Goal: Task Accomplishment & Management: Manage account settings

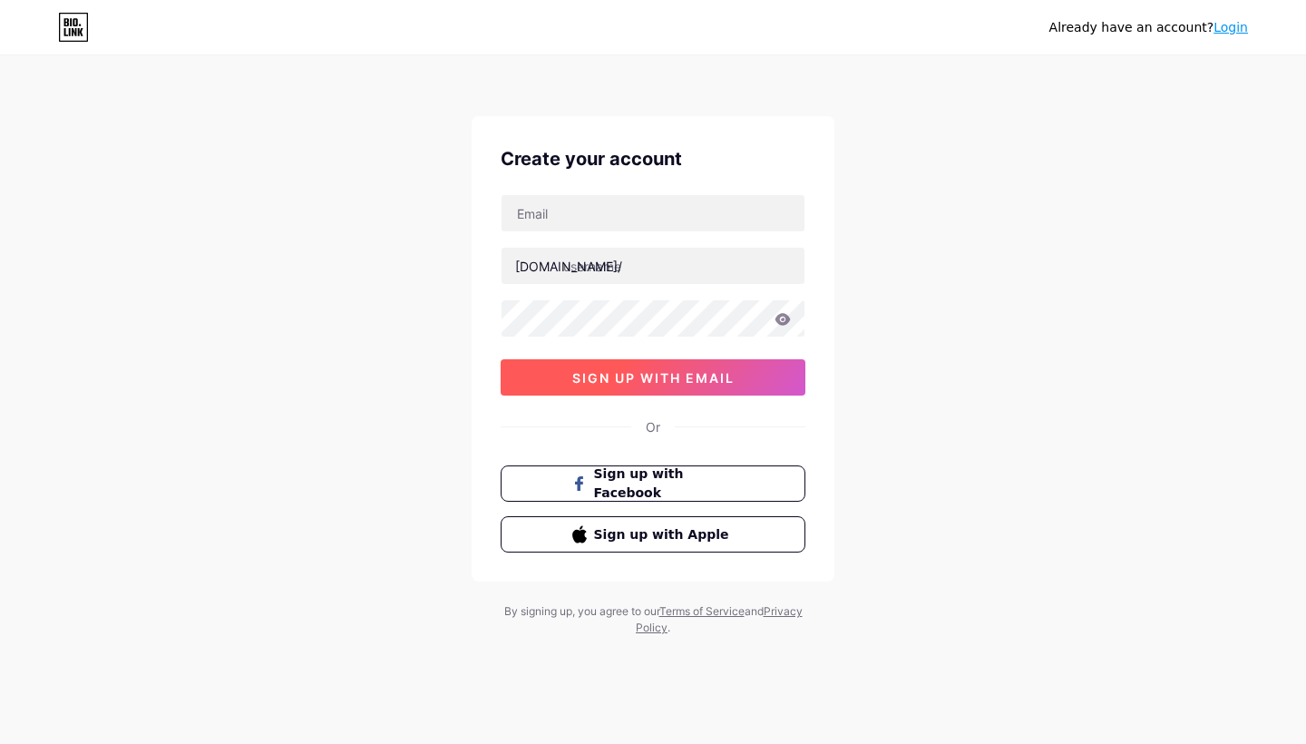
click at [591, 383] on span "sign up with email" at bounding box center [653, 377] width 162 height 15
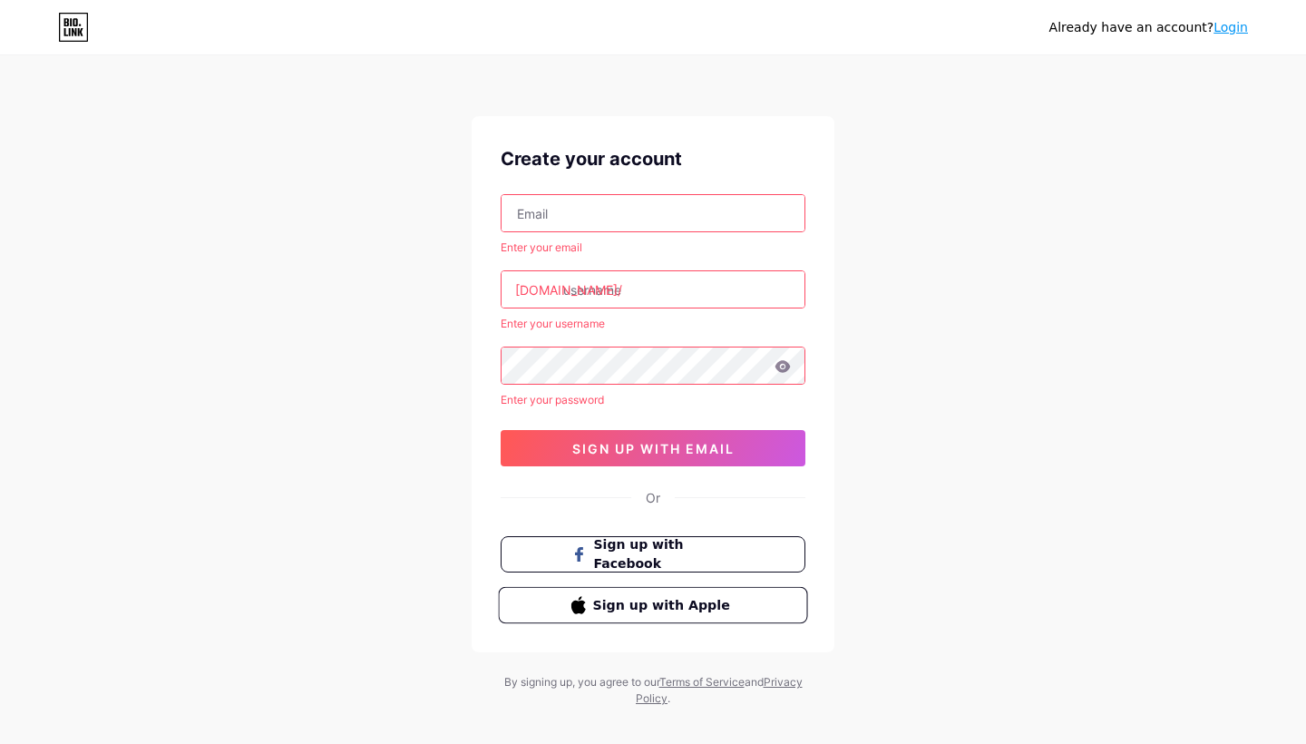
click at [552, 604] on button "Sign up with Apple" at bounding box center [652, 605] width 309 height 37
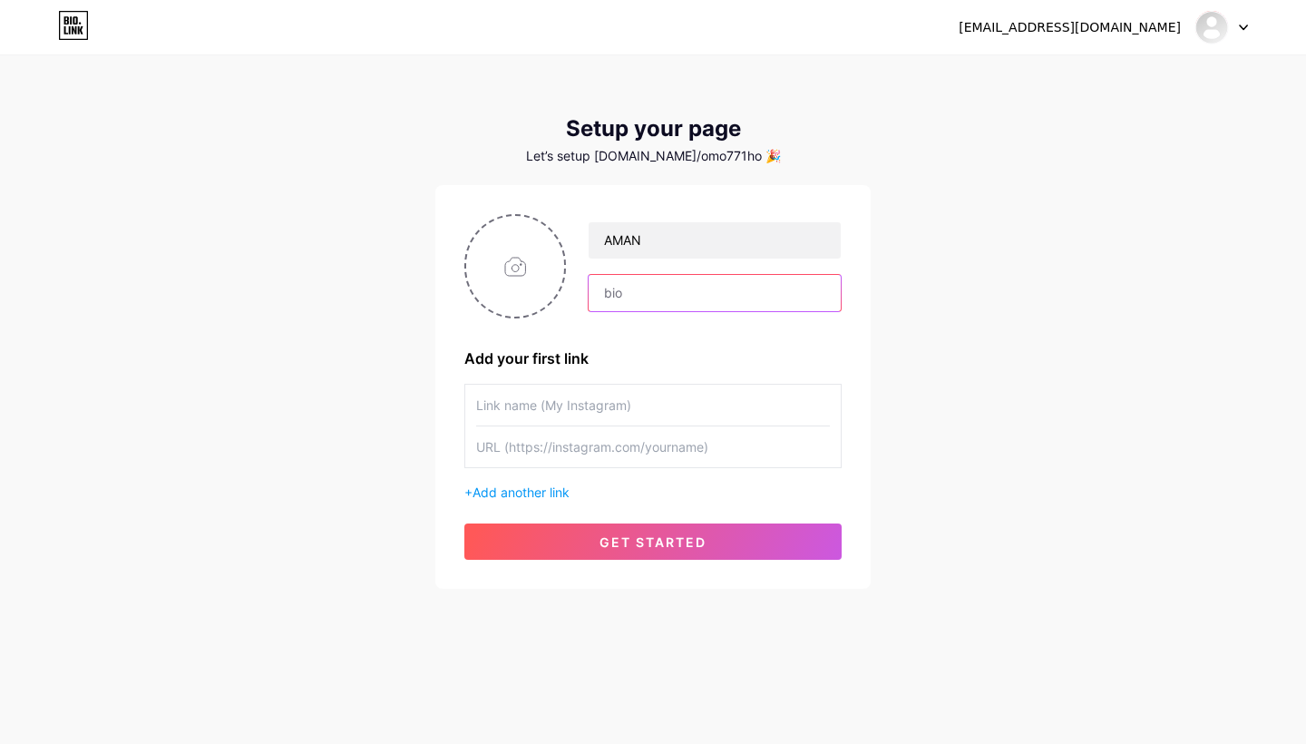
click at [687, 294] on input "text" at bounding box center [715, 293] width 252 height 36
drag, startPoint x: 663, startPoint y: 243, endPoint x: 498, endPoint y: 229, distance: 165.7
click at [497, 230] on div "AMAN" at bounding box center [652, 266] width 377 height 104
type input "H"
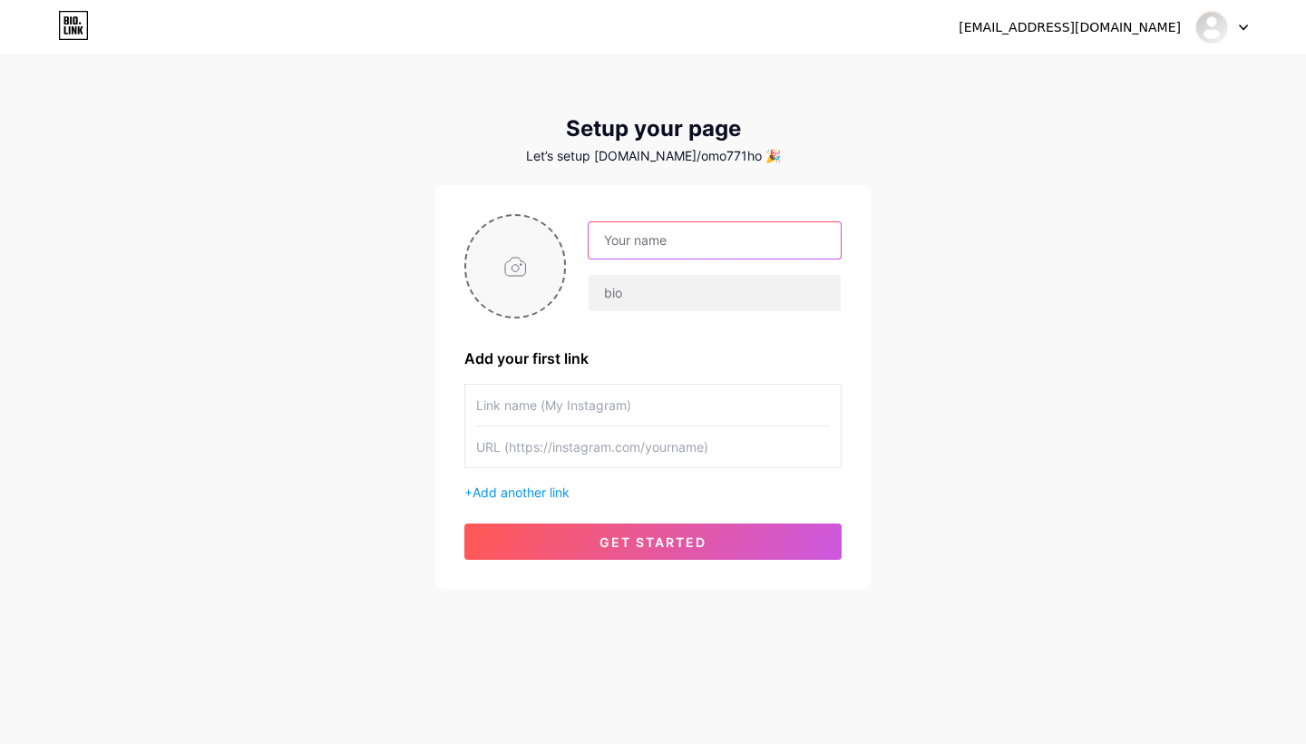
type input "آ"
type input "آمان"
click at [630, 296] on input "text" at bounding box center [715, 293] width 252 height 36
type input "خلك مجهز العصابة قب الفلقة"
click at [533, 385] on input "text" at bounding box center [653, 405] width 354 height 41
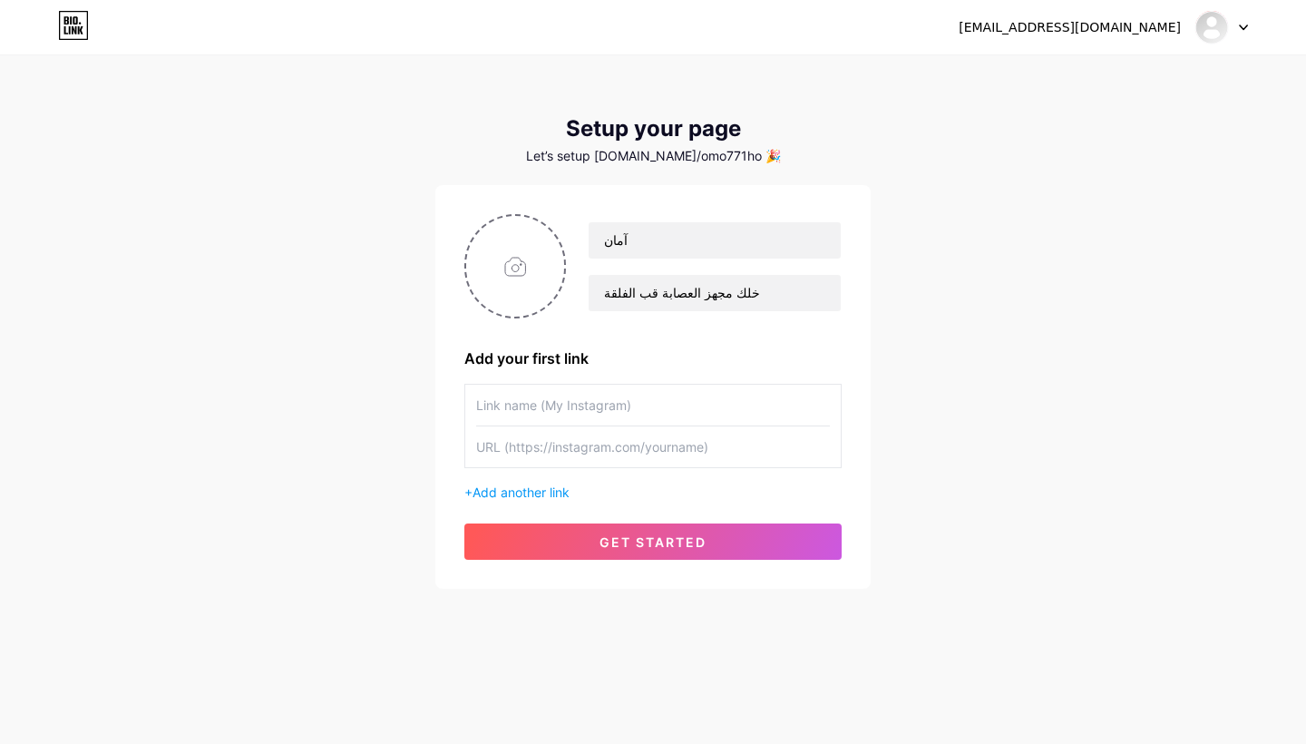
type input "ّ"
type input "Instagram"
click at [637, 452] on input "text" at bounding box center [653, 446] width 354 height 41
paste input "B6B6B6"
type input "B"
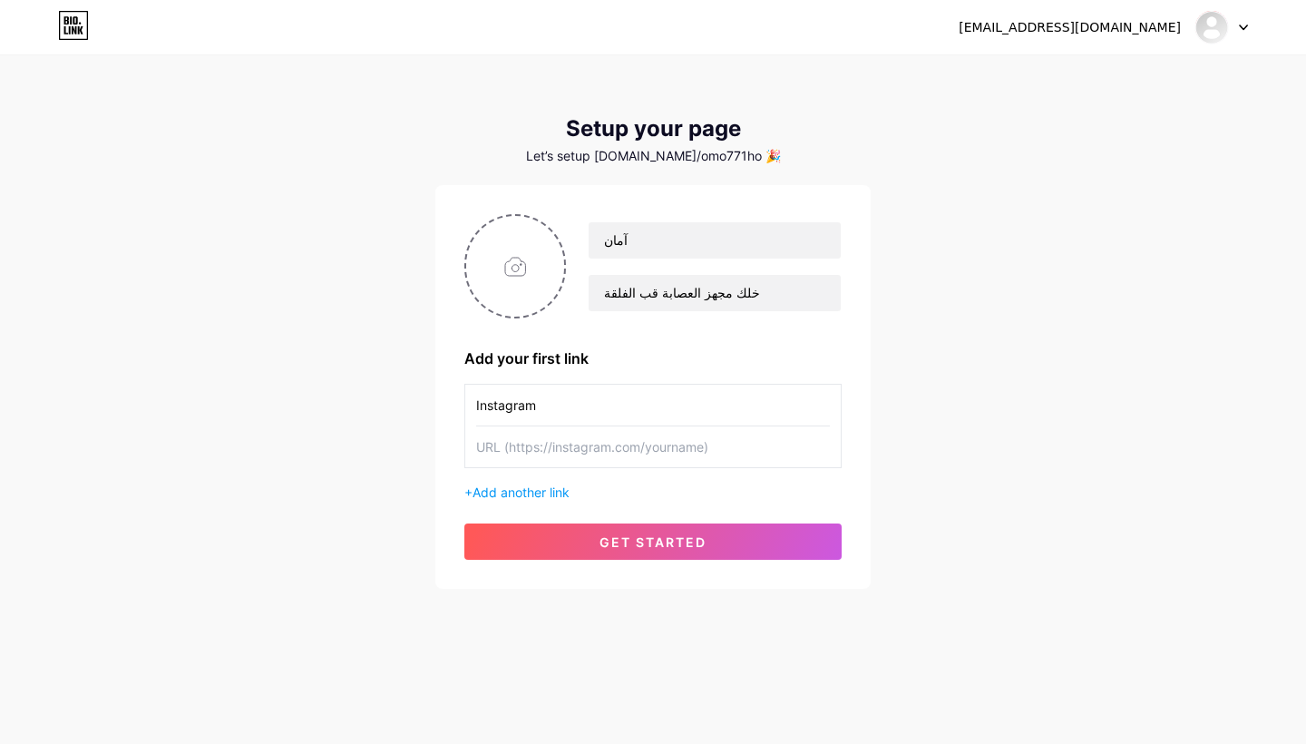
paste input "B6B6B6"
type input "B"
paste input "B6B6B6"
type input "B"
paste input "[URL][DOMAIN_NAME]"
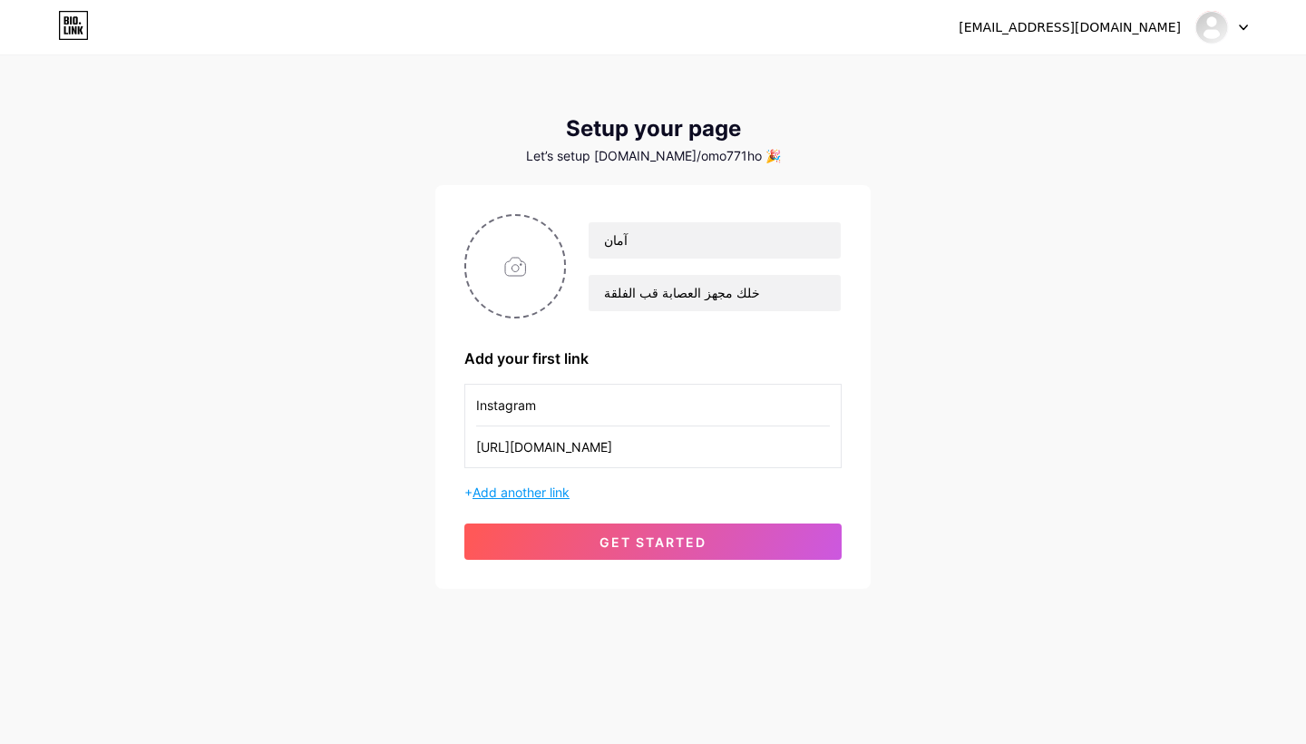
type input "[URL][DOMAIN_NAME]"
click at [504, 487] on span "Add another link" at bounding box center [521, 491] width 97 height 15
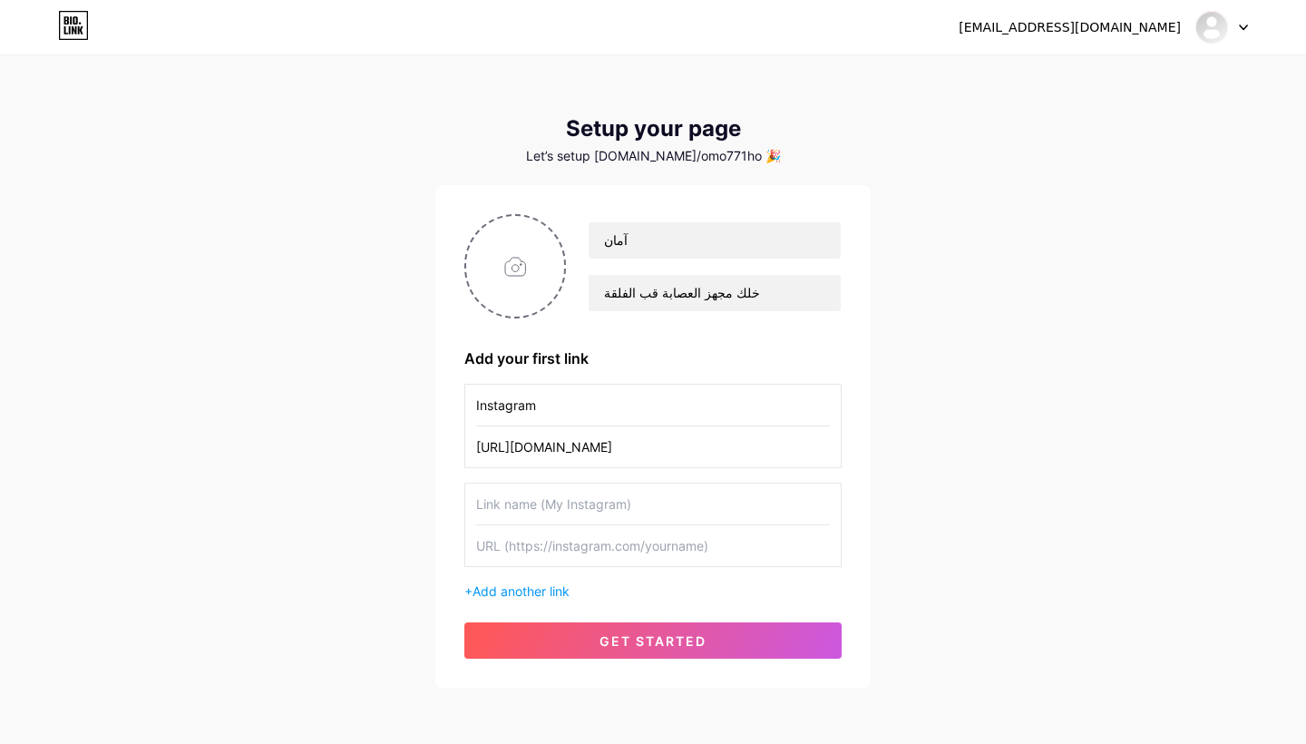
type input "j"
type input "ف"
type input "Tiktok"
click at [548, 540] on input "text" at bounding box center [653, 545] width 354 height 41
paste input "[URL][DOMAIN_NAME]"
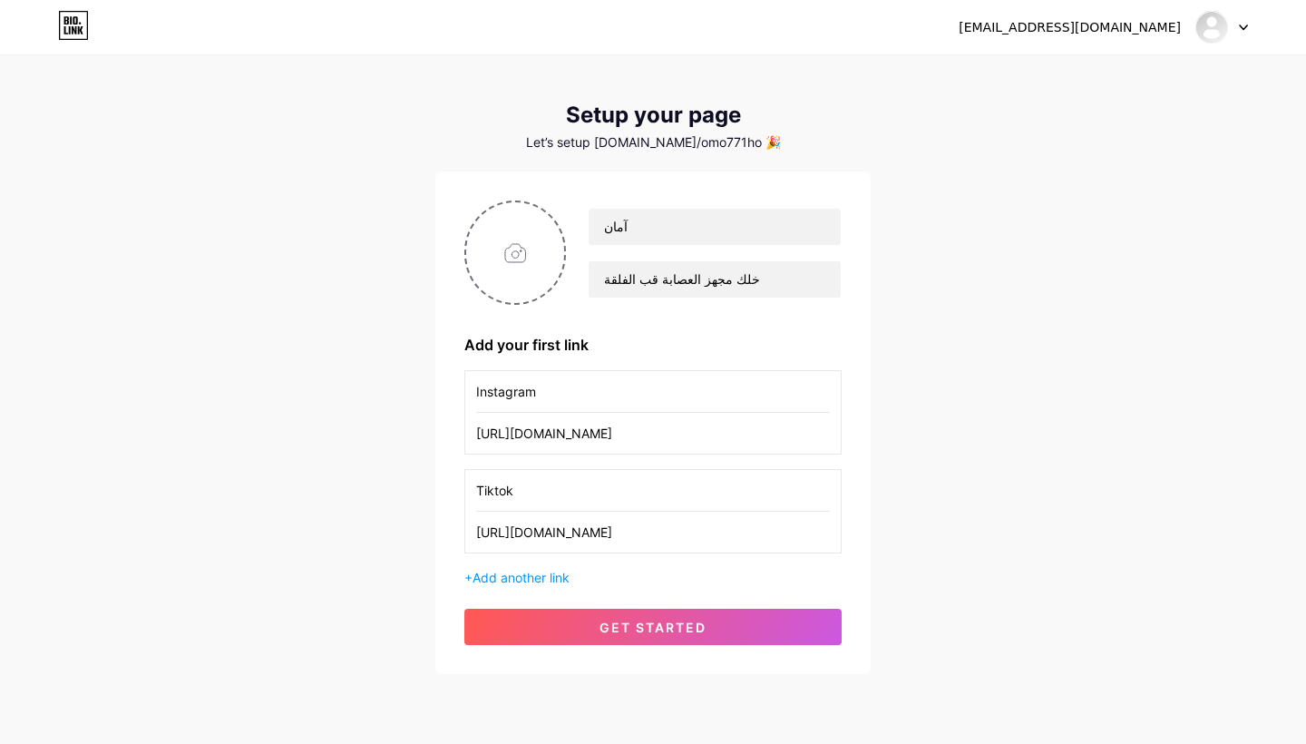
scroll to position [13, 0]
type input "[URL][DOMAIN_NAME]"
click at [680, 616] on button "get started" at bounding box center [652, 628] width 377 height 36
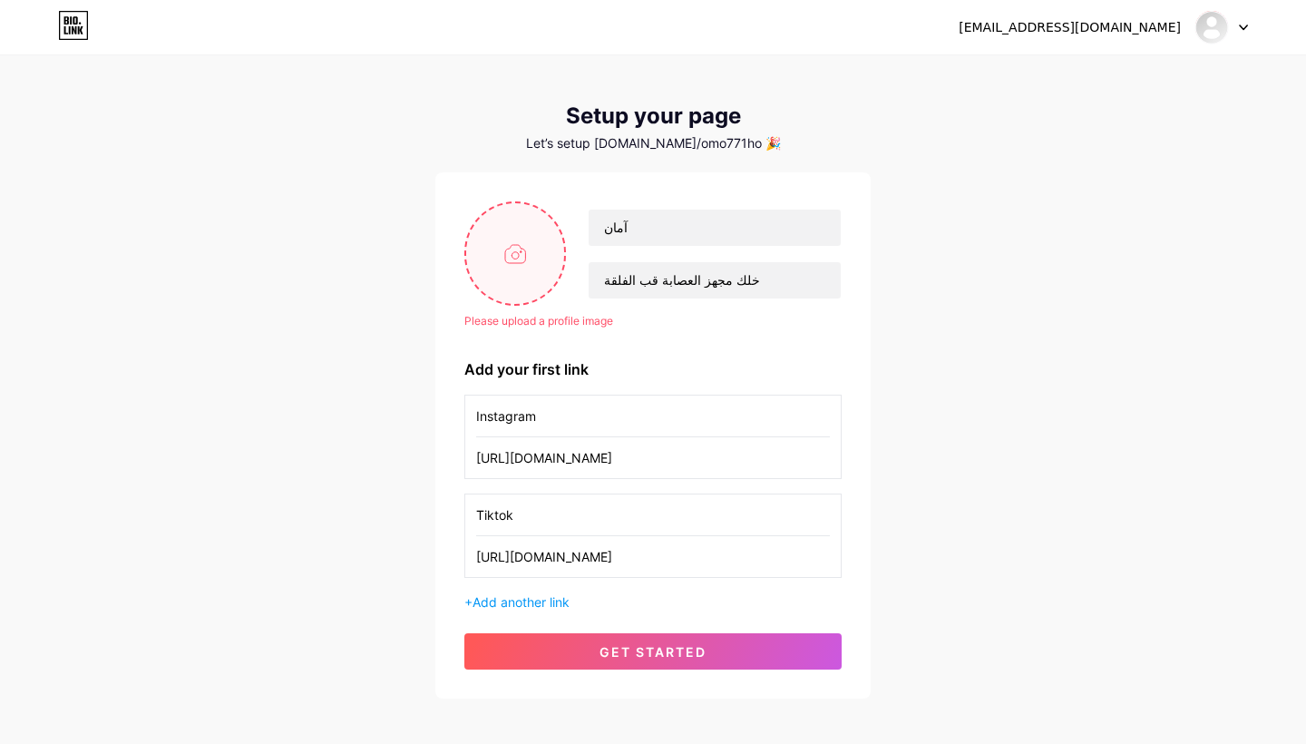
click at [508, 232] on input "file" at bounding box center [515, 253] width 98 height 101
type input "C:\fakepath\IMG_1243.jpg"
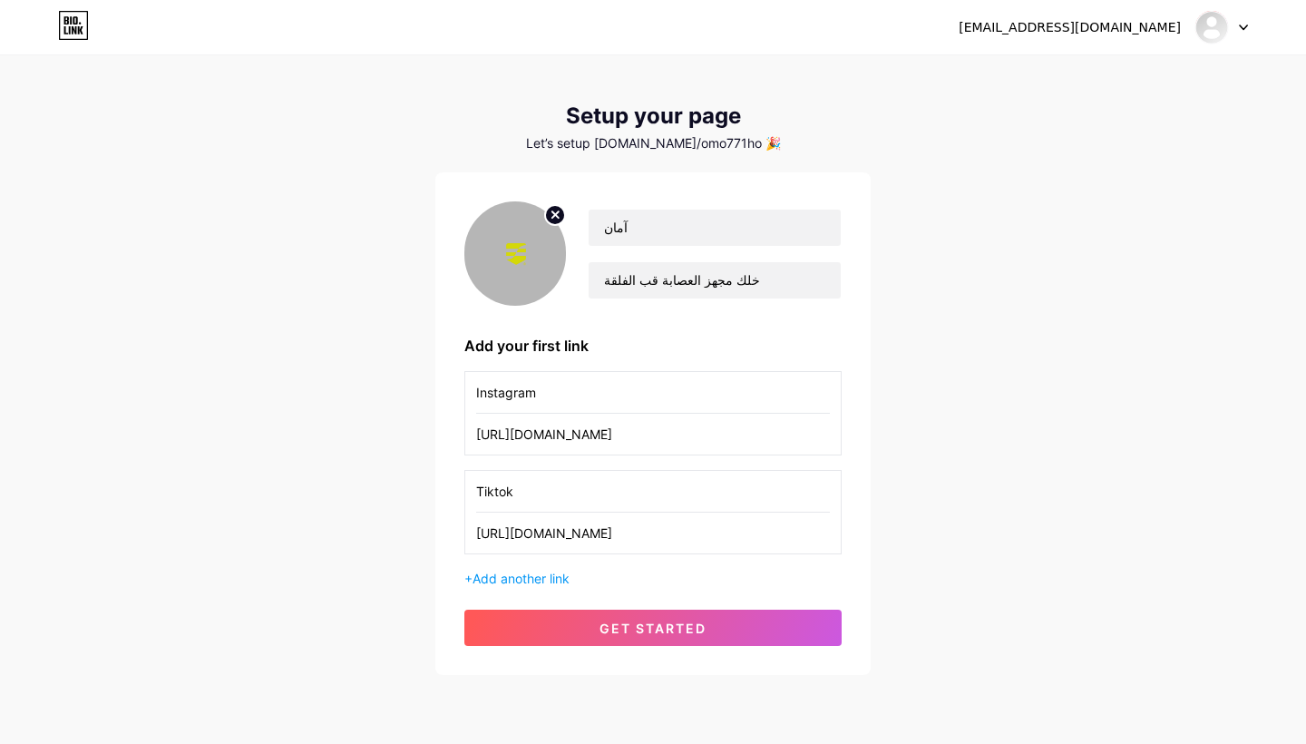
click at [634, 646] on div "آمان خلك مجهز العصابة قب الفلقة Add your first link Instagram [URL][DOMAIN_NAME…" at bounding box center [652, 423] width 435 height 503
click at [644, 623] on span "get started" at bounding box center [653, 627] width 107 height 15
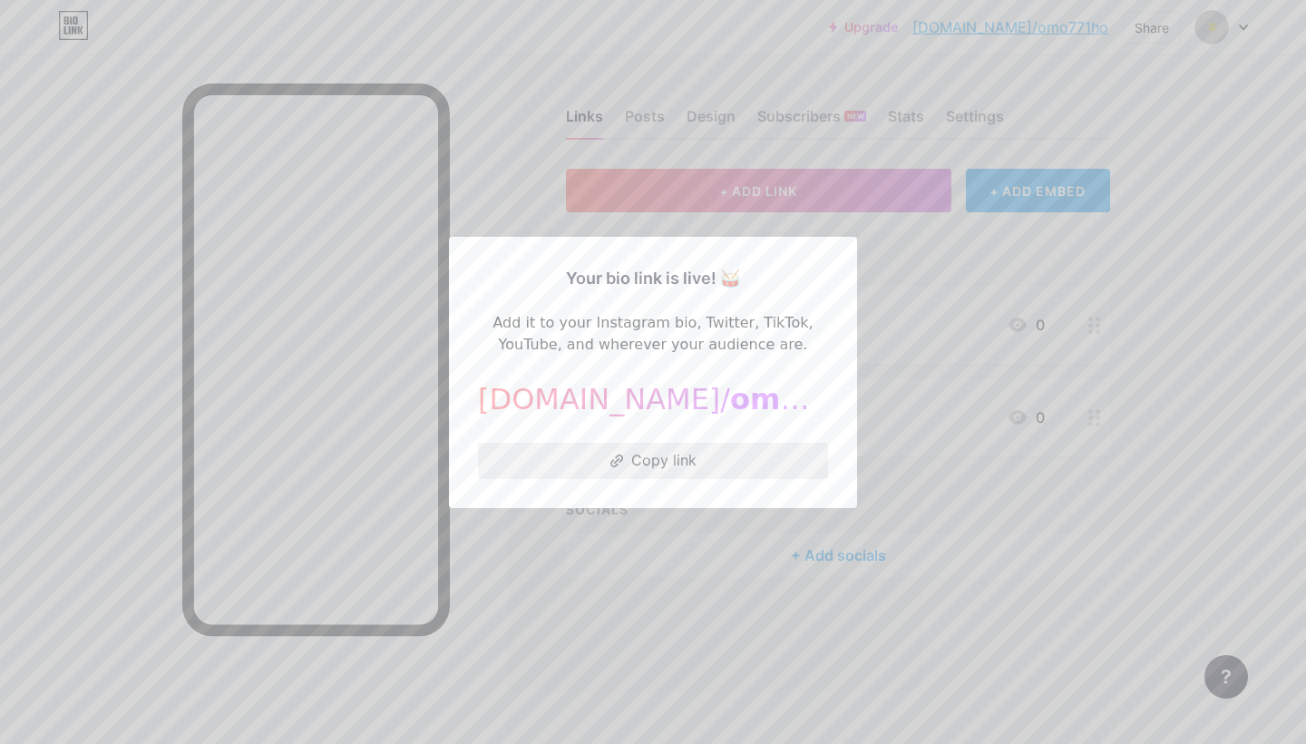
click at [623, 465] on icon at bounding box center [617, 460] width 14 height 13
click at [923, 397] on div at bounding box center [653, 372] width 1306 height 744
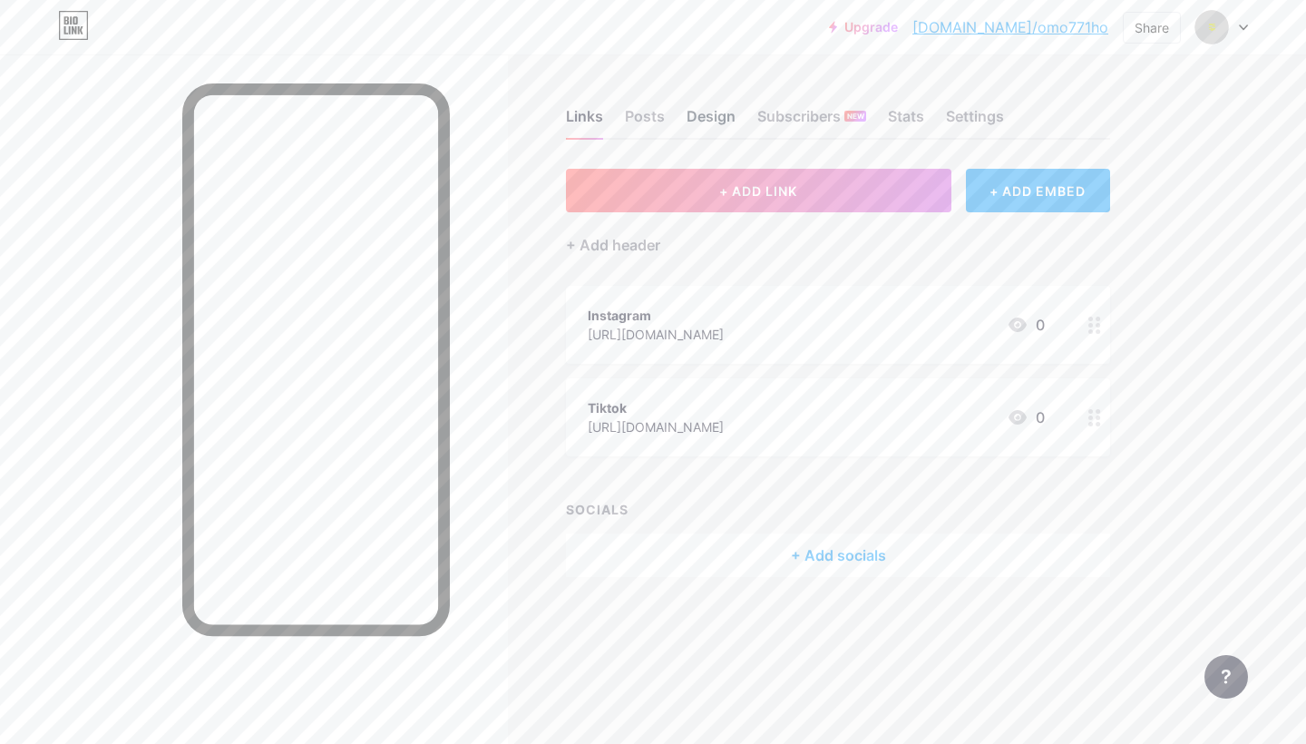
click at [692, 109] on div "Design" at bounding box center [711, 121] width 49 height 33
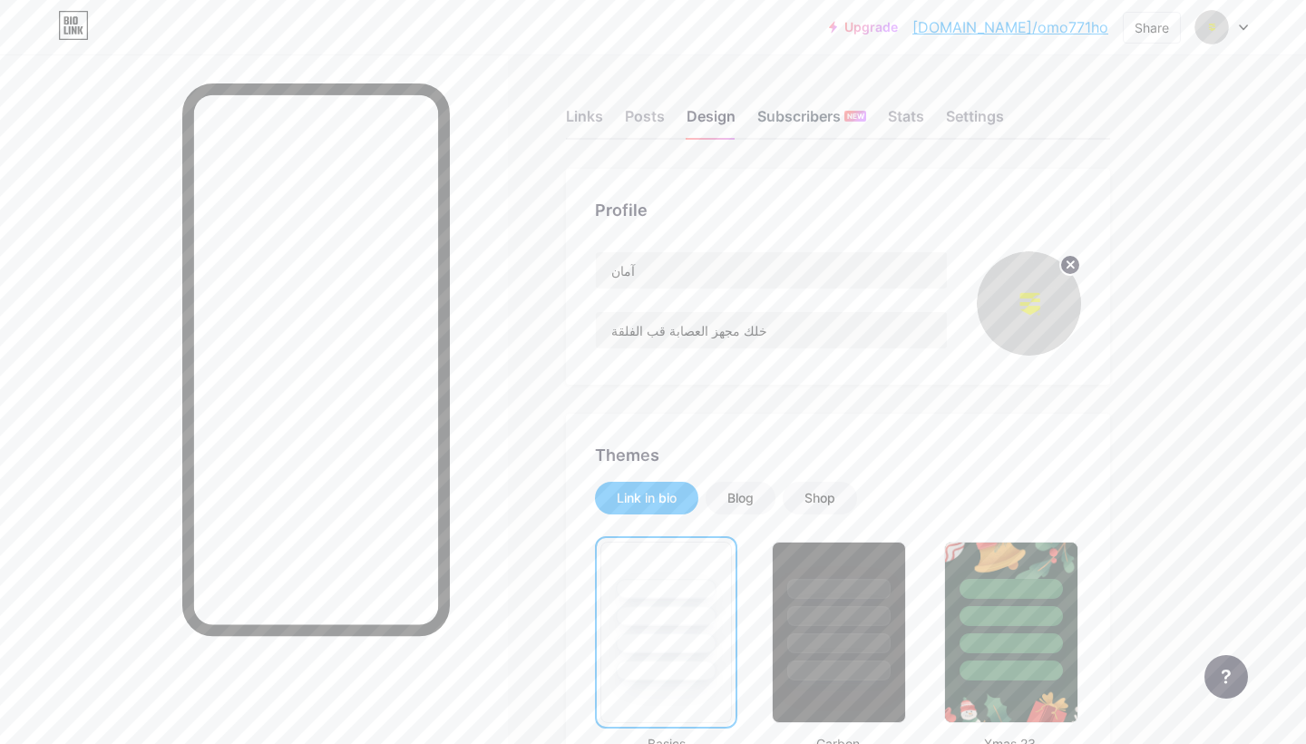
click at [817, 124] on div "Subscribers NEW" at bounding box center [811, 121] width 109 height 33
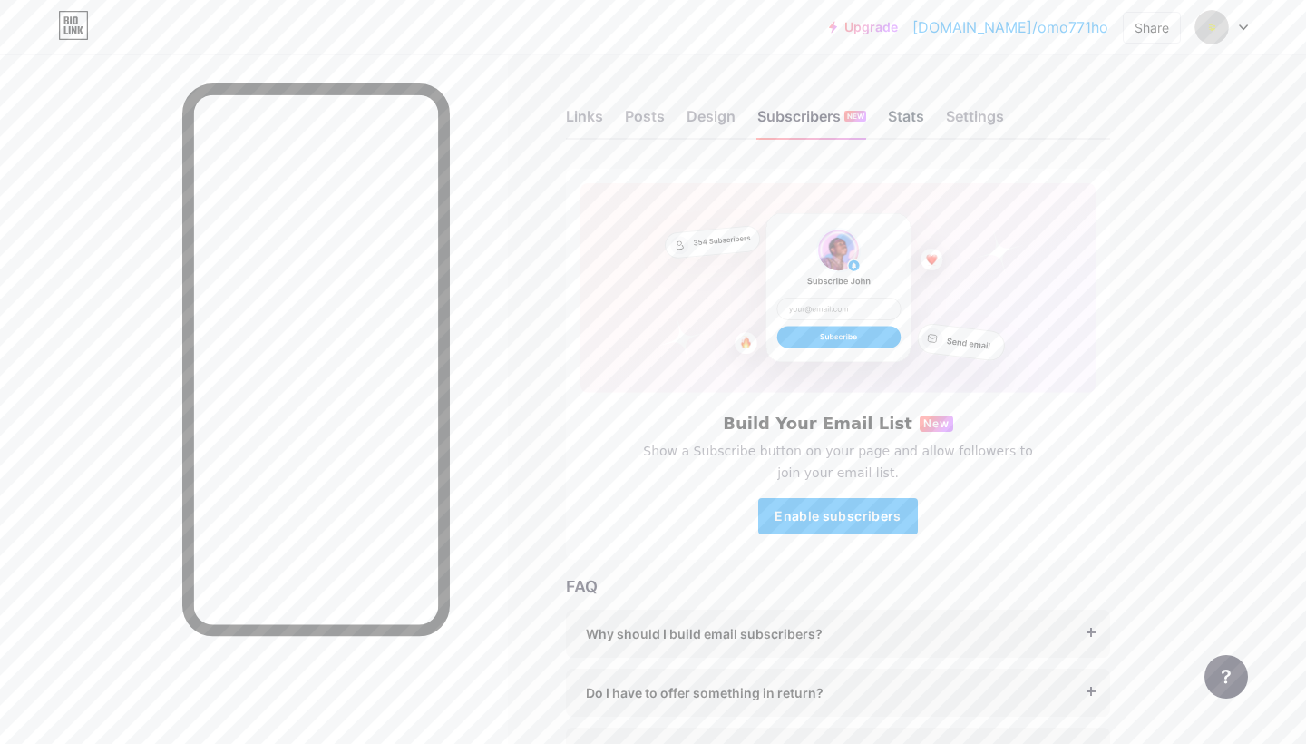
click at [890, 121] on div "Stats" at bounding box center [906, 121] width 36 height 33
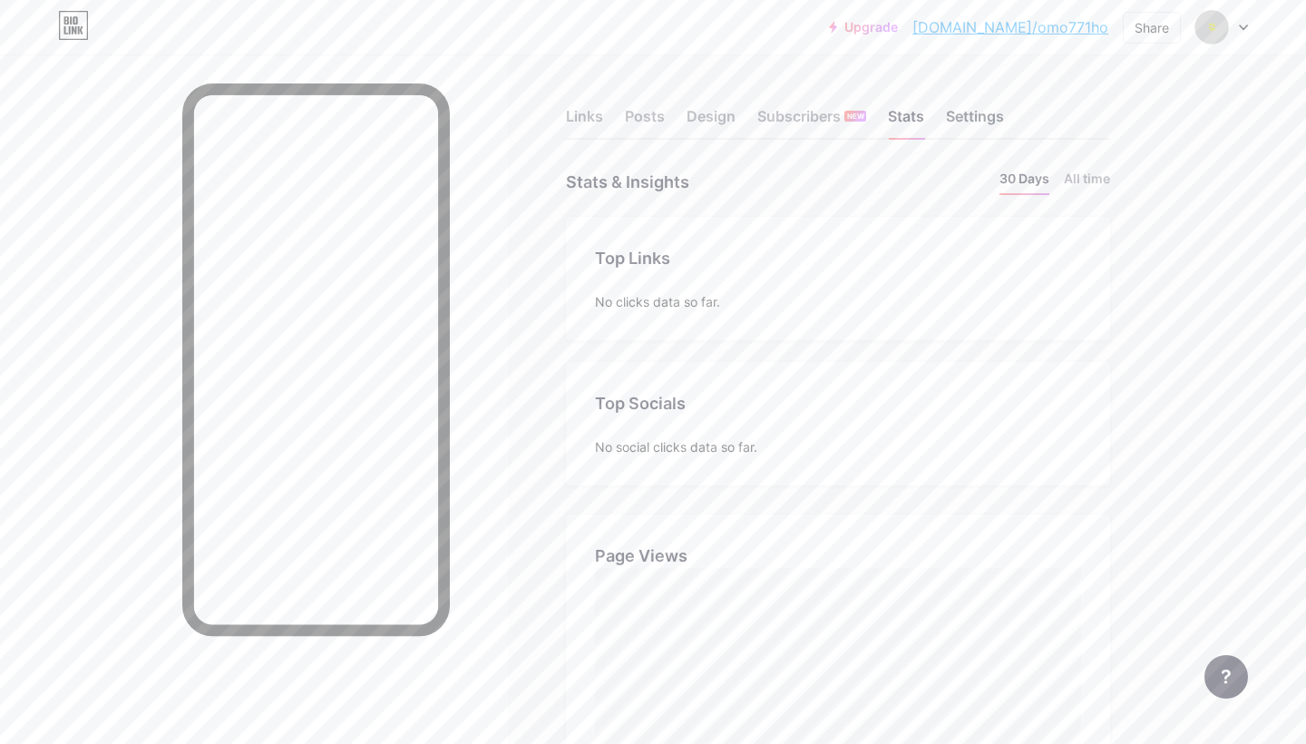
scroll to position [744, 1306]
click at [965, 126] on div "Settings" at bounding box center [975, 121] width 58 height 33
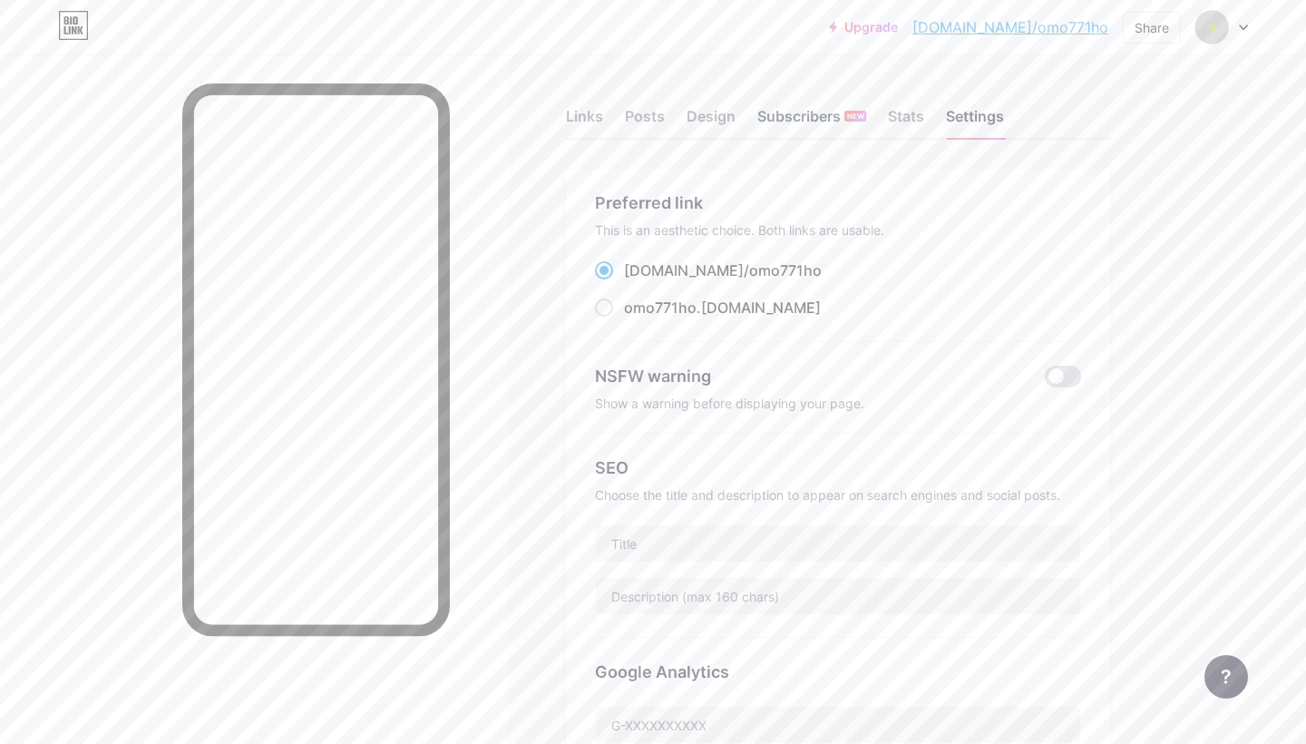
click at [806, 123] on div "Subscribers NEW" at bounding box center [811, 121] width 109 height 33
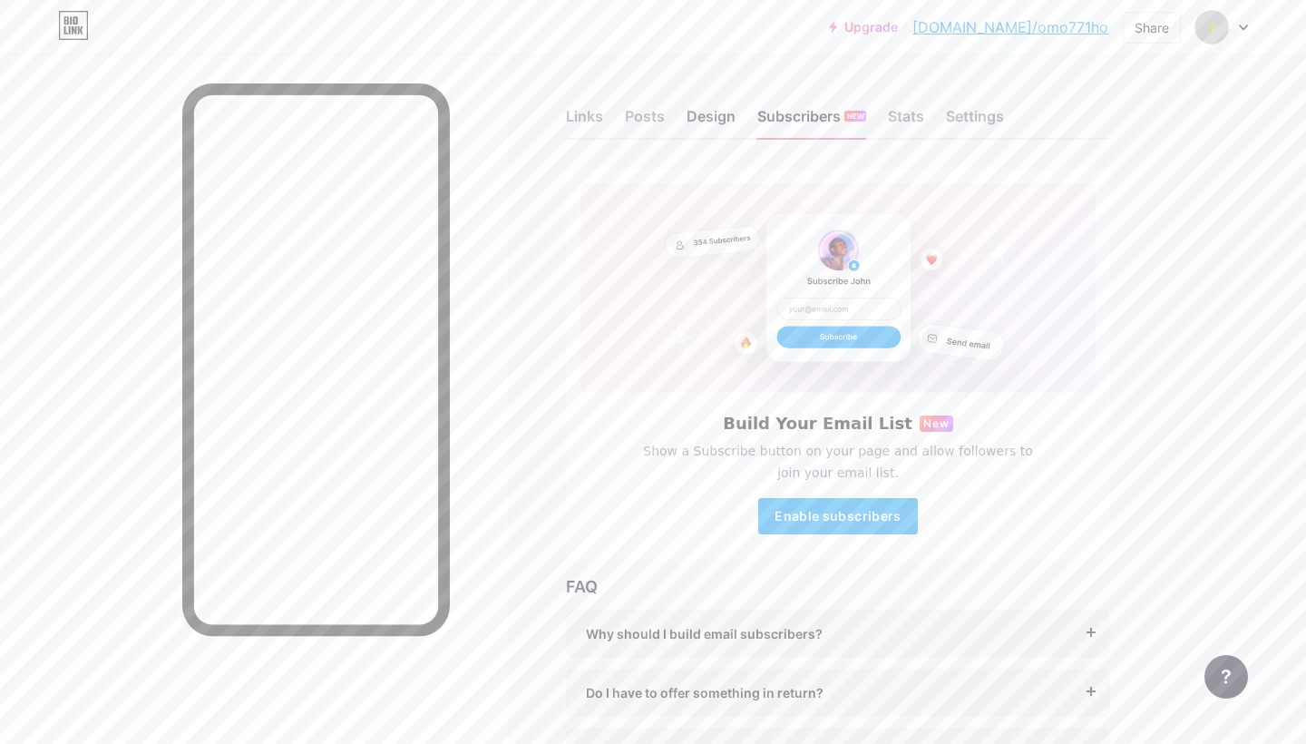
click at [734, 113] on div "Design" at bounding box center [711, 121] width 49 height 33
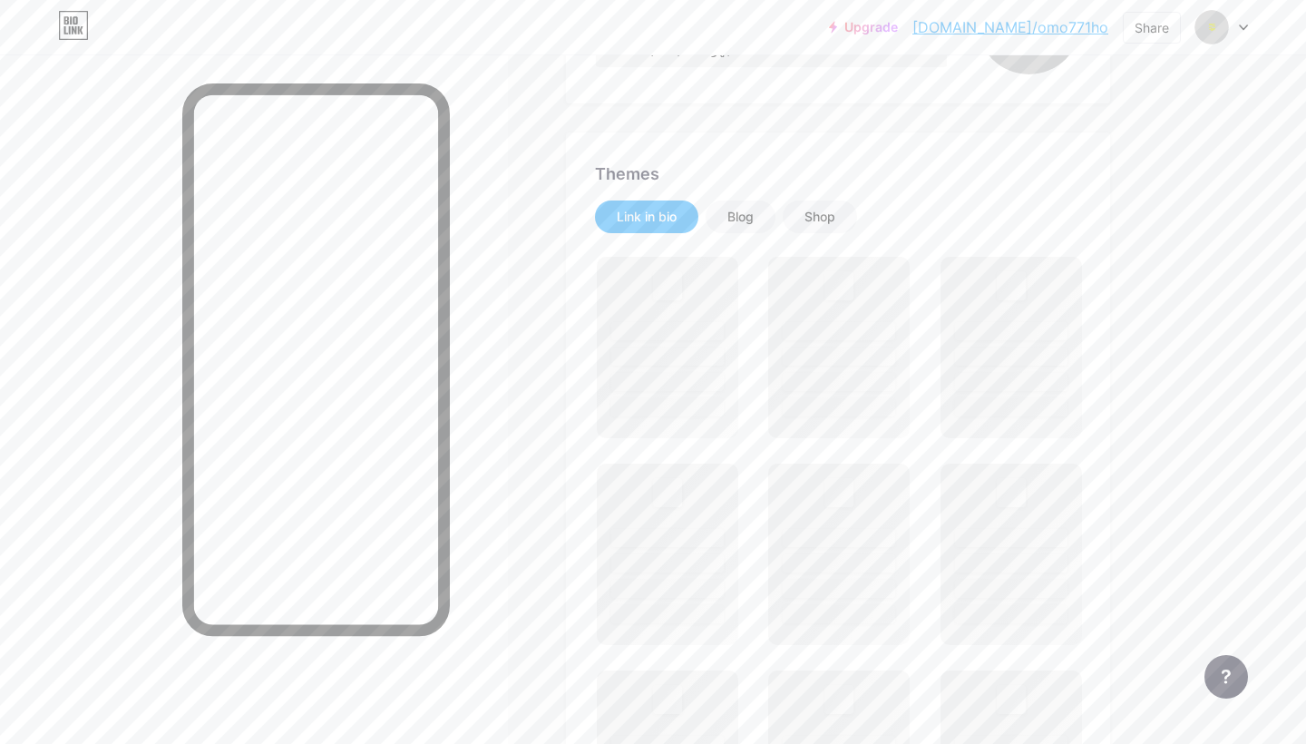
scroll to position [369, 0]
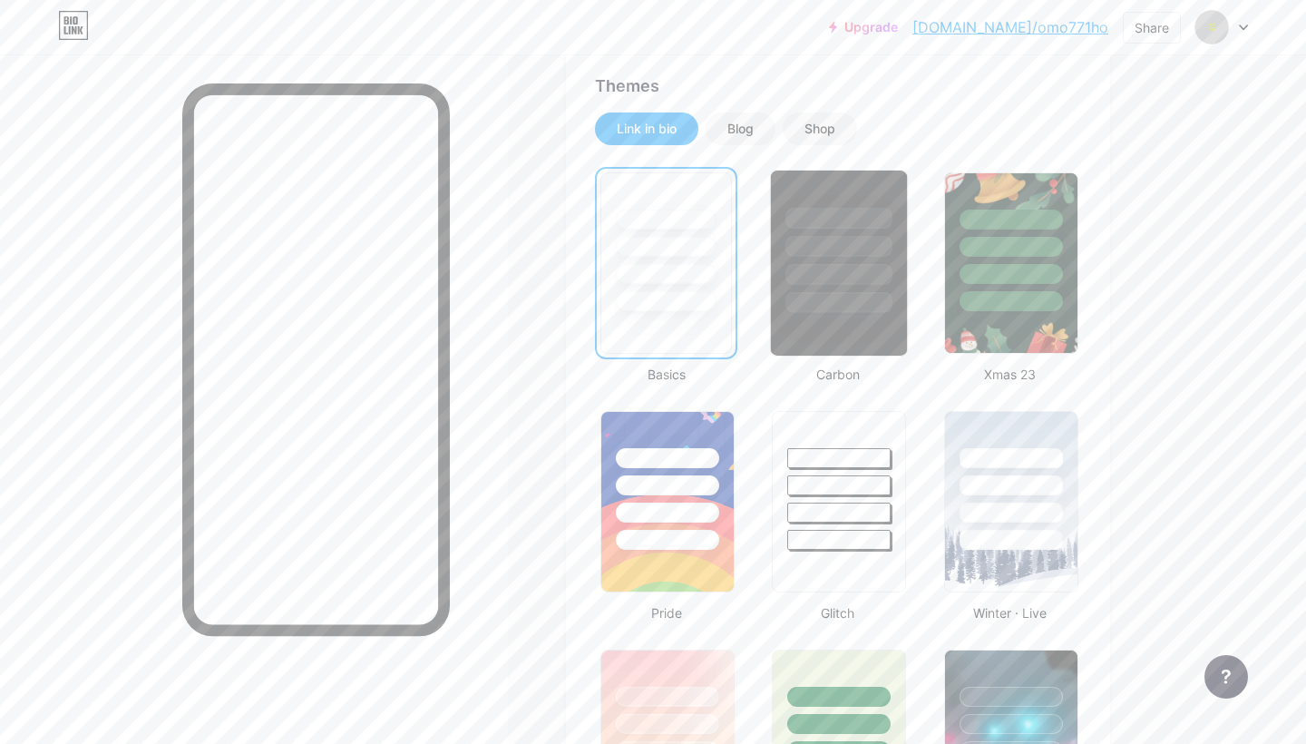
click at [844, 330] on div at bounding box center [839, 263] width 138 height 187
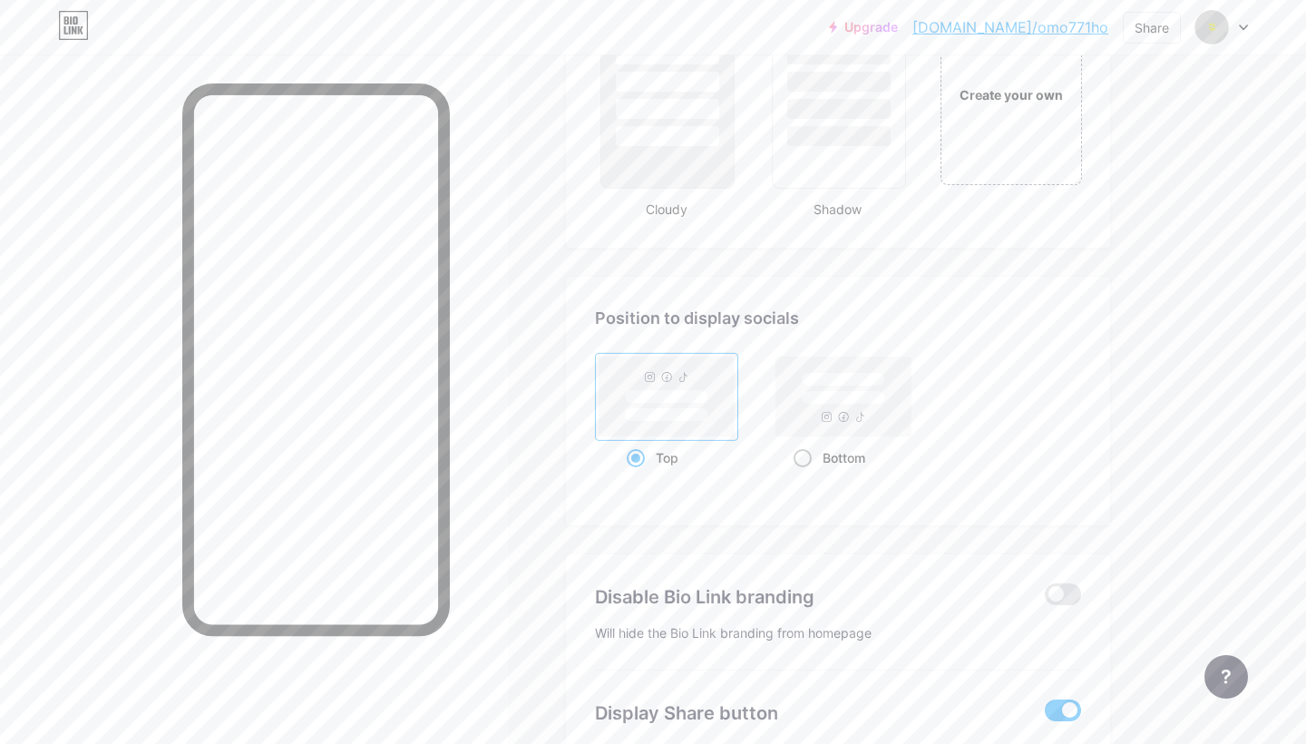
scroll to position [2219, 0]
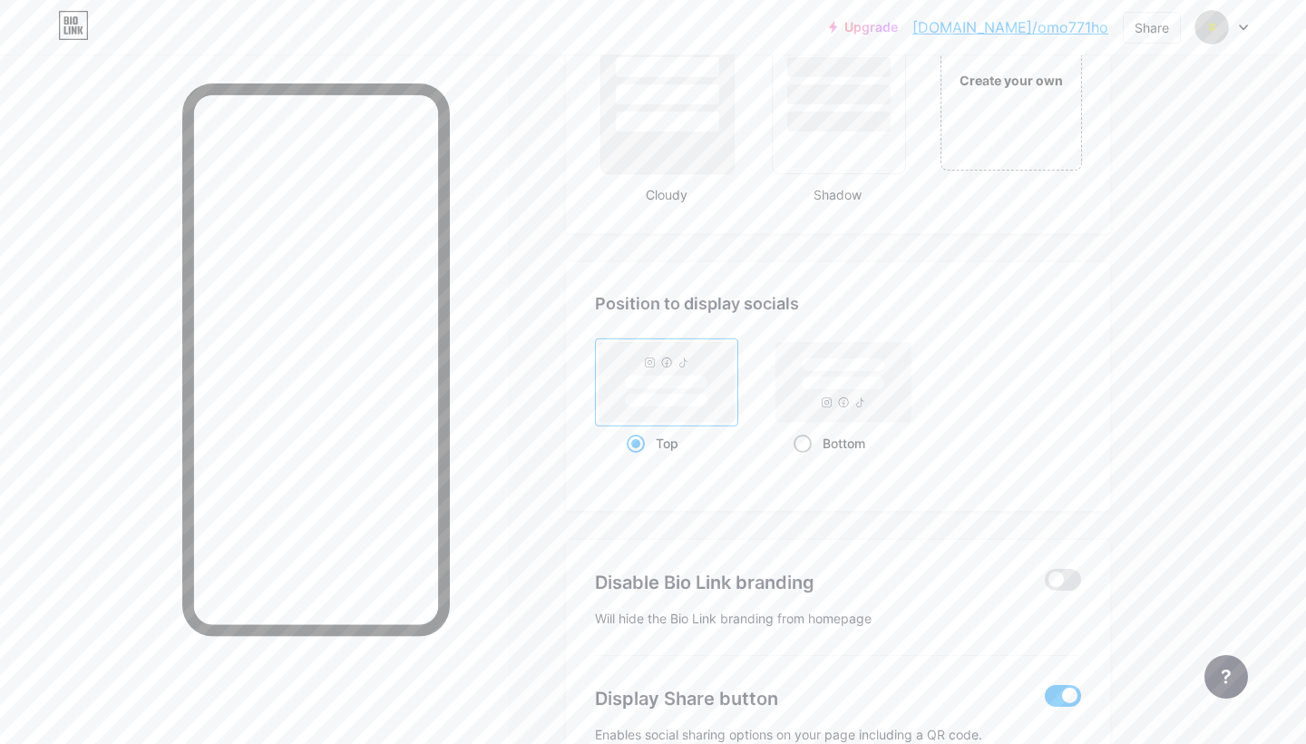
click at [829, 388] on rect at bounding box center [843, 383] width 83 height 14
click at [806, 460] on input "Bottom" at bounding box center [800, 466] width 12 height 12
radio input "true"
click at [711, 386] on rect at bounding box center [667, 382] width 135 height 80
click at [639, 460] on input "Top" at bounding box center [633, 466] width 12 height 12
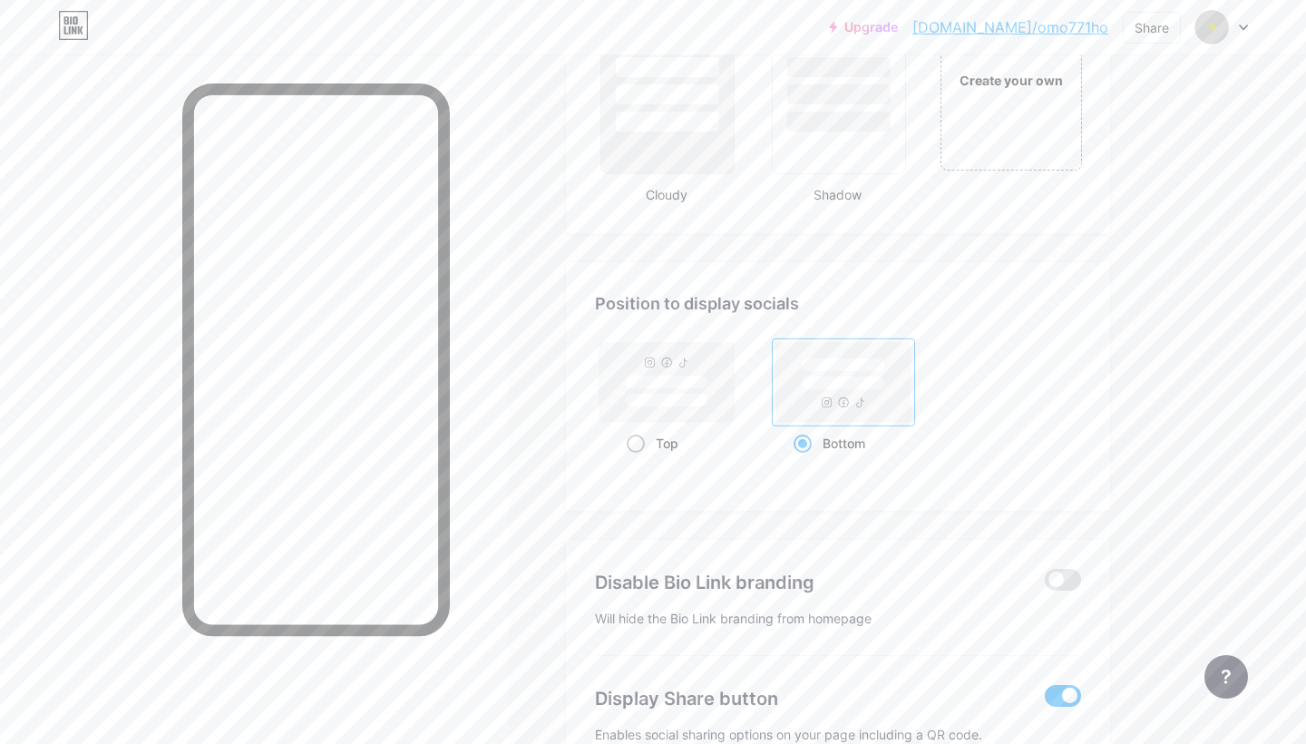
radio input "true"
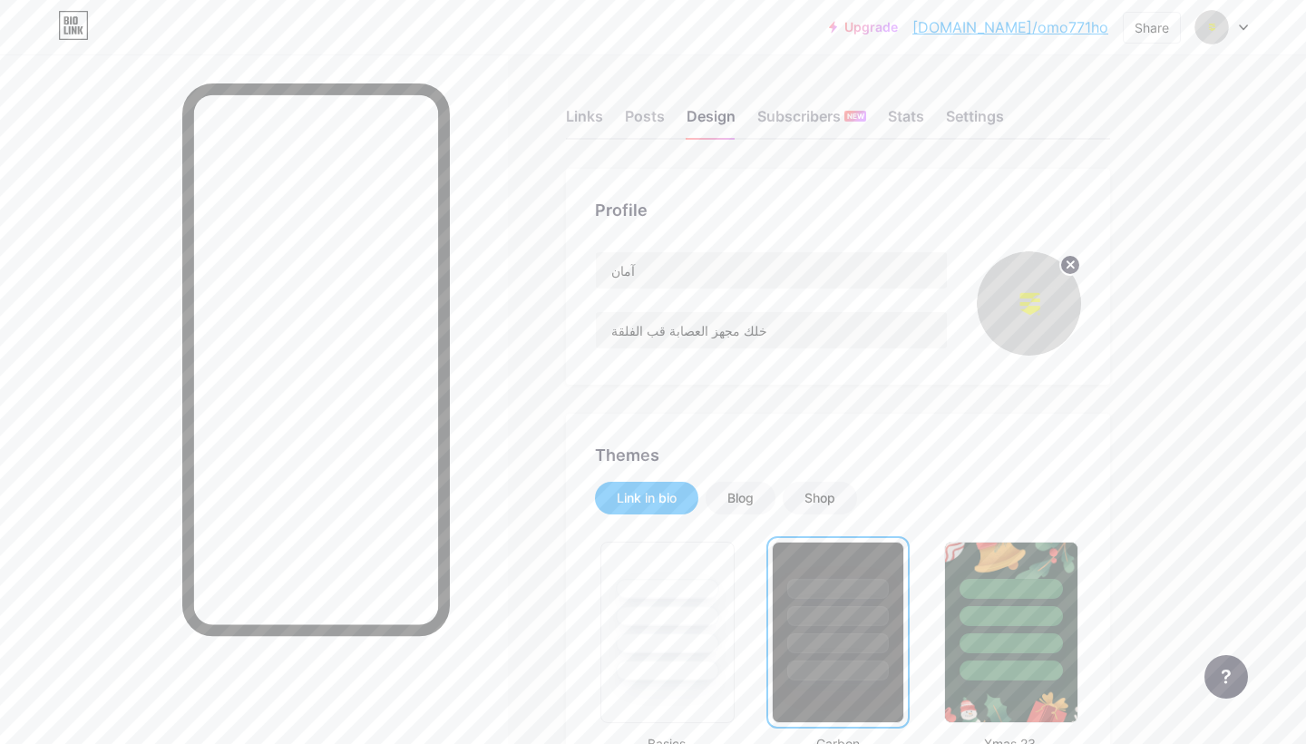
scroll to position [0, 0]
click at [648, 117] on div "Posts" at bounding box center [645, 121] width 40 height 33
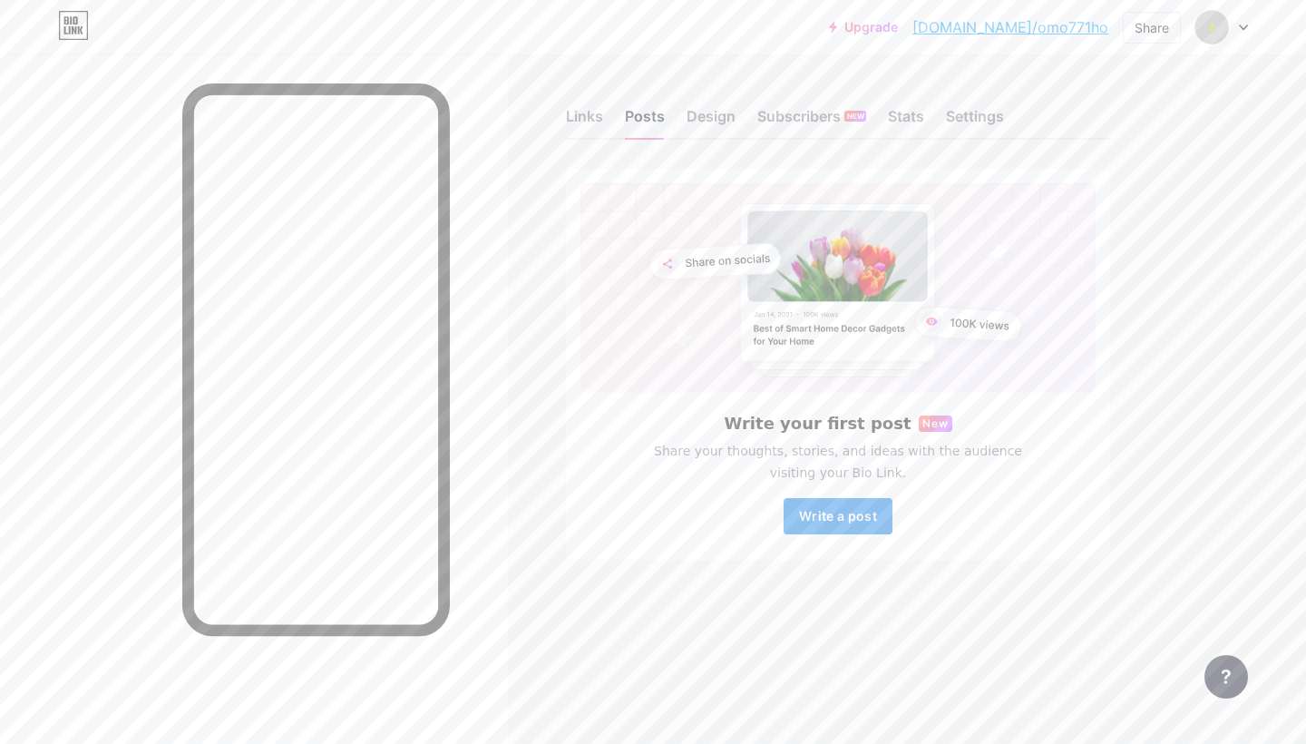
click at [843, 520] on span "Write a post" at bounding box center [838, 515] width 78 height 15
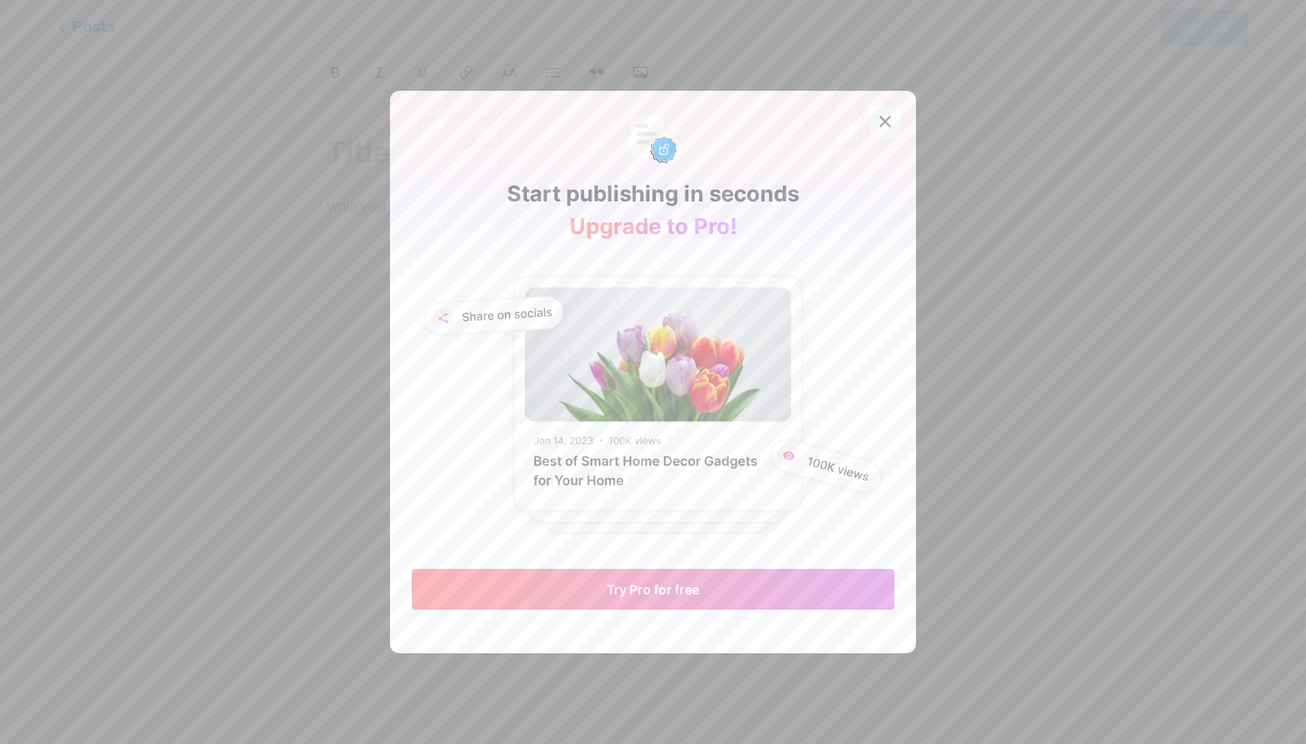
click at [884, 118] on icon at bounding box center [885, 121] width 15 height 15
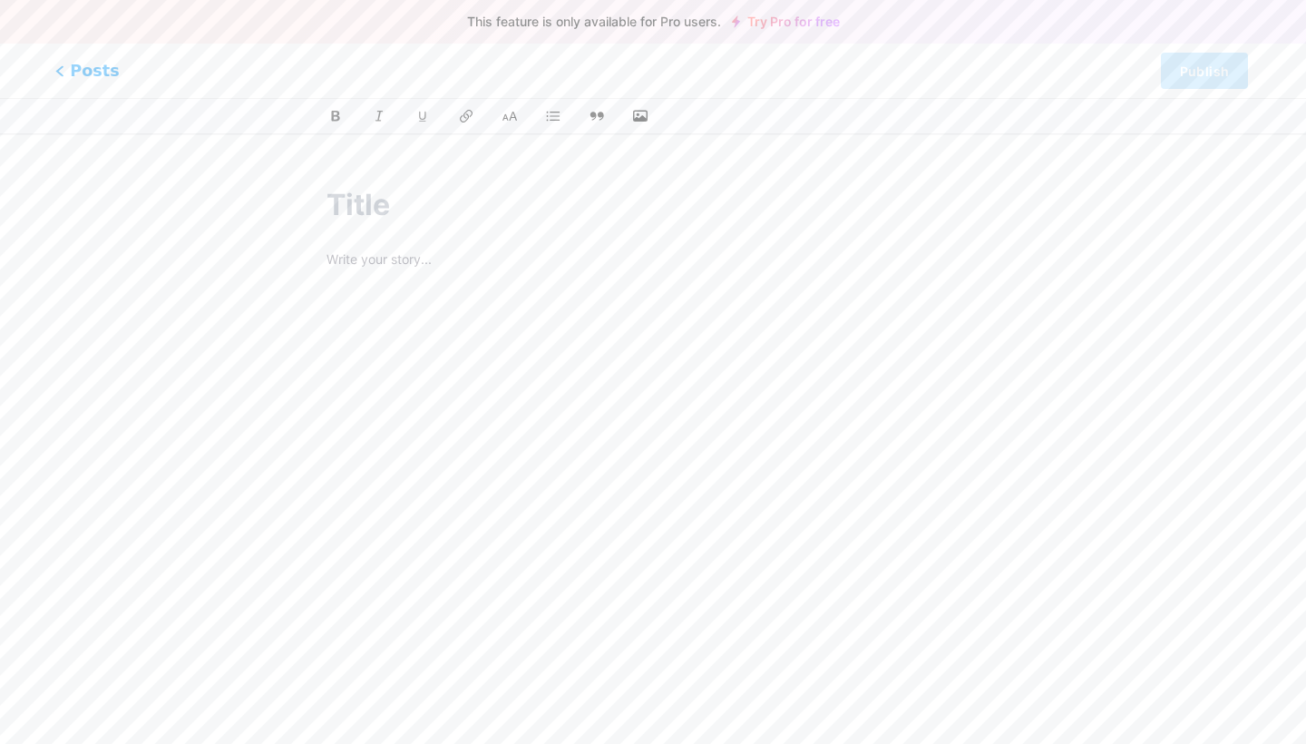
click at [98, 76] on span "Posts" at bounding box center [87, 71] width 64 height 24
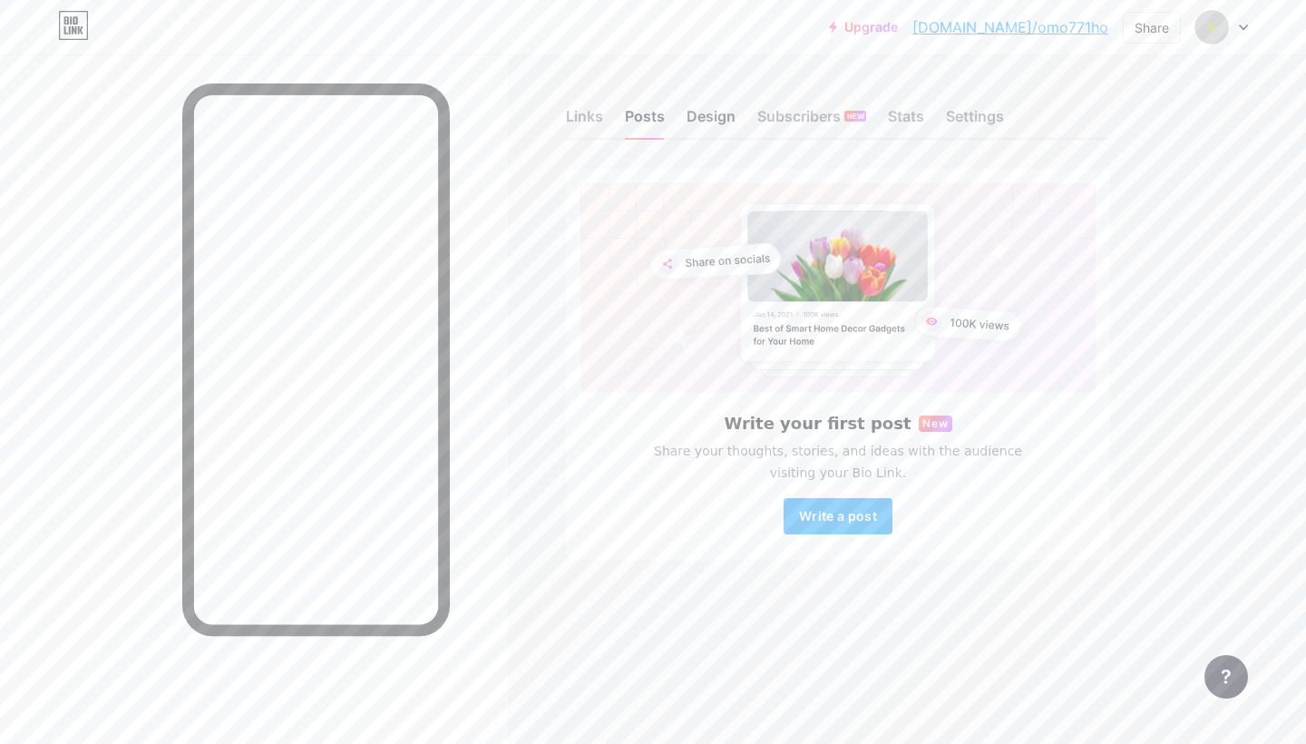
click at [711, 115] on div "Design" at bounding box center [711, 121] width 49 height 33
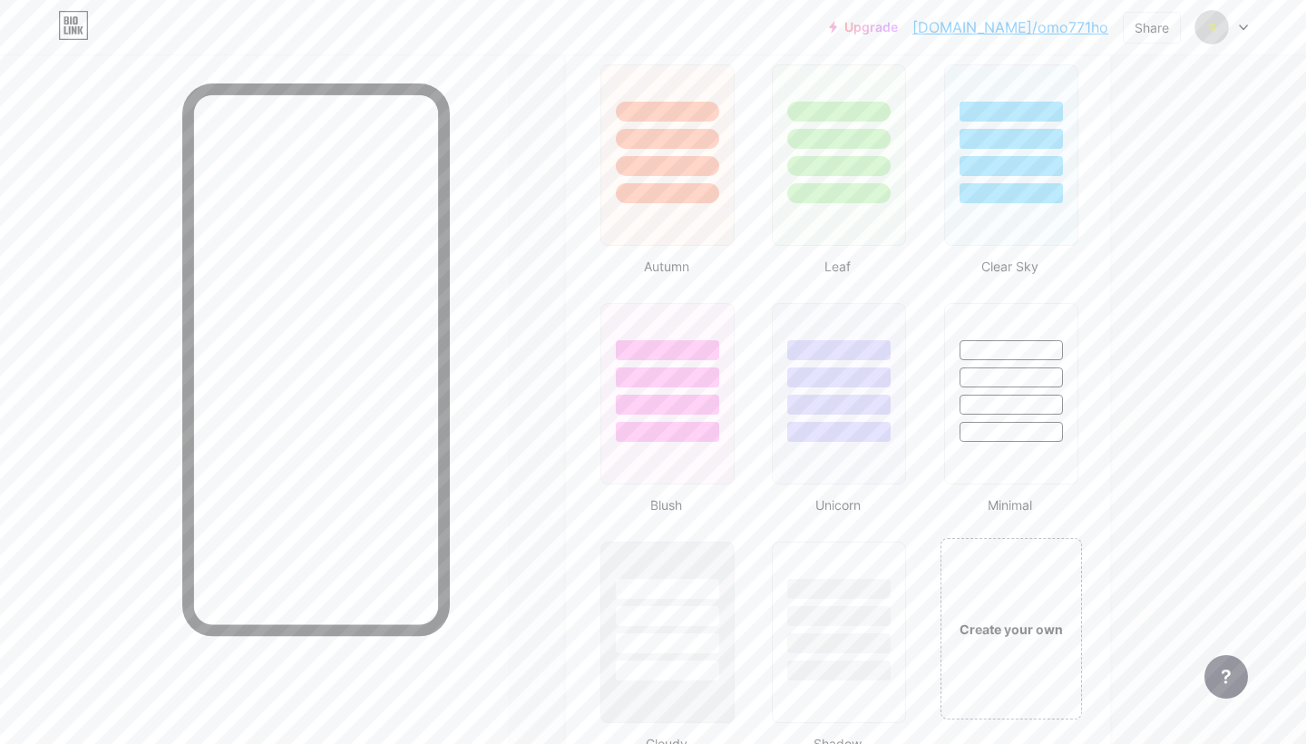
scroll to position [1662, 0]
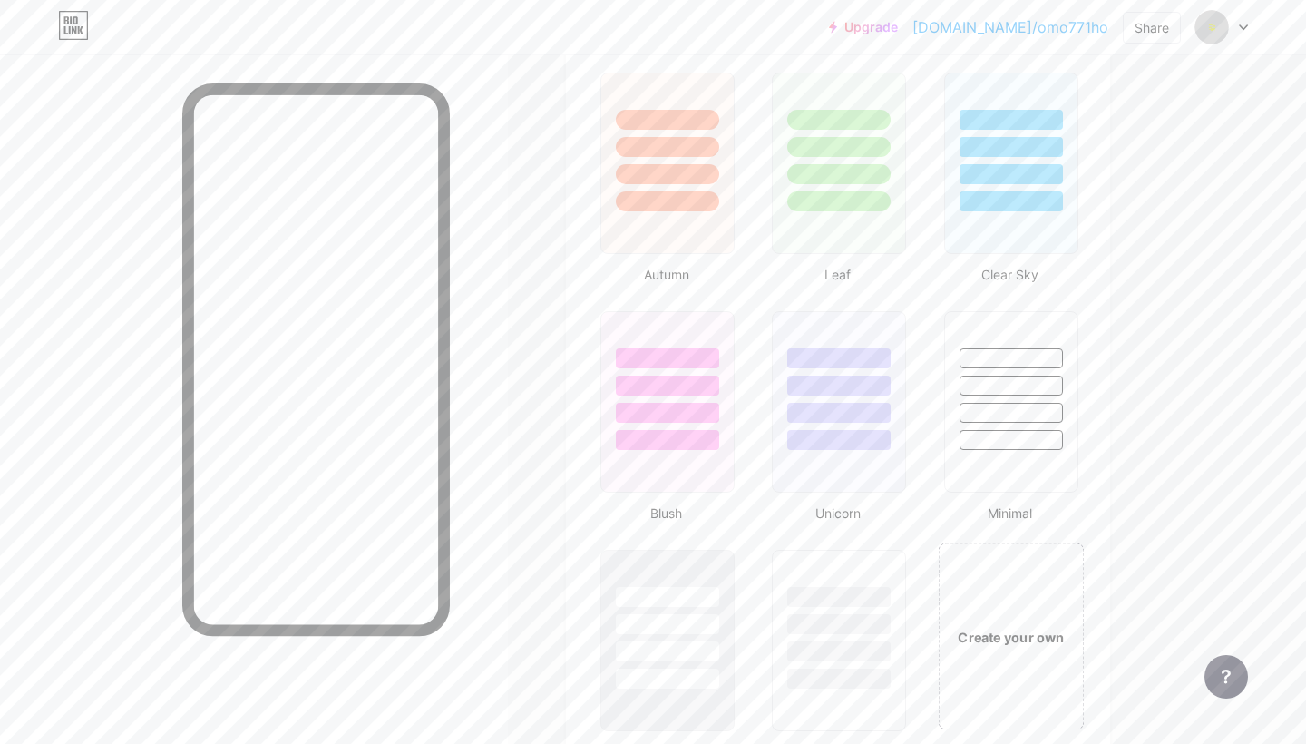
click at [1017, 630] on div "Create your own" at bounding box center [1010, 637] width 136 height 20
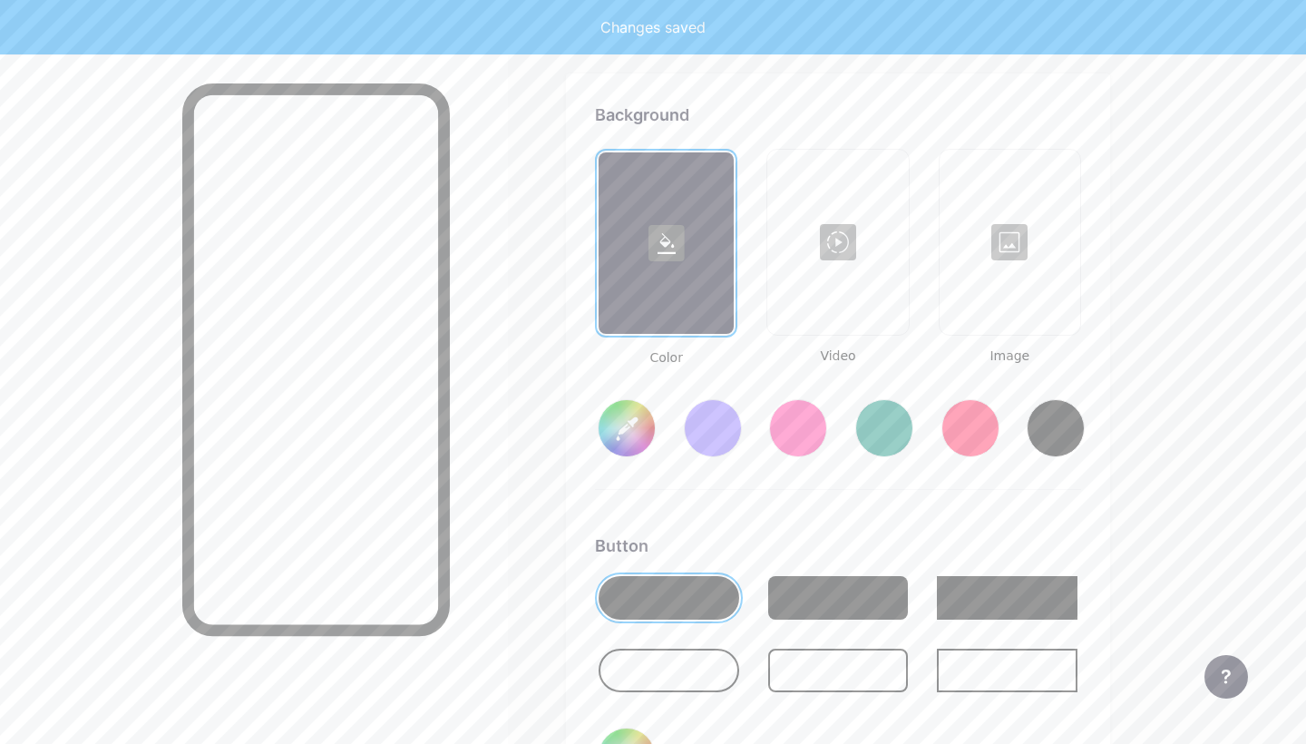
scroll to position [2408, 0]
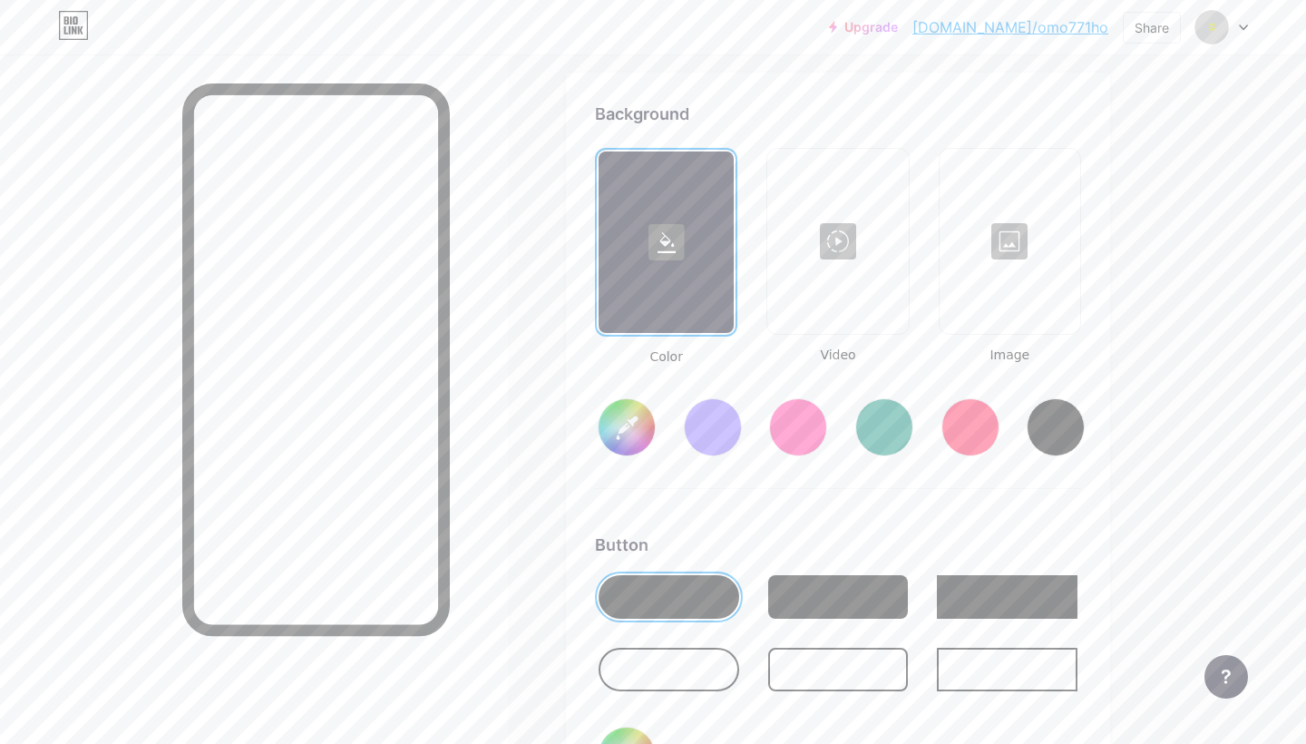
type input "#ffffff"
type input "#000000"
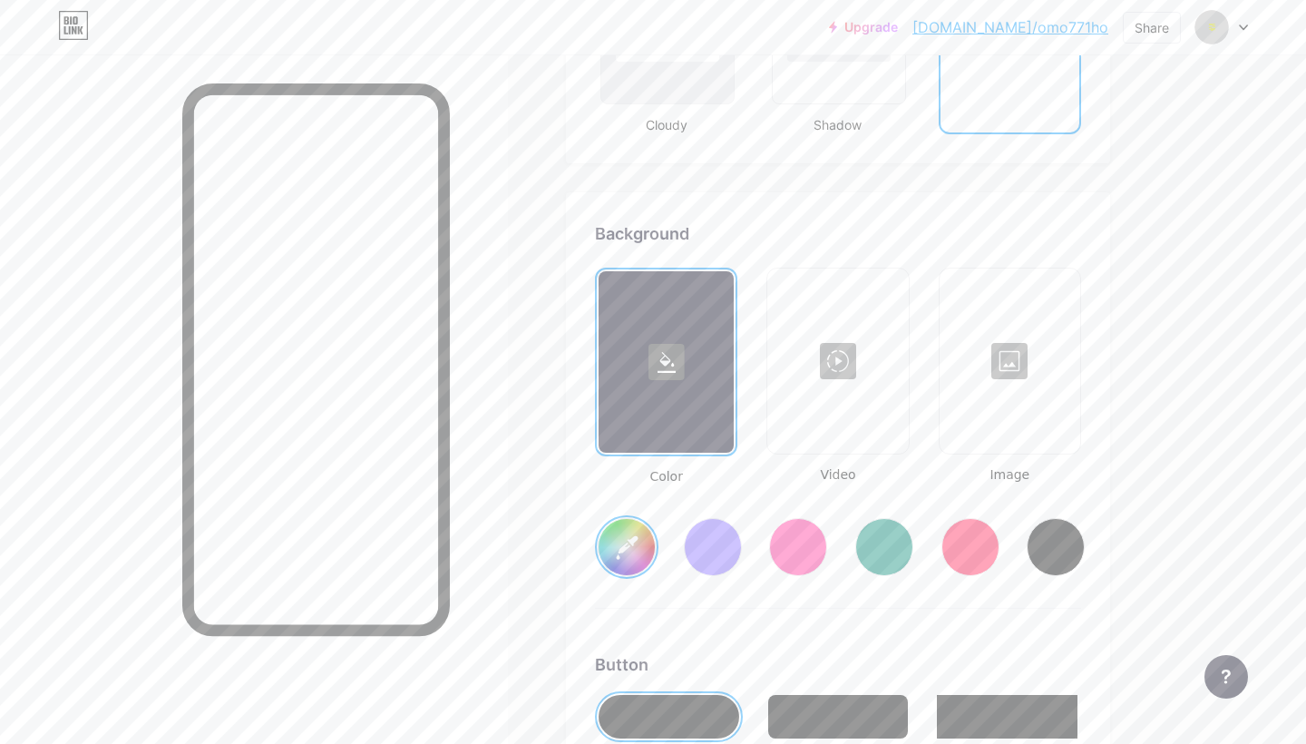
scroll to position [2280, 0]
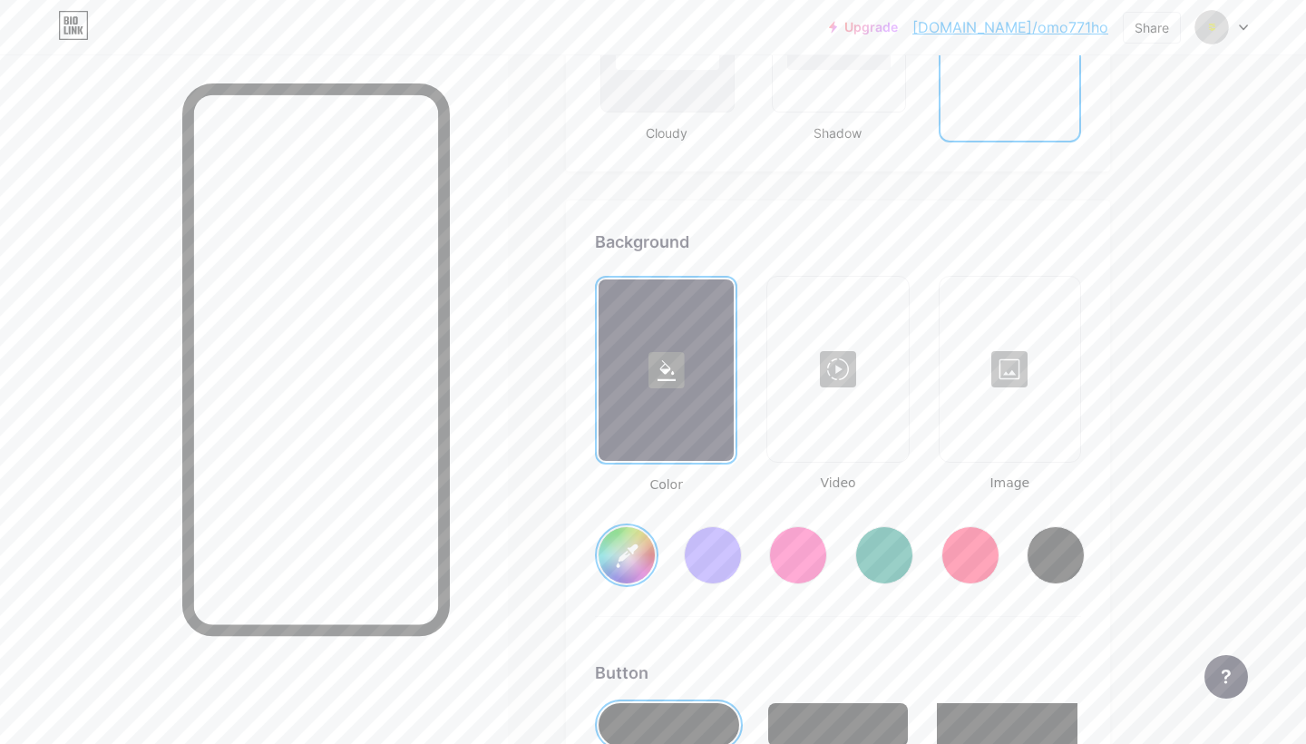
click at [1007, 373] on div at bounding box center [1010, 368] width 137 height 181
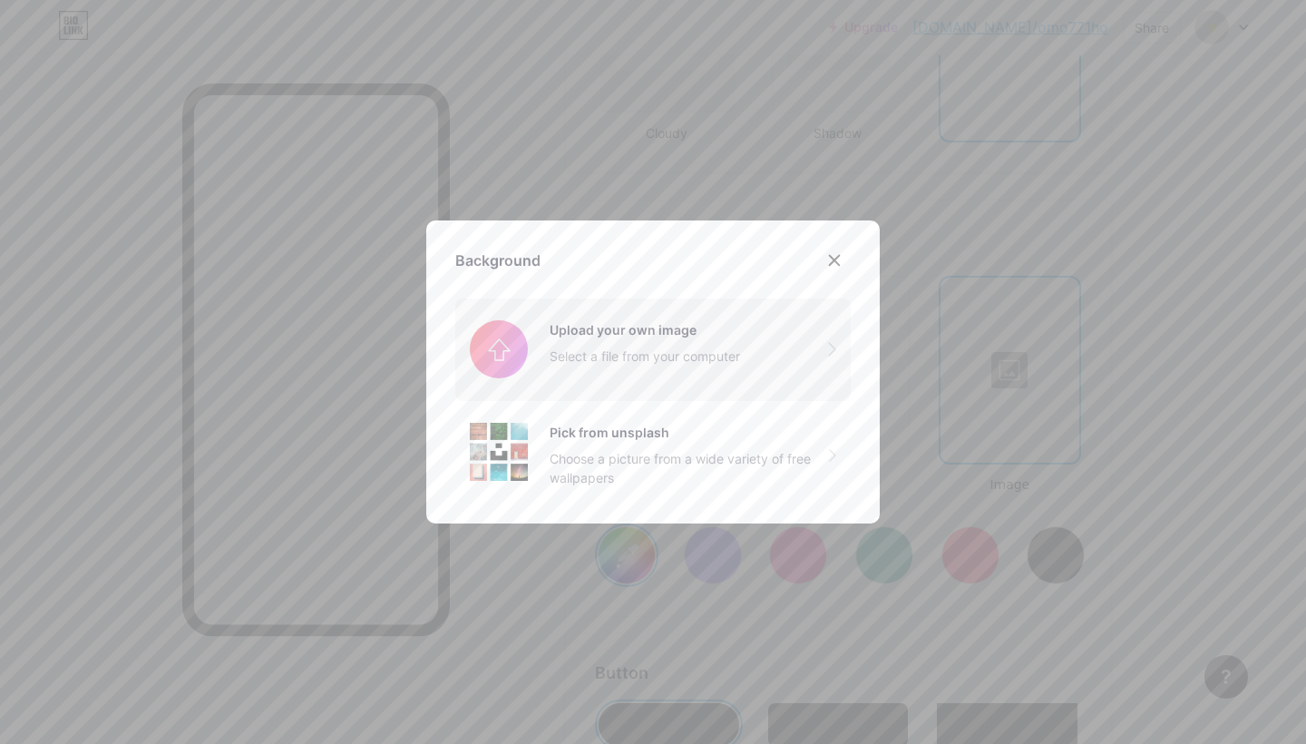
click at [613, 364] on input "file" at bounding box center [653, 349] width 396 height 102
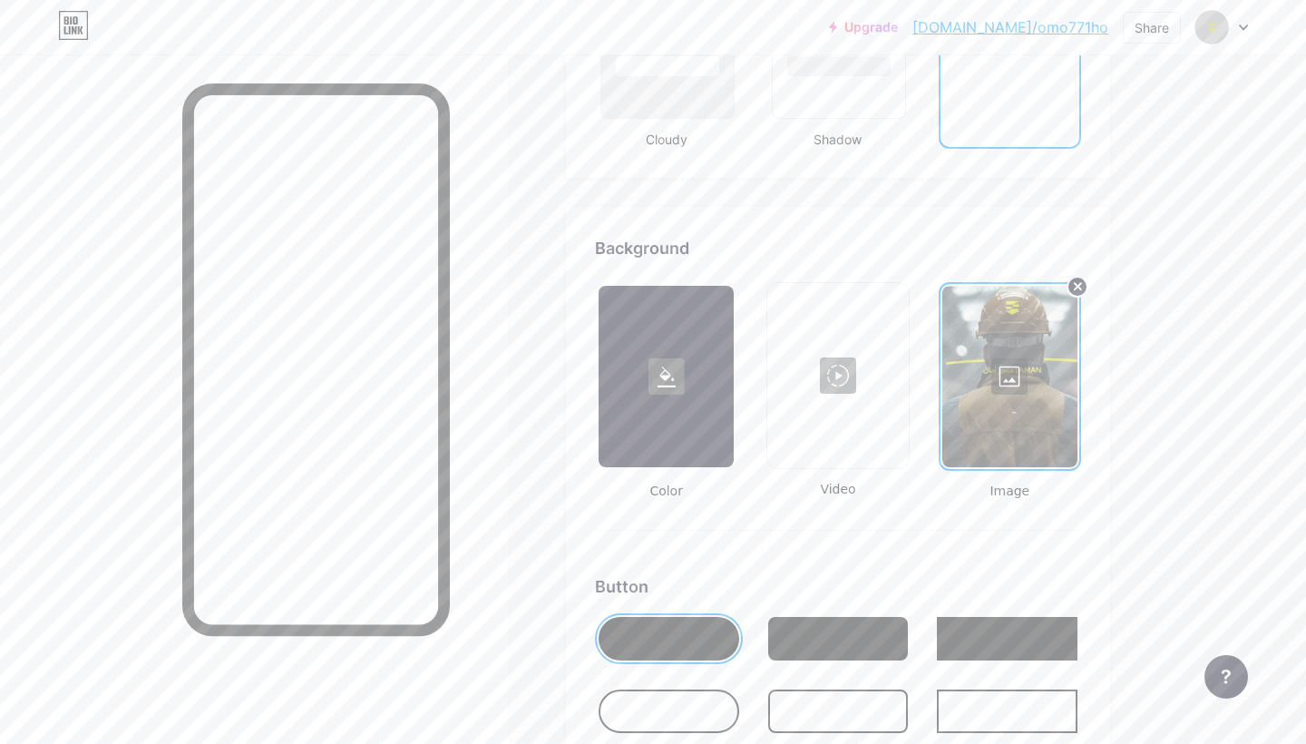
scroll to position [2276, 0]
click at [813, 363] on div at bounding box center [837, 373] width 137 height 181
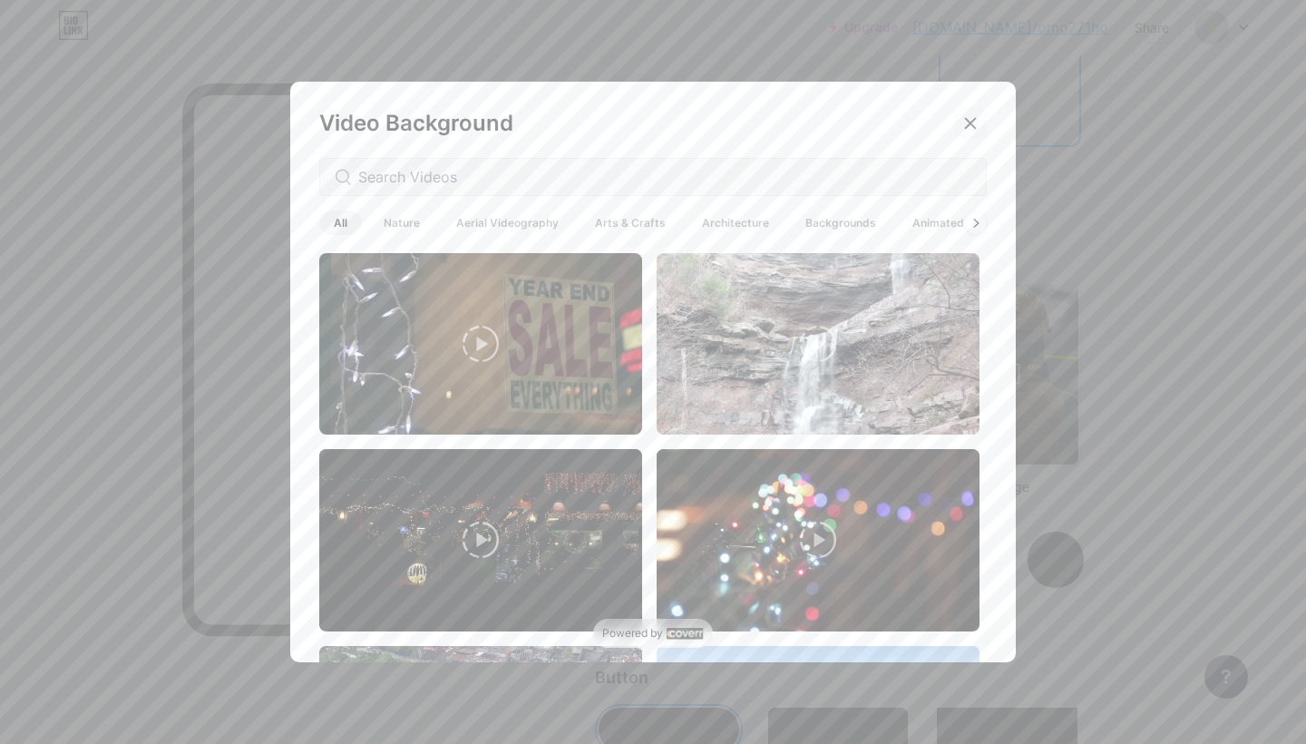
click at [964, 117] on icon at bounding box center [970, 123] width 15 height 15
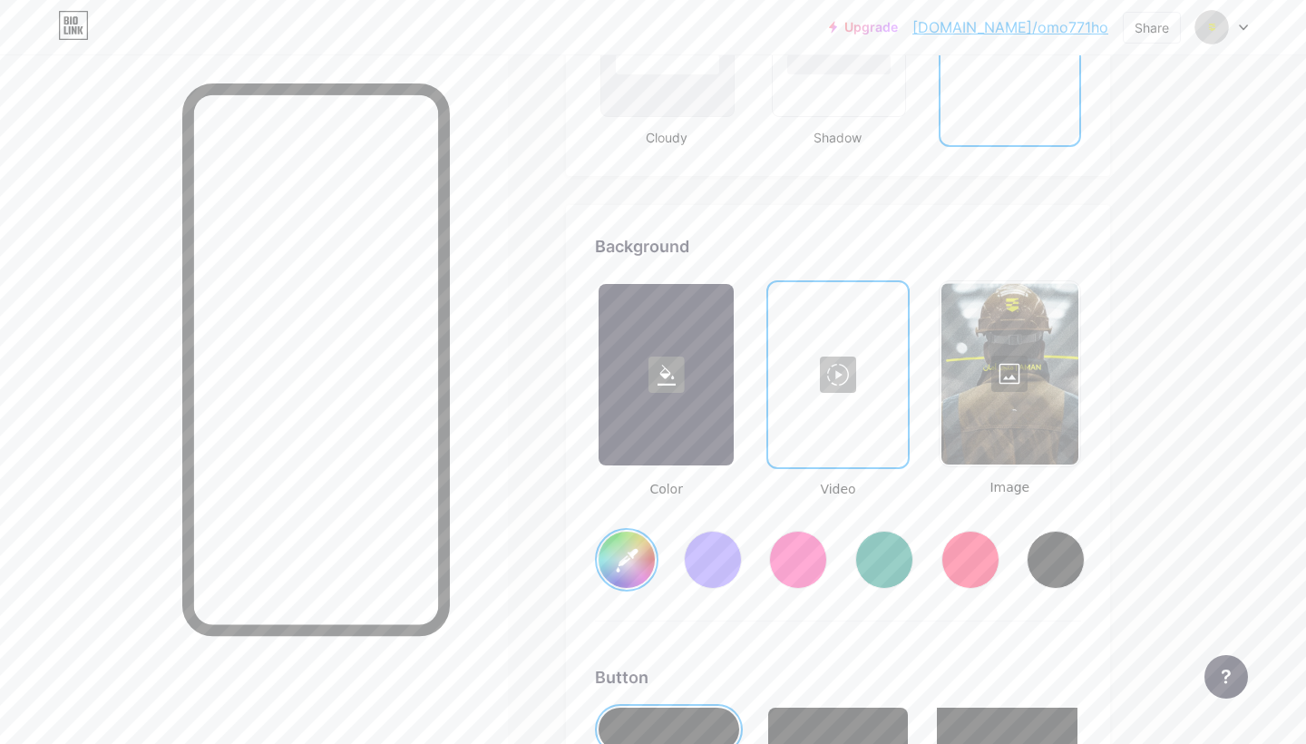
click at [663, 357] on rect at bounding box center [667, 374] width 36 height 36
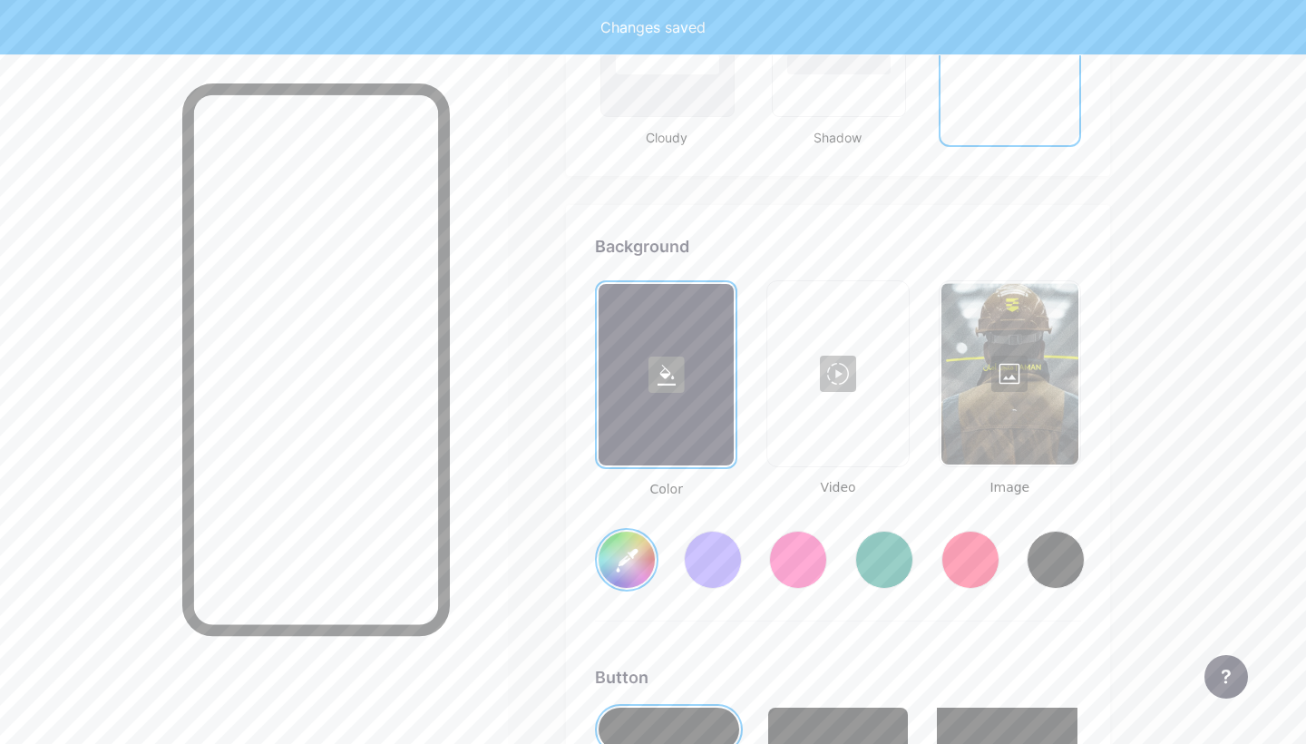
type input "#ffffff"
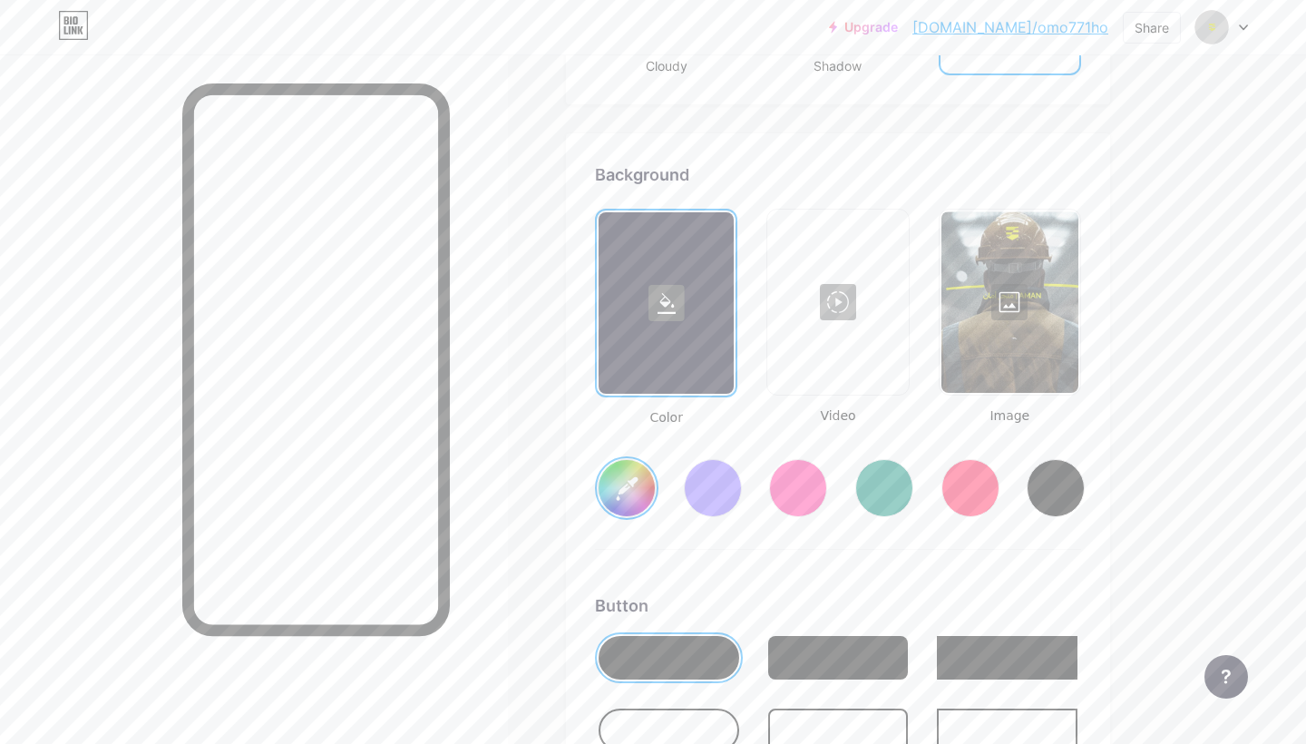
scroll to position [2350, 0]
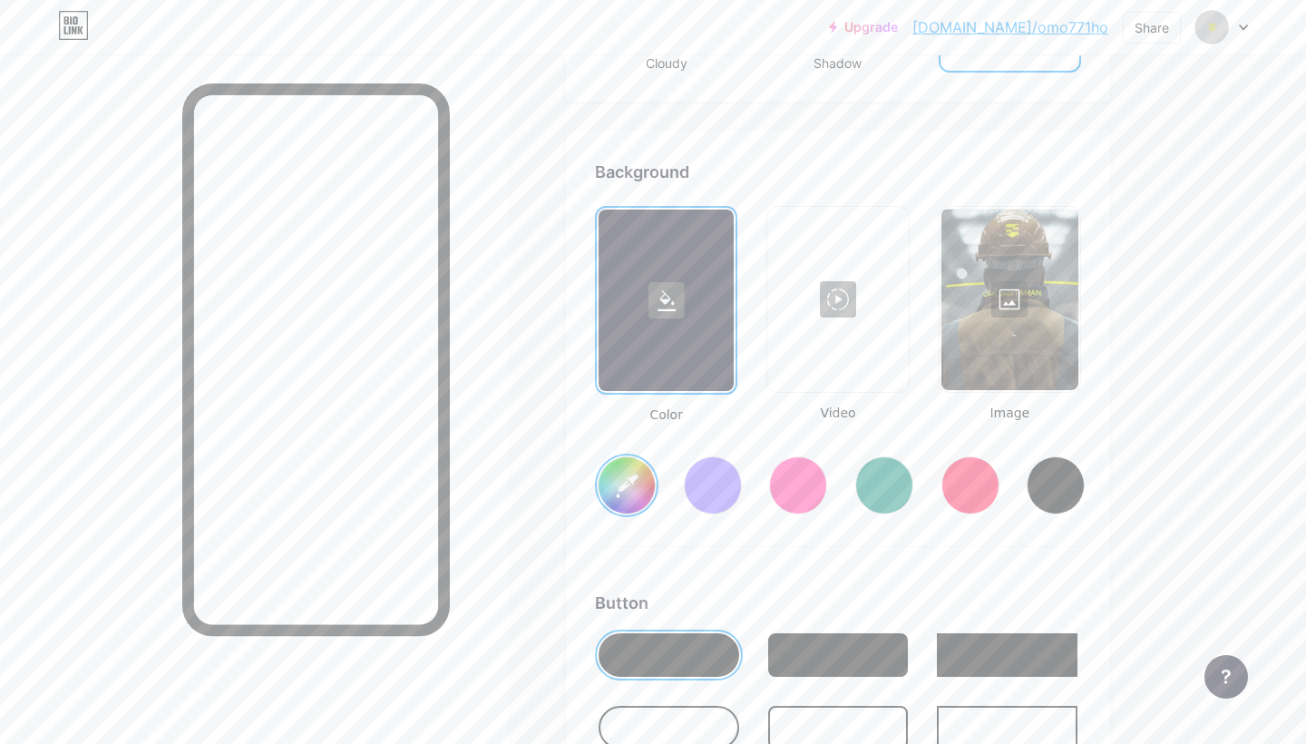
click at [1011, 343] on div at bounding box center [1010, 299] width 137 height 181
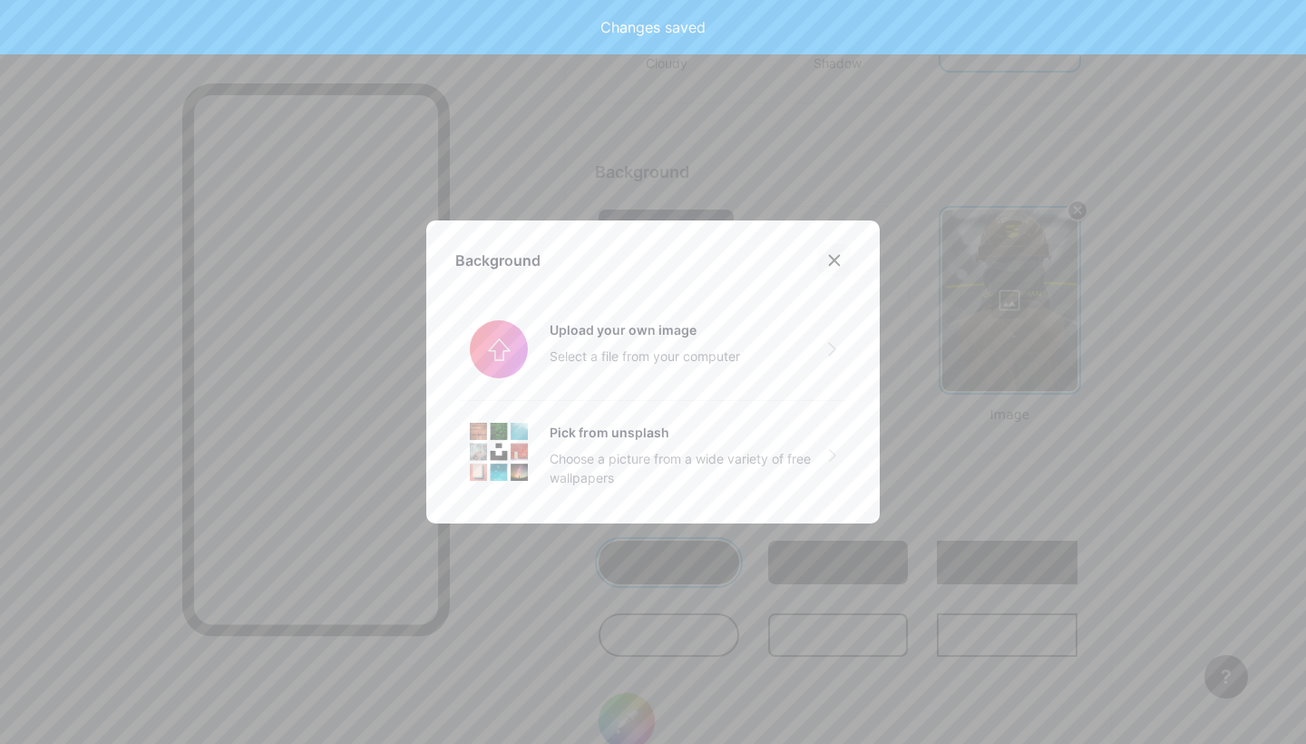
click at [843, 256] on div at bounding box center [834, 260] width 33 height 33
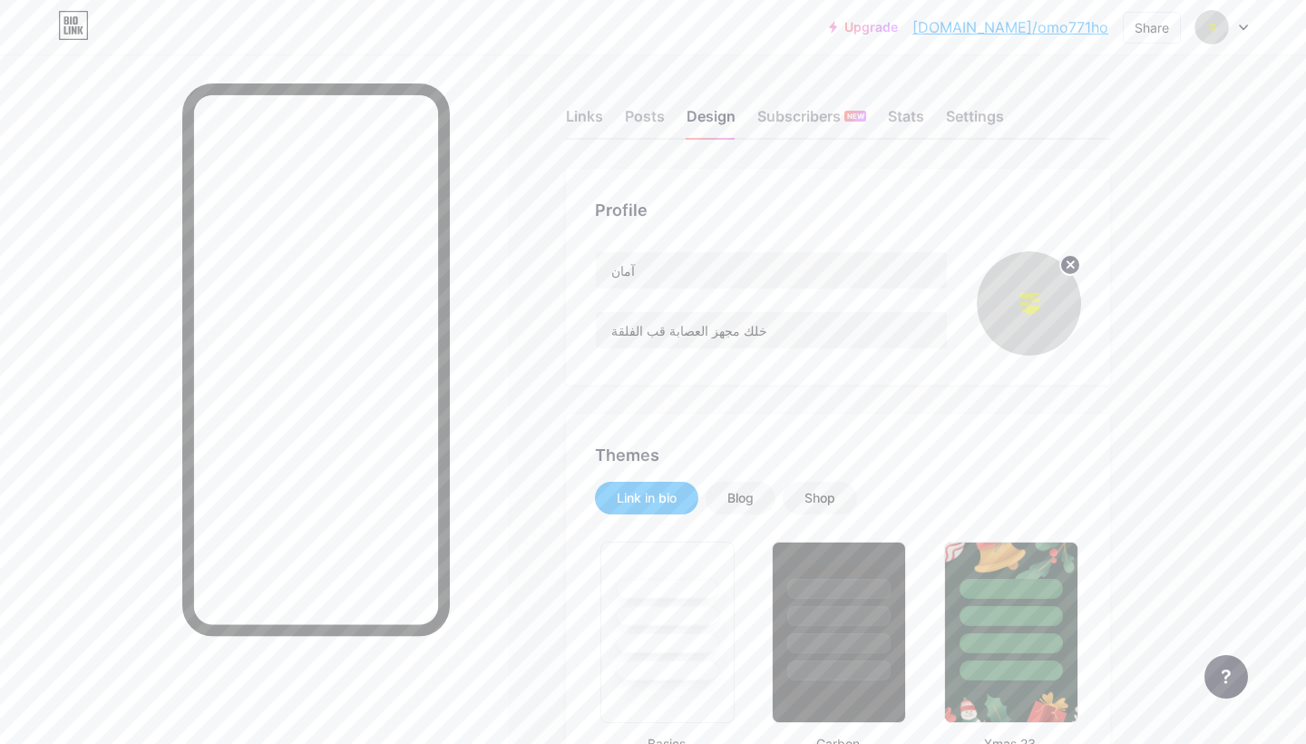
scroll to position [0, 0]
click at [1069, 269] on circle at bounding box center [1070, 265] width 20 height 20
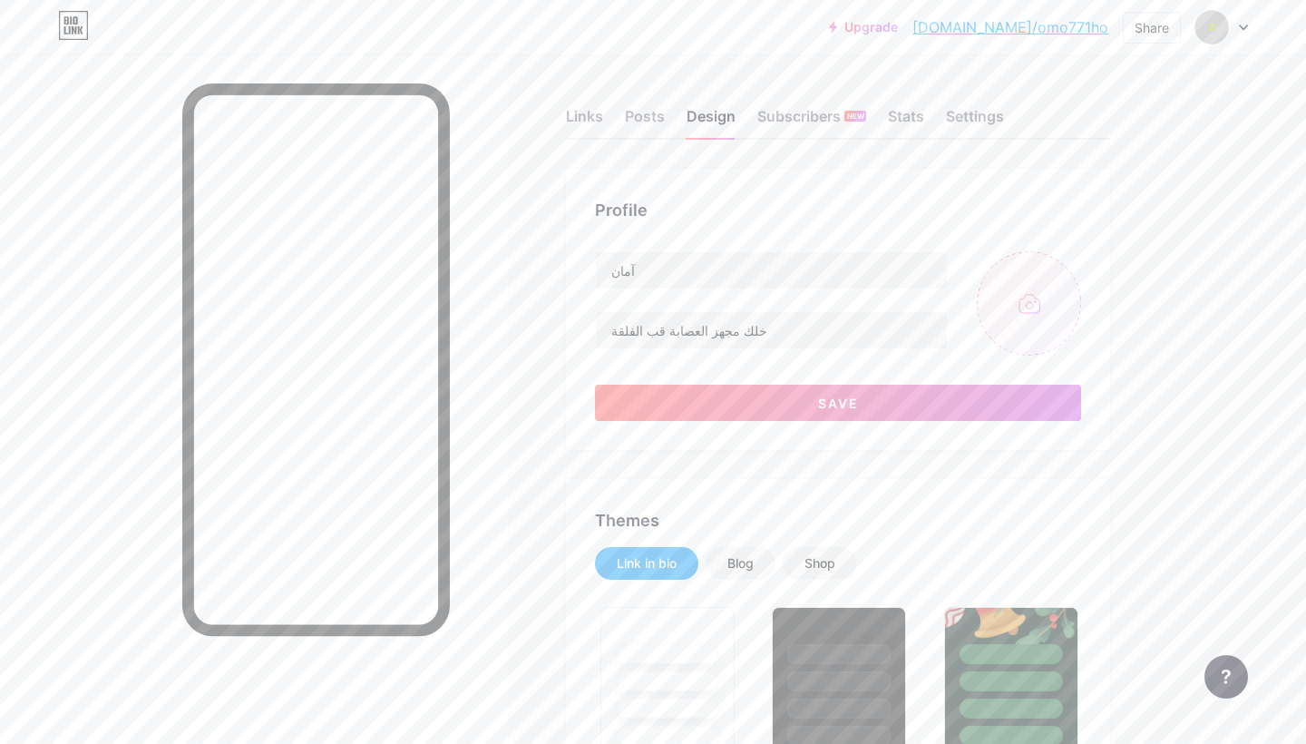
click at [1043, 292] on input "file" at bounding box center [1029, 303] width 104 height 104
type input "C:\fakepath\IMG_1244.jpg"
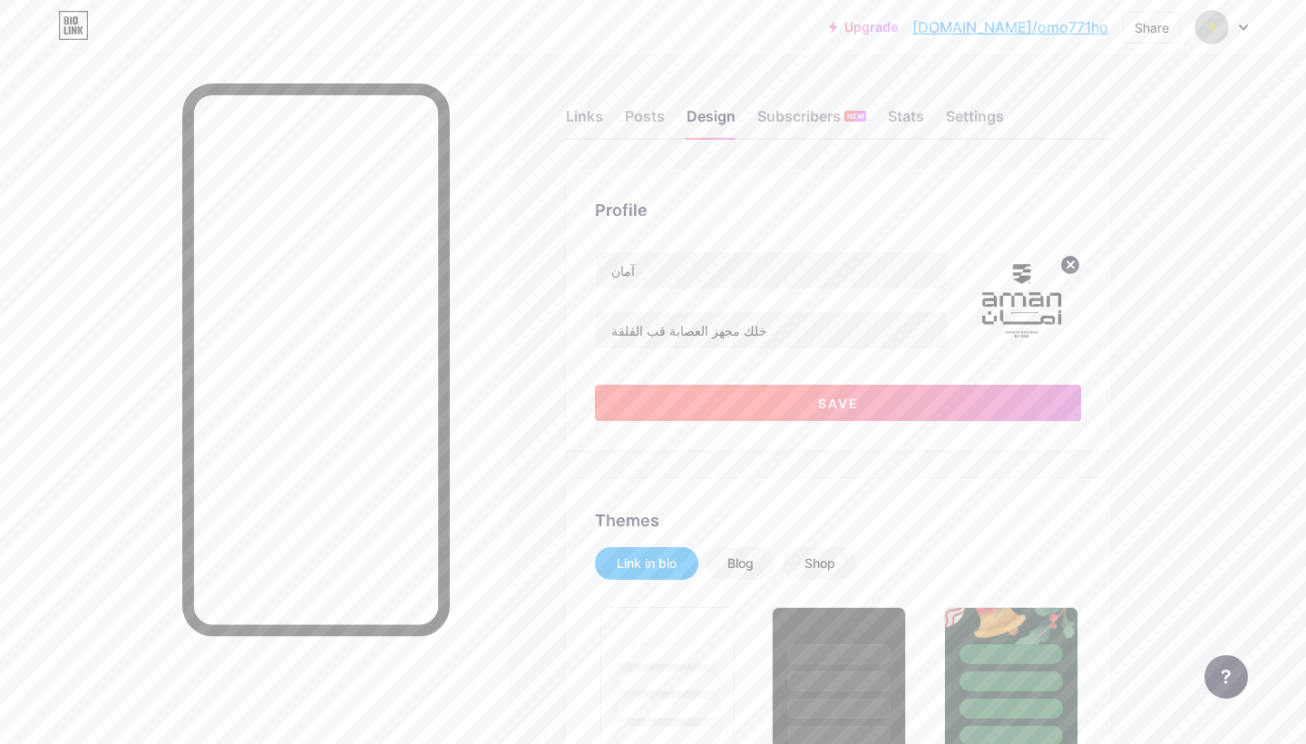
click at [779, 415] on button "Save" at bounding box center [838, 403] width 486 height 36
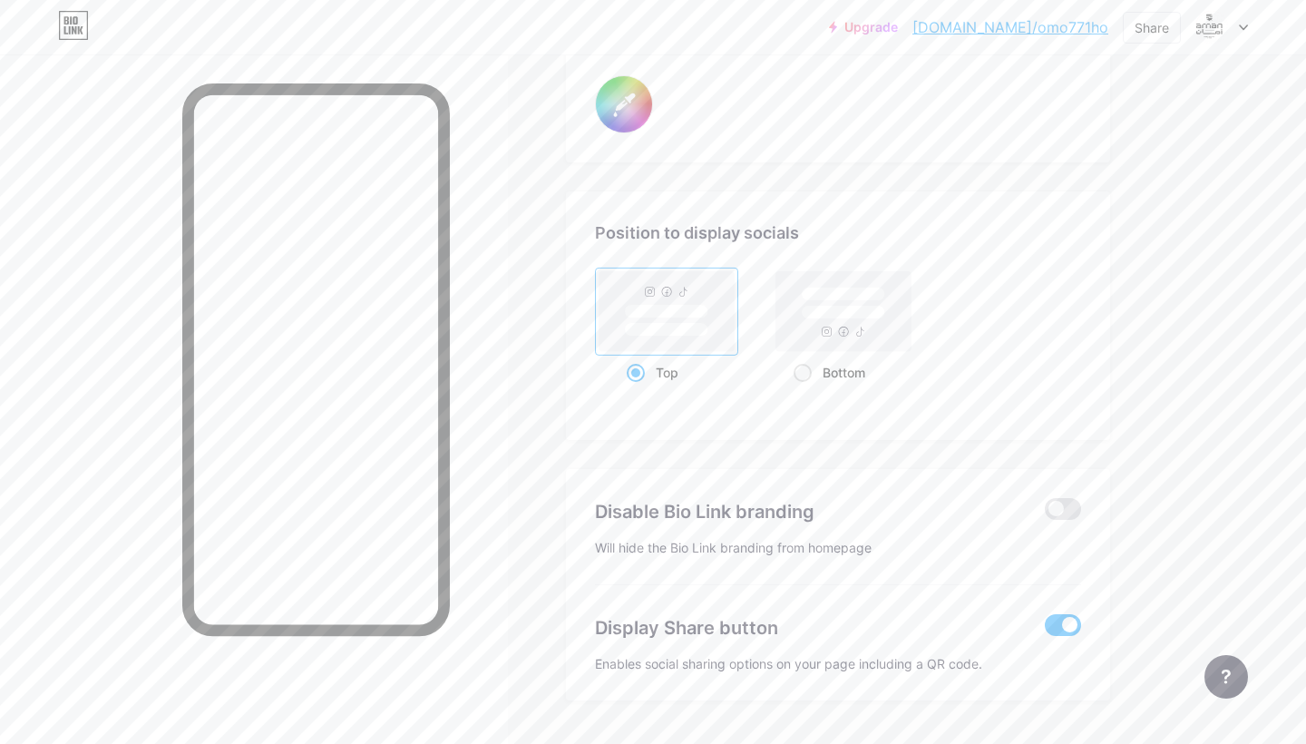
scroll to position [3358, 0]
click at [802, 338] on rect at bounding box center [843, 311] width 135 height 80
click at [802, 389] on input "Bottom" at bounding box center [800, 395] width 12 height 12
radio input "true"
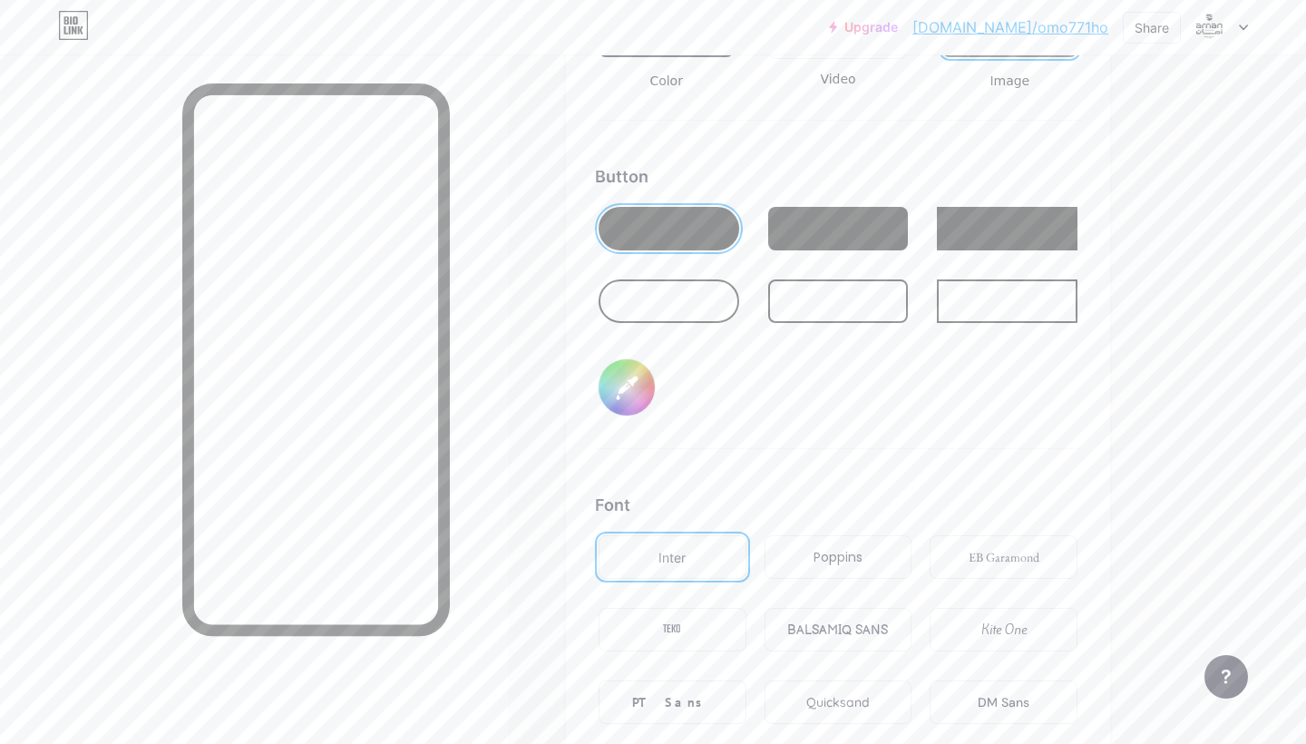
scroll to position [2674, 0]
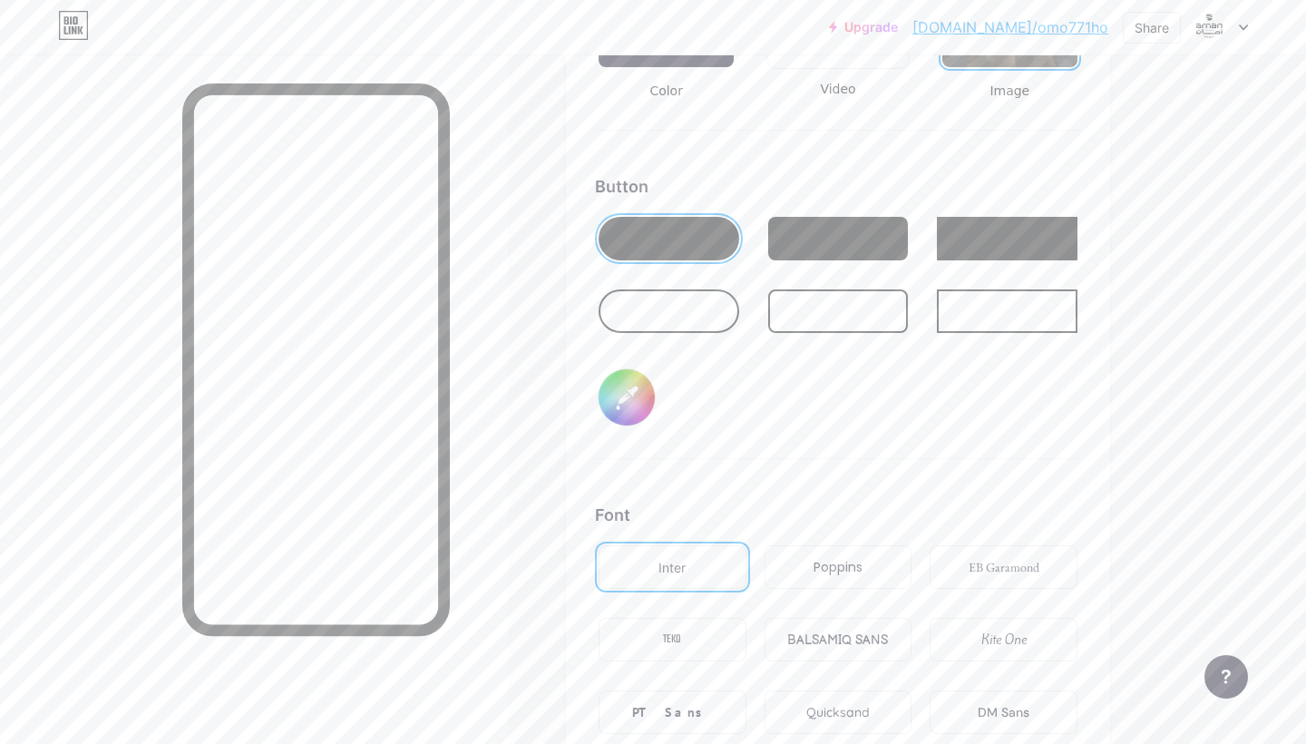
click at [953, 311] on div at bounding box center [1007, 311] width 141 height 44
click at [971, 249] on div at bounding box center [1007, 239] width 141 height 44
click at [962, 302] on div at bounding box center [1007, 311] width 141 height 44
click at [962, 249] on div at bounding box center [1007, 239] width 141 height 44
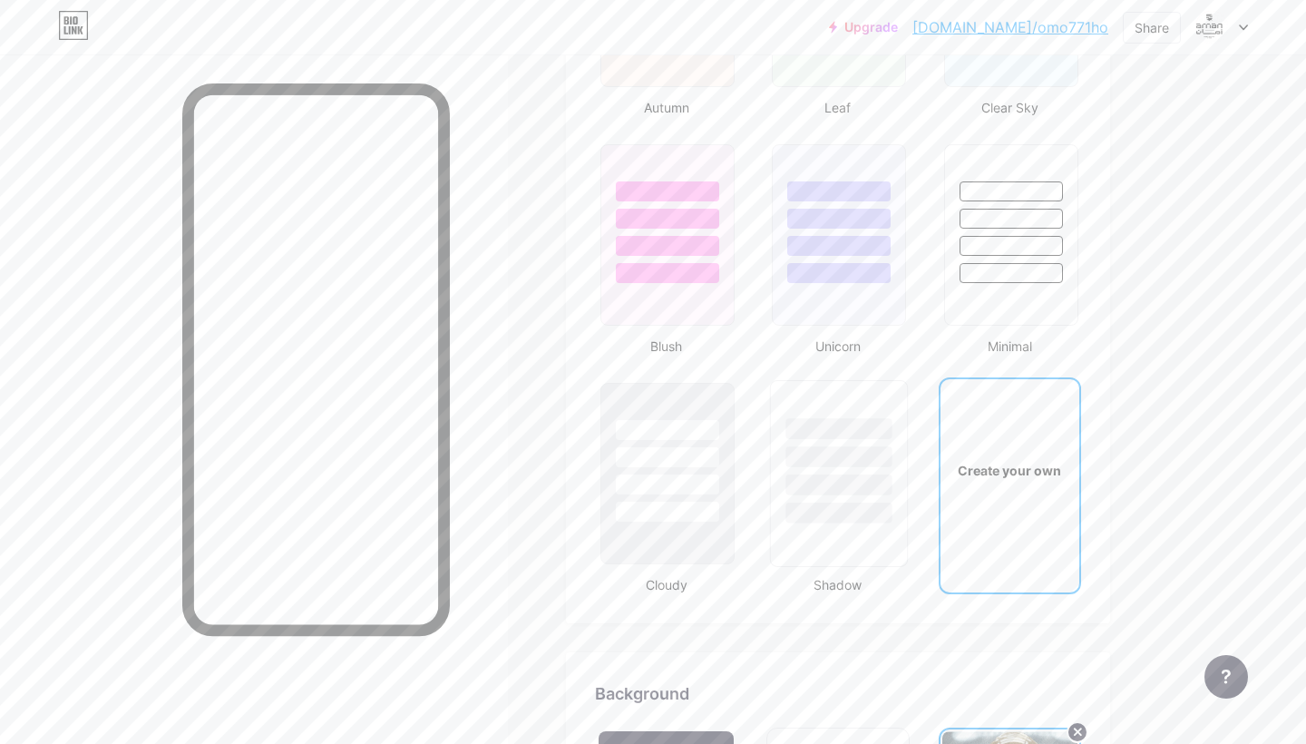
scroll to position [1827, 0]
click at [1051, 141] on div at bounding box center [1011, 237] width 150 height 198
click at [1001, 260] on div at bounding box center [1010, 215] width 136 height 142
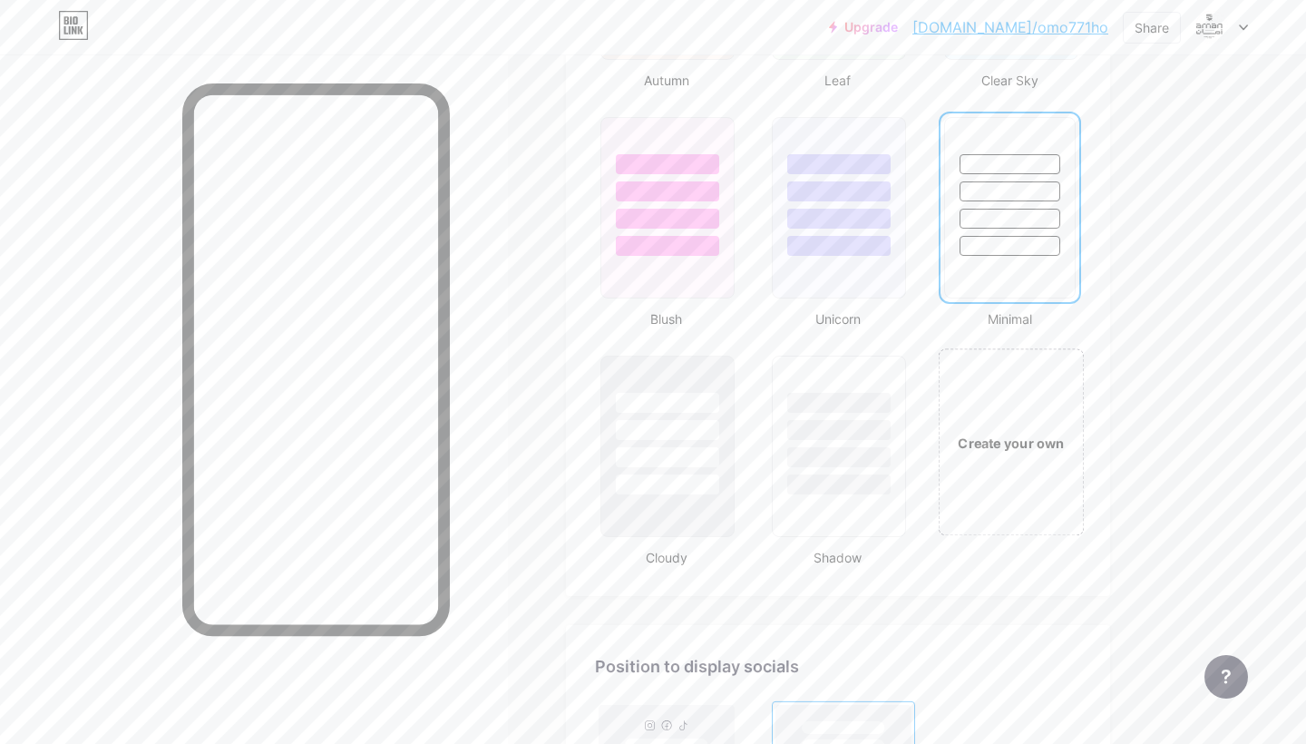
scroll to position [1885, 0]
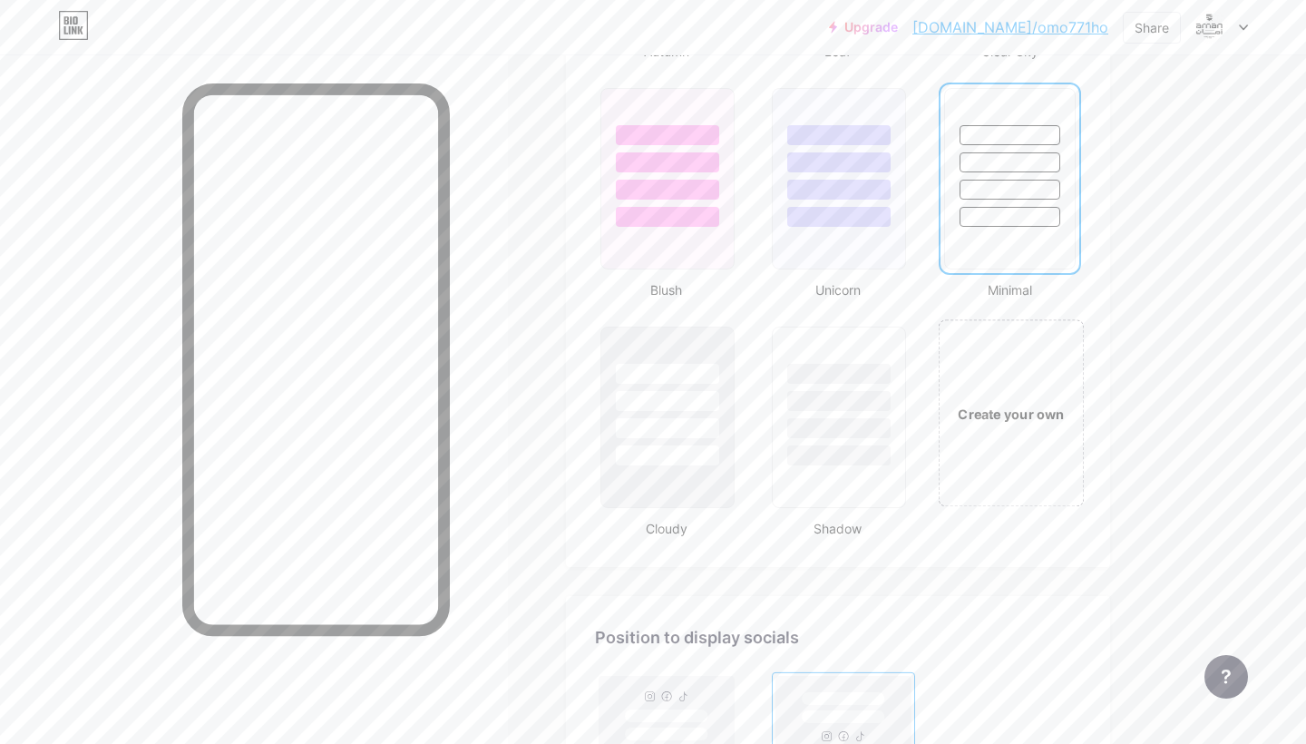
click at [981, 421] on div "Create your own" at bounding box center [1010, 414] width 136 height 20
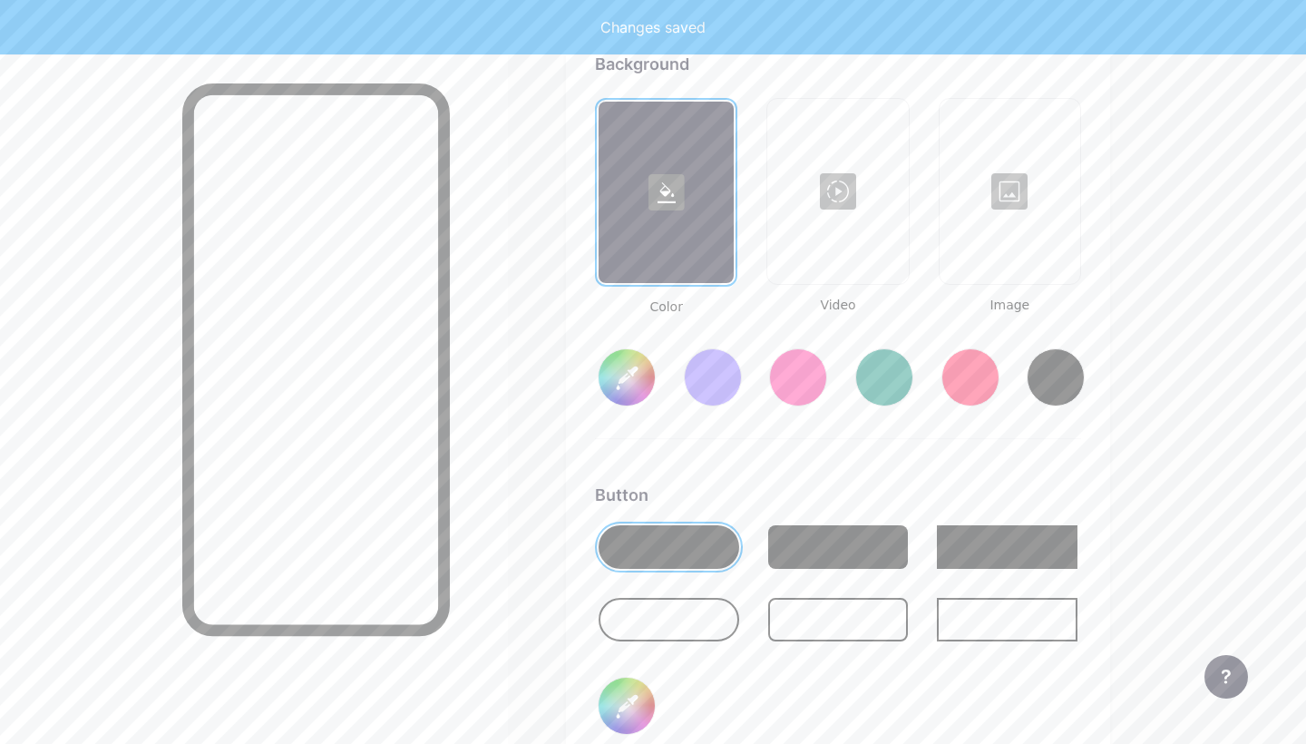
type input "#ffffff"
type input "#000000"
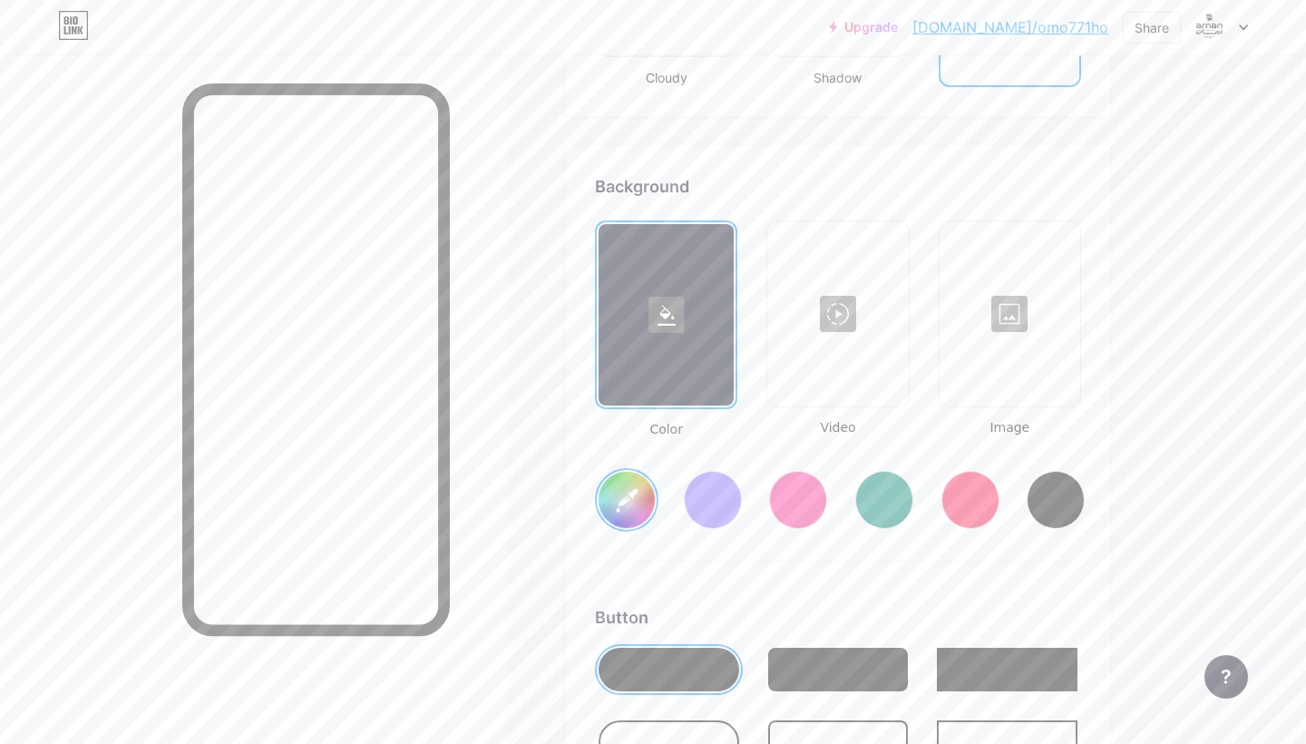
scroll to position [2336, 0]
click at [999, 325] on div at bounding box center [1010, 313] width 137 height 181
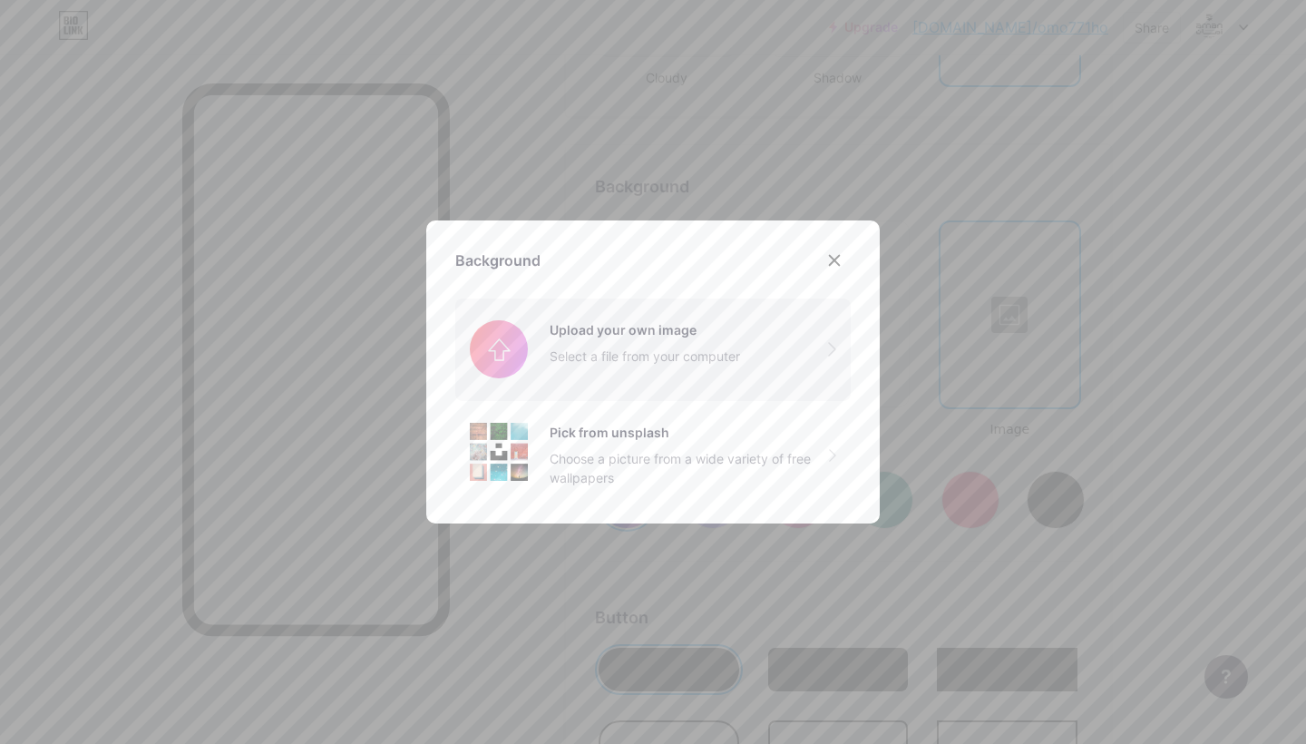
click at [671, 365] on input "file" at bounding box center [653, 349] width 396 height 102
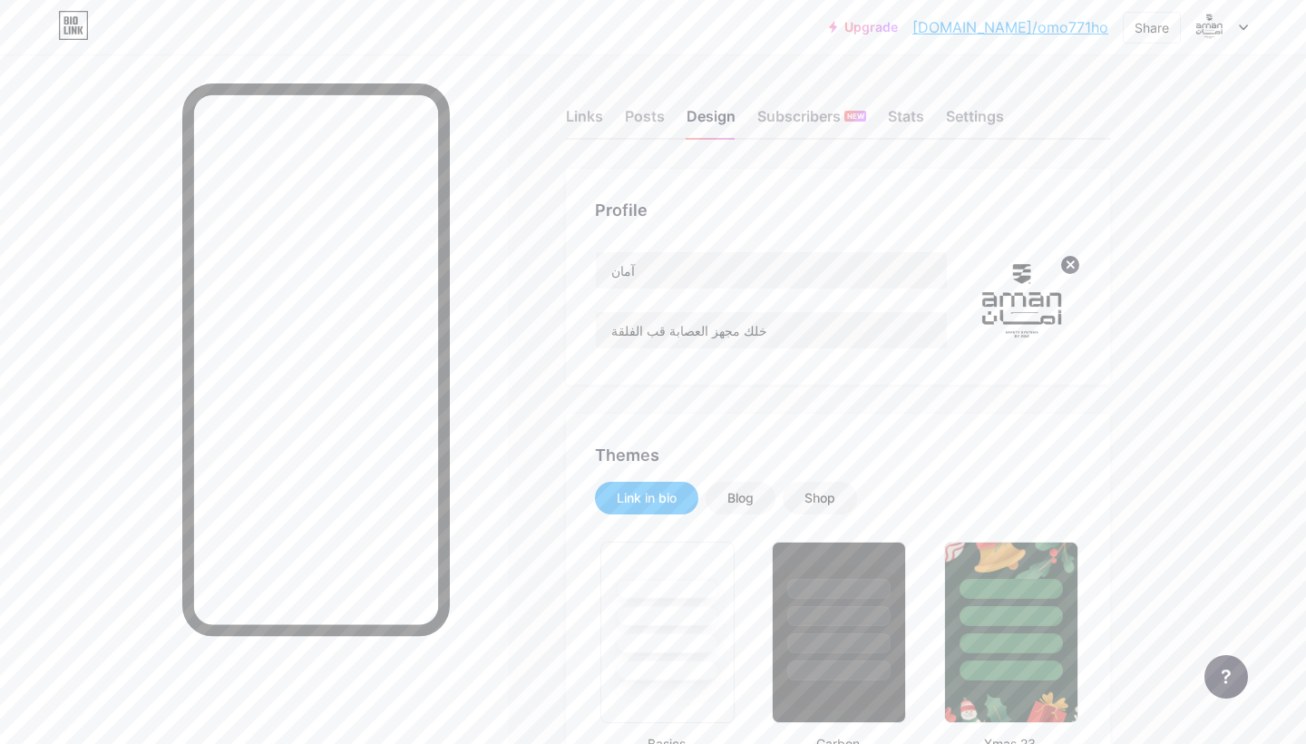
scroll to position [0, 0]
click at [640, 332] on input "خلك مجهز العصابة قب الفلقة" at bounding box center [771, 330] width 351 height 36
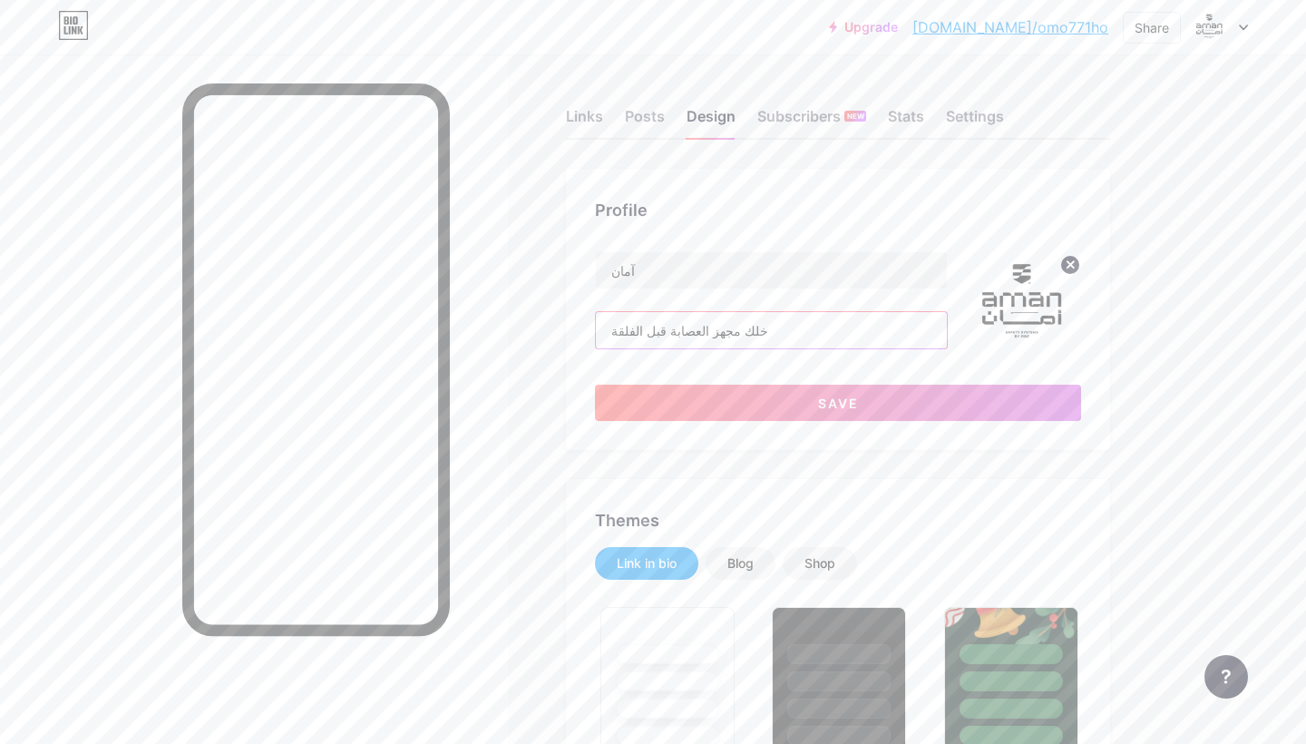
type input "خلك مجهز العصابة قبل الفلقة"
click at [1069, 269] on circle at bounding box center [1070, 265] width 20 height 20
click at [1015, 312] on input "file" at bounding box center [1029, 303] width 104 height 104
type input "C:\fakepath\Untitled design-7.png"
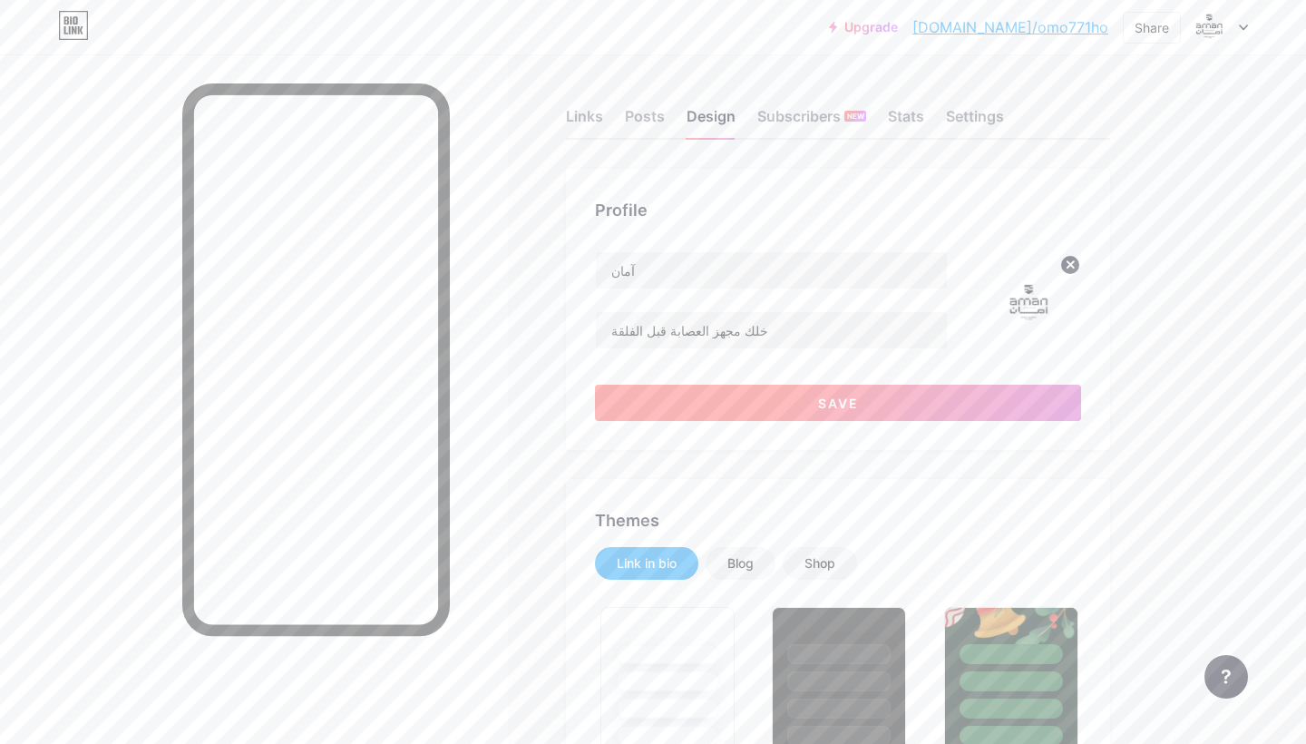
click at [740, 393] on button "Save" at bounding box center [838, 403] width 486 height 36
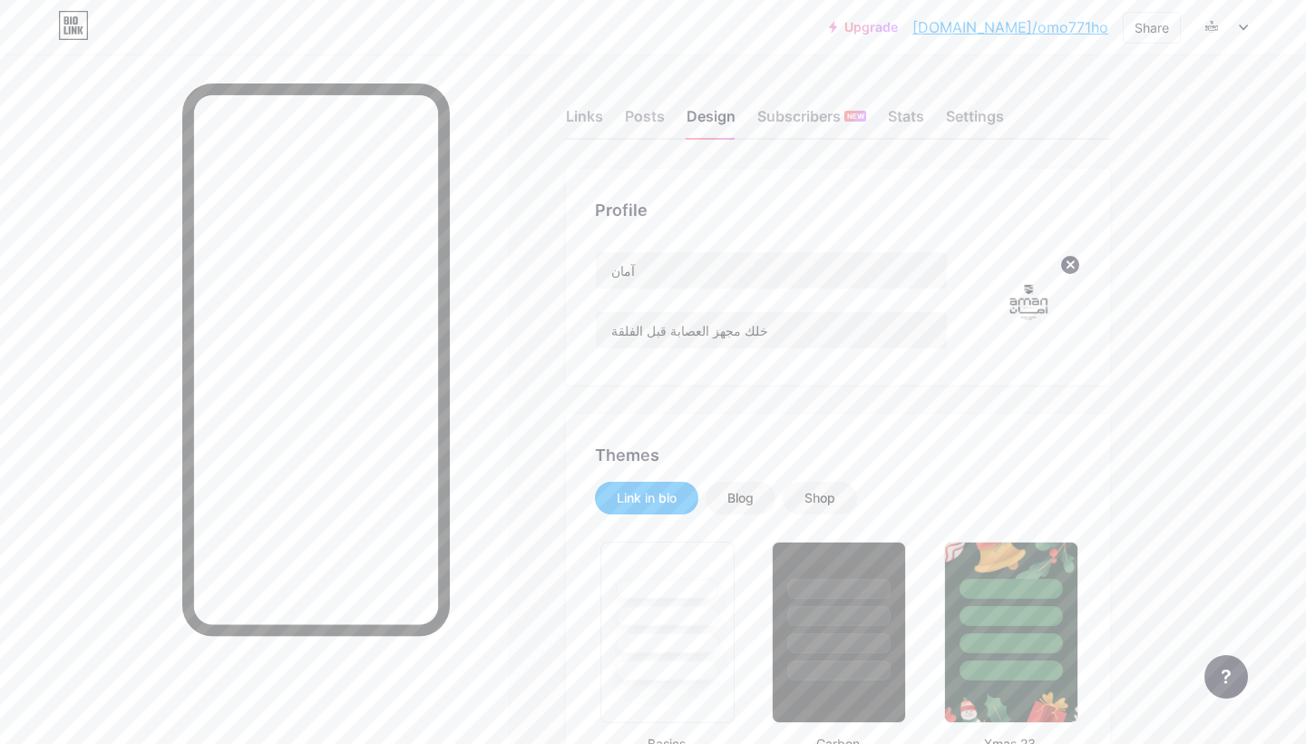
click at [1072, 261] on icon at bounding box center [1071, 265] width 22 height 22
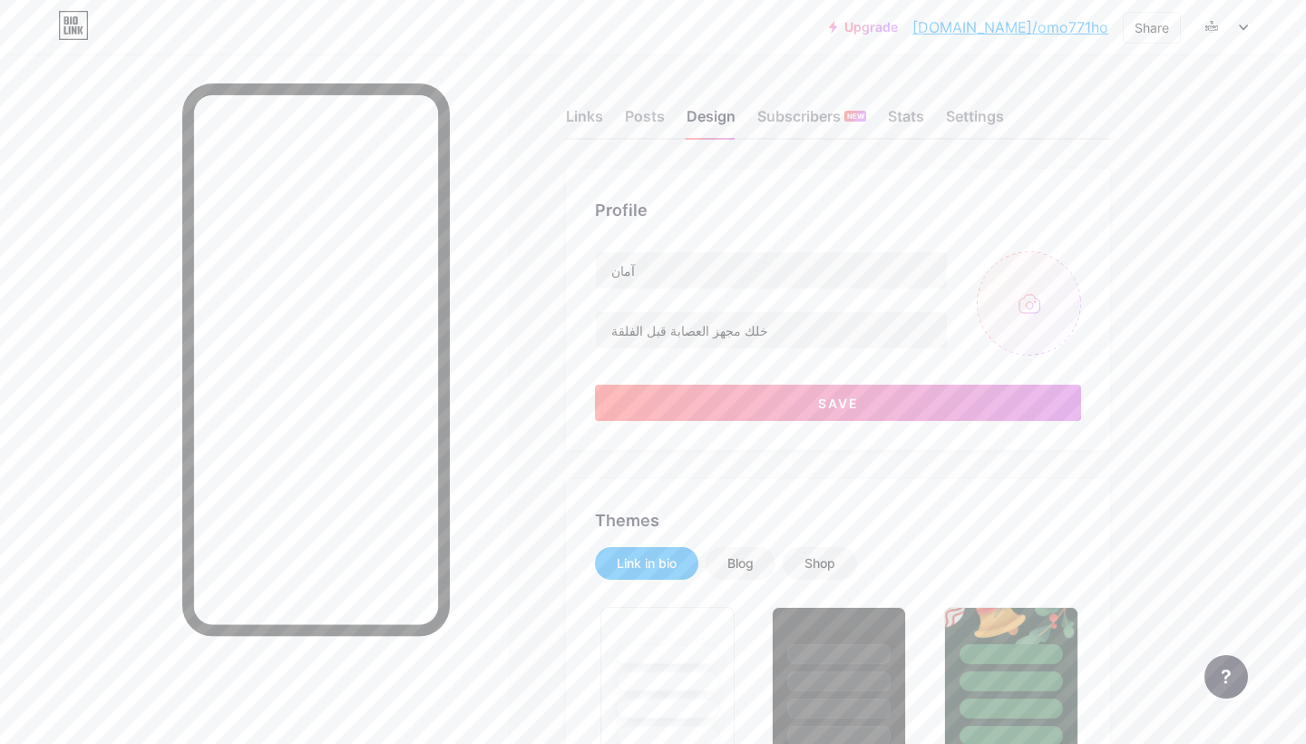
click at [1039, 326] on input "file" at bounding box center [1029, 303] width 104 height 104
type input "C:\fakepath\Untitled design-8.png"
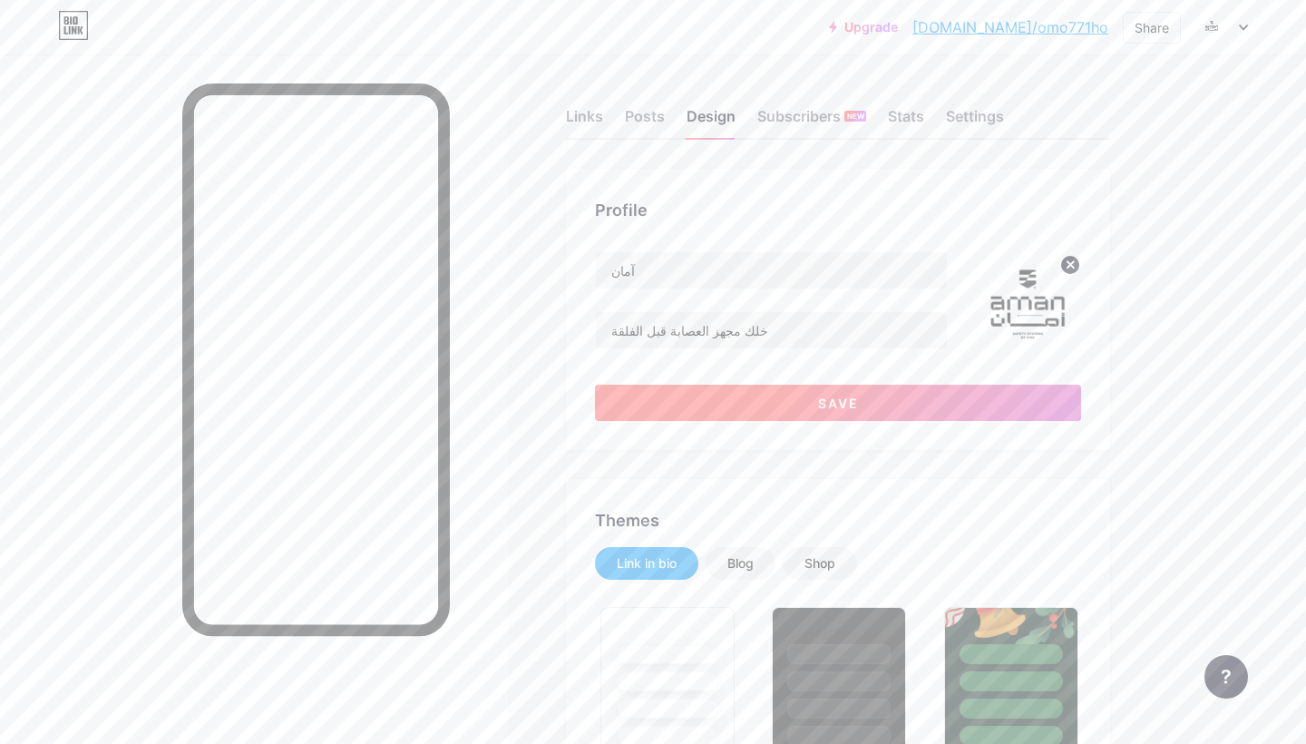
click at [881, 404] on button "Save" at bounding box center [838, 403] width 486 height 36
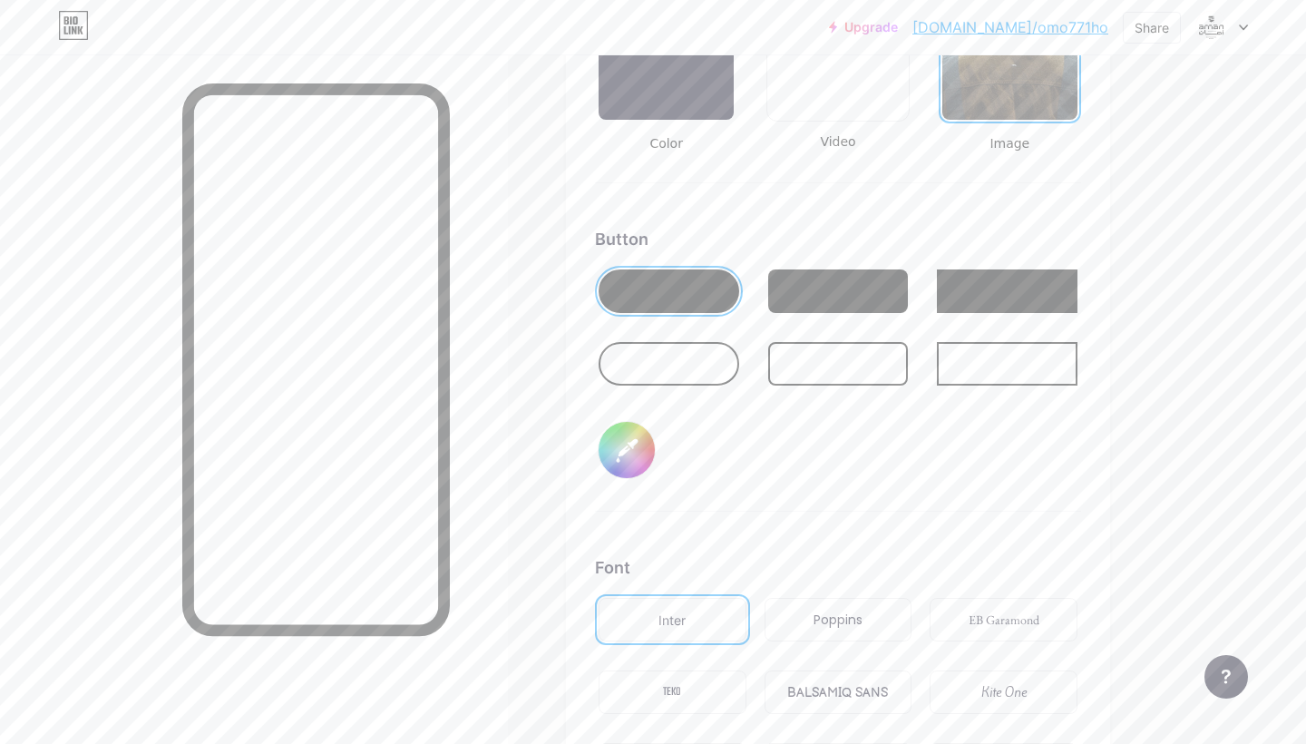
scroll to position [2625, 0]
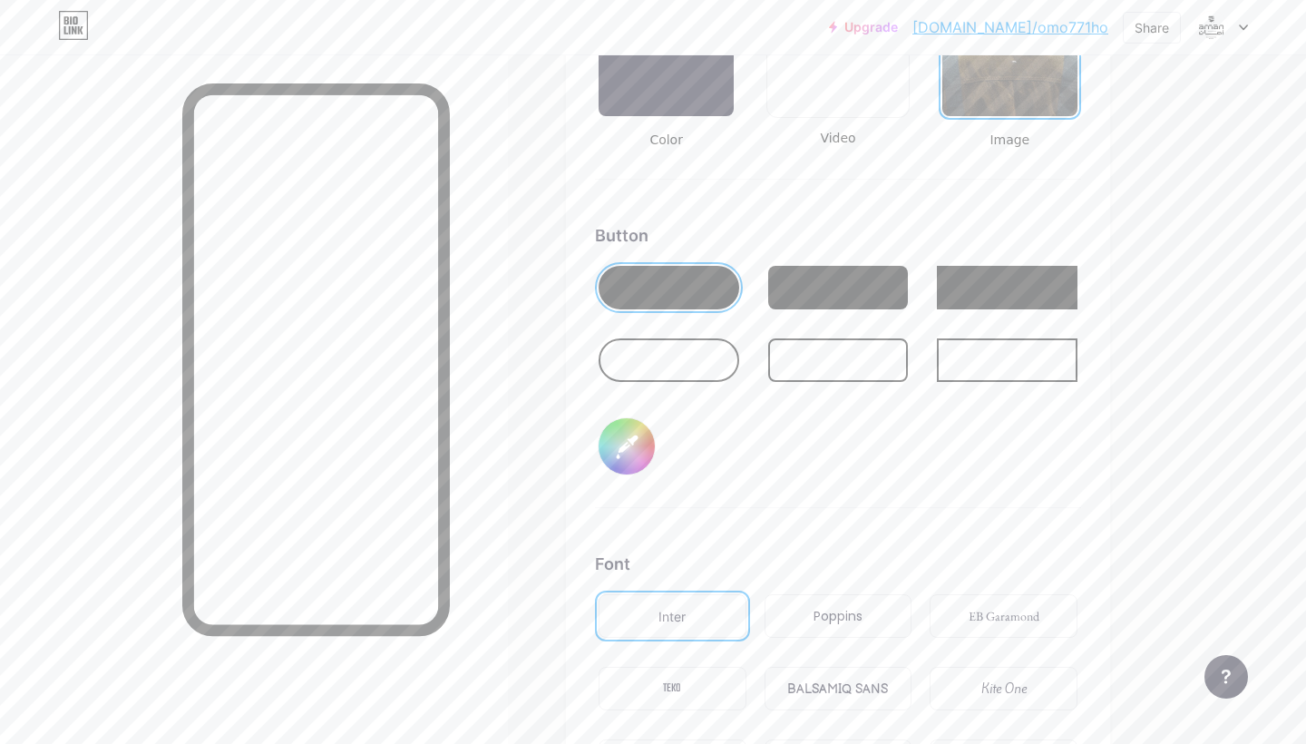
click at [623, 452] on input "#000000" at bounding box center [627, 446] width 56 height 56
type input "#554938"
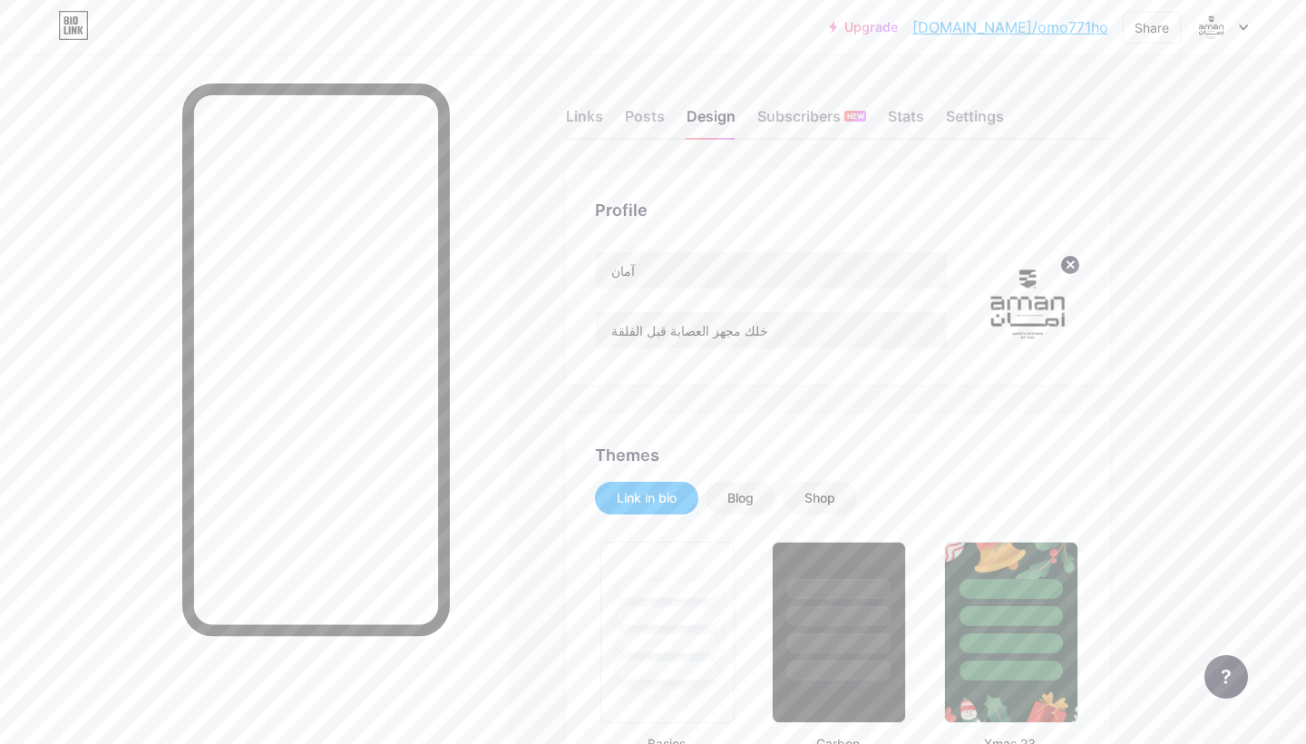
scroll to position [0, 0]
click at [1073, 267] on icon at bounding box center [1071, 264] width 6 height 6
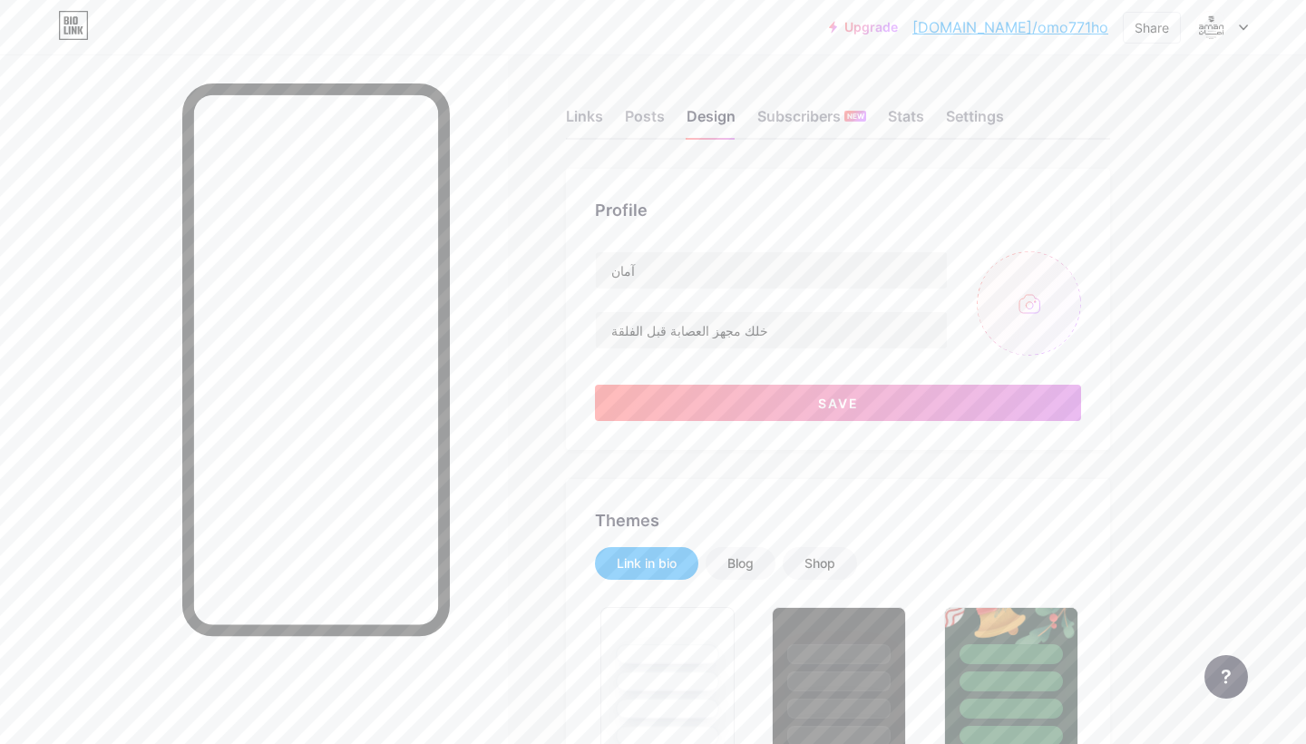
click at [1040, 300] on input "file" at bounding box center [1029, 303] width 104 height 104
type input "C:\fakepath\IMG_1243.jpg"
click at [650, 388] on button "Save" at bounding box center [838, 403] width 486 height 36
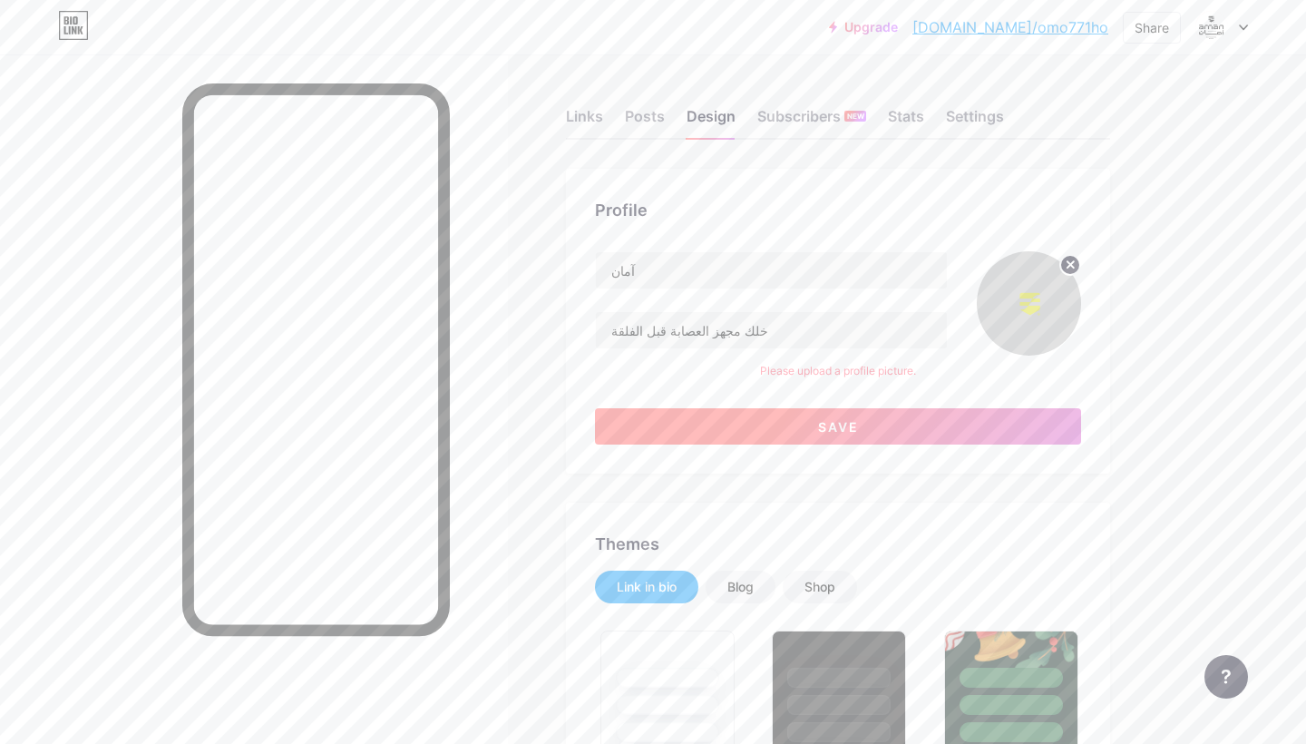
click at [973, 425] on button "Save" at bounding box center [838, 426] width 486 height 36
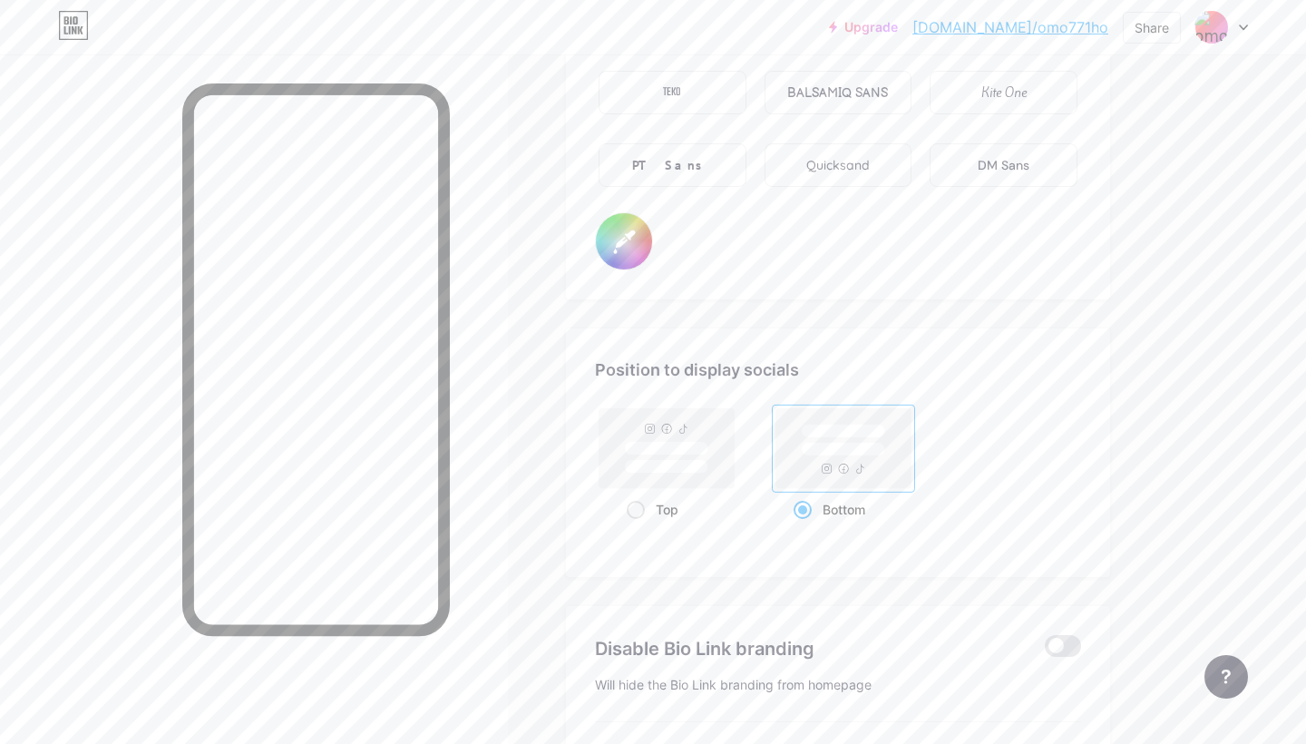
scroll to position [3241, 0]
click at [633, 250] on input "#000000" at bounding box center [624, 245] width 56 height 56
type input "#b6b6b6"
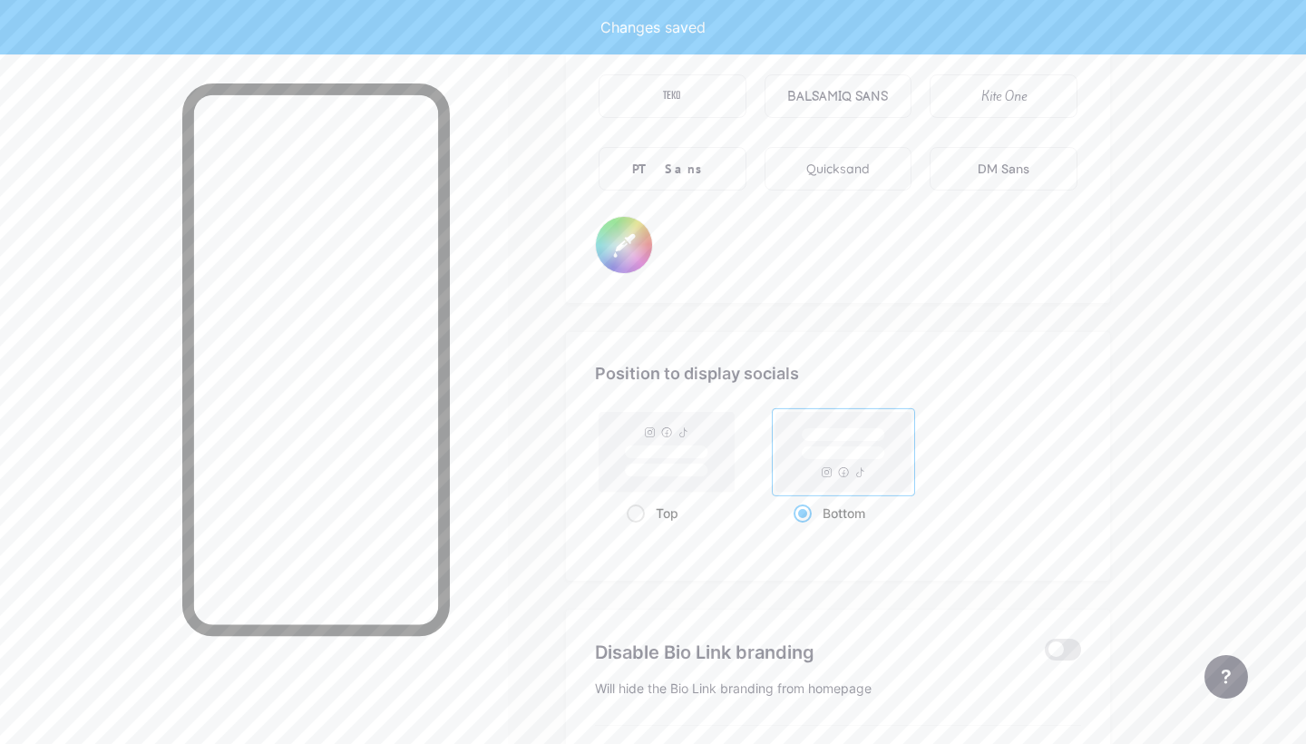
click at [91, 307] on div at bounding box center [254, 426] width 508 height 744
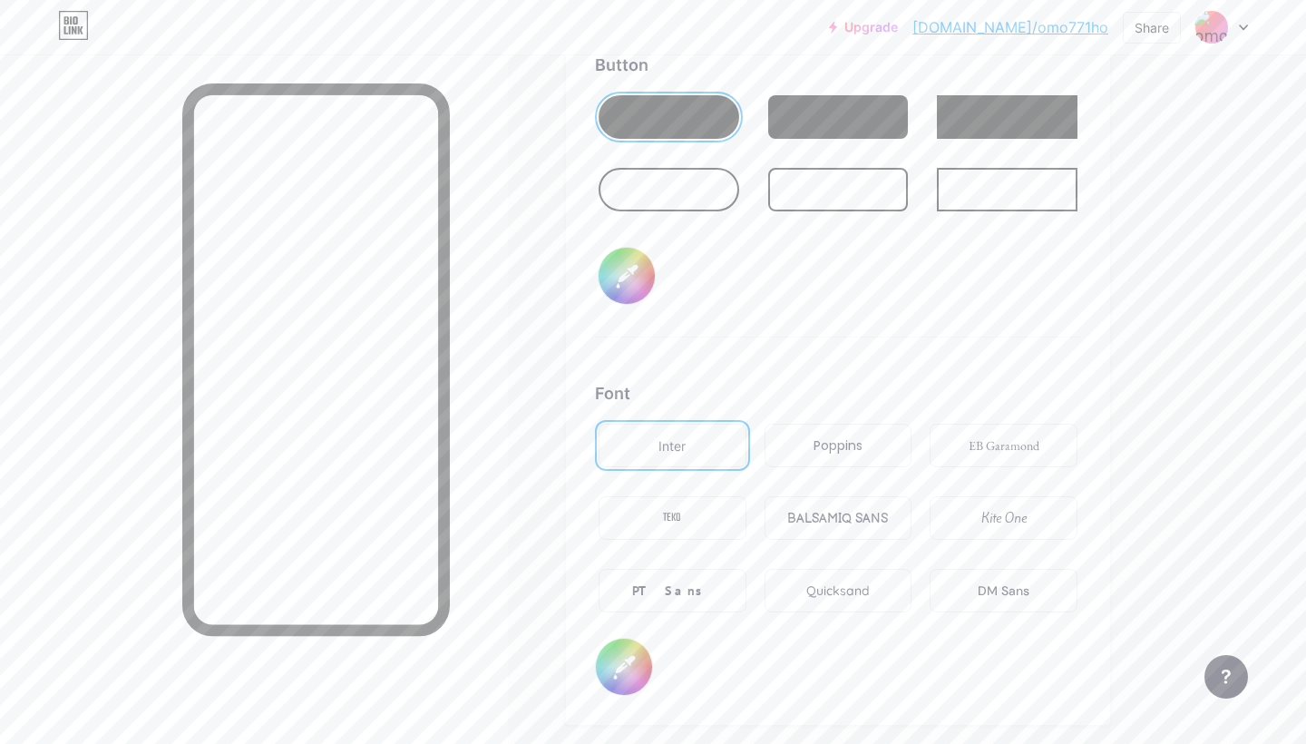
scroll to position [2808, 0]
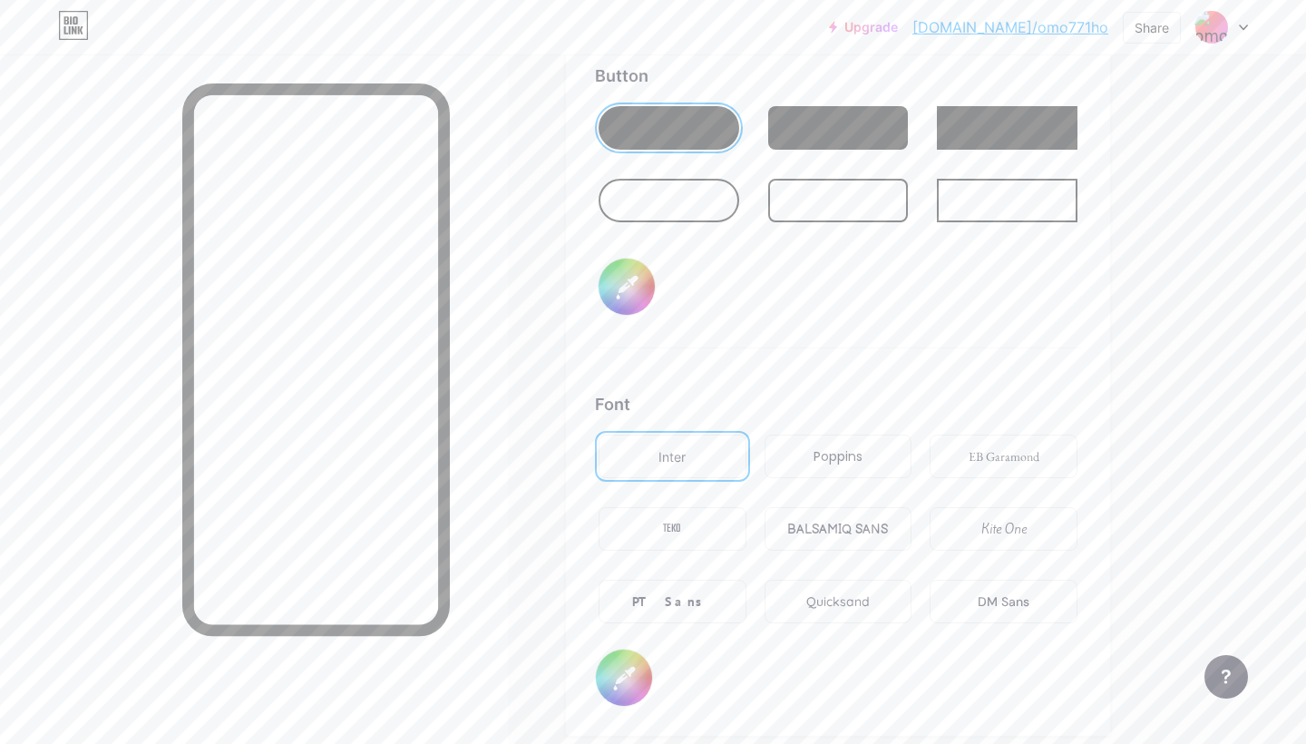
click at [635, 299] on input "#554938" at bounding box center [627, 287] width 56 height 56
click at [612, 291] on input "#554938" at bounding box center [627, 287] width 56 height 56
type input "#b6b6b6"
click at [61, 249] on div at bounding box center [254, 426] width 508 height 744
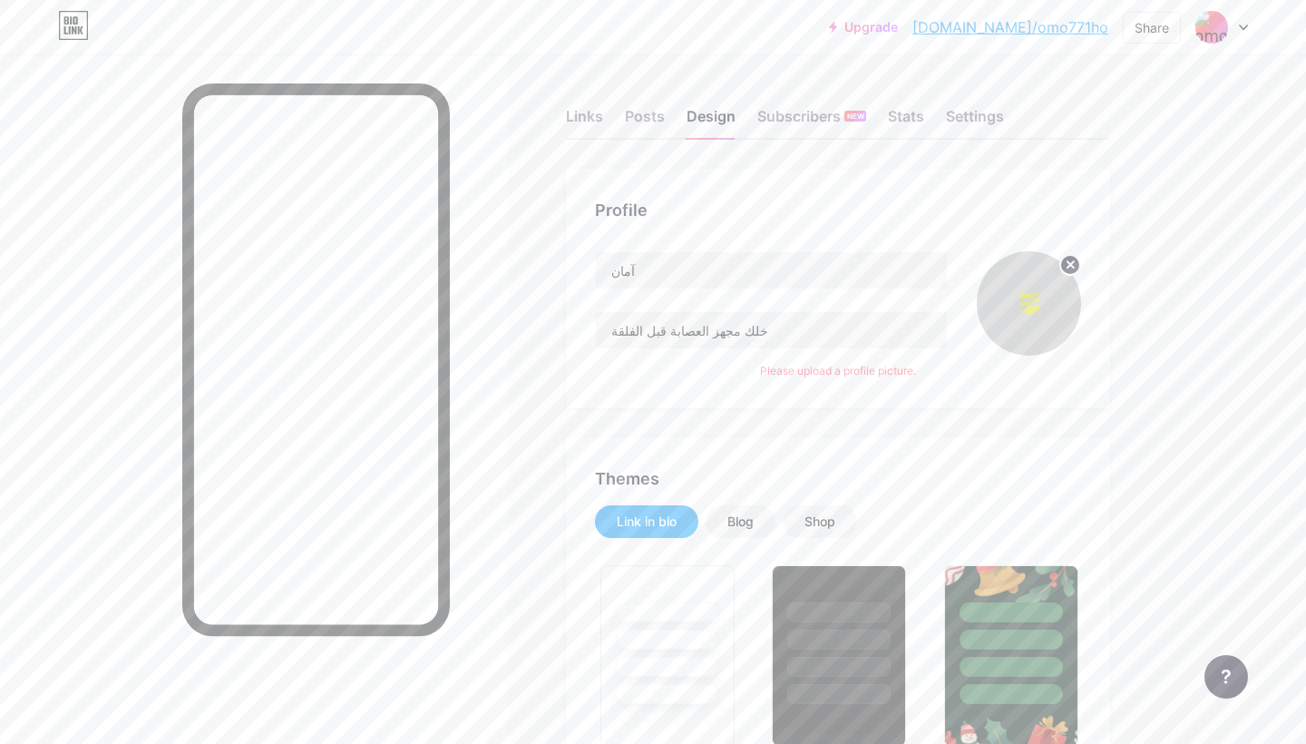
scroll to position [0, 0]
click at [1073, 272] on circle at bounding box center [1070, 265] width 20 height 20
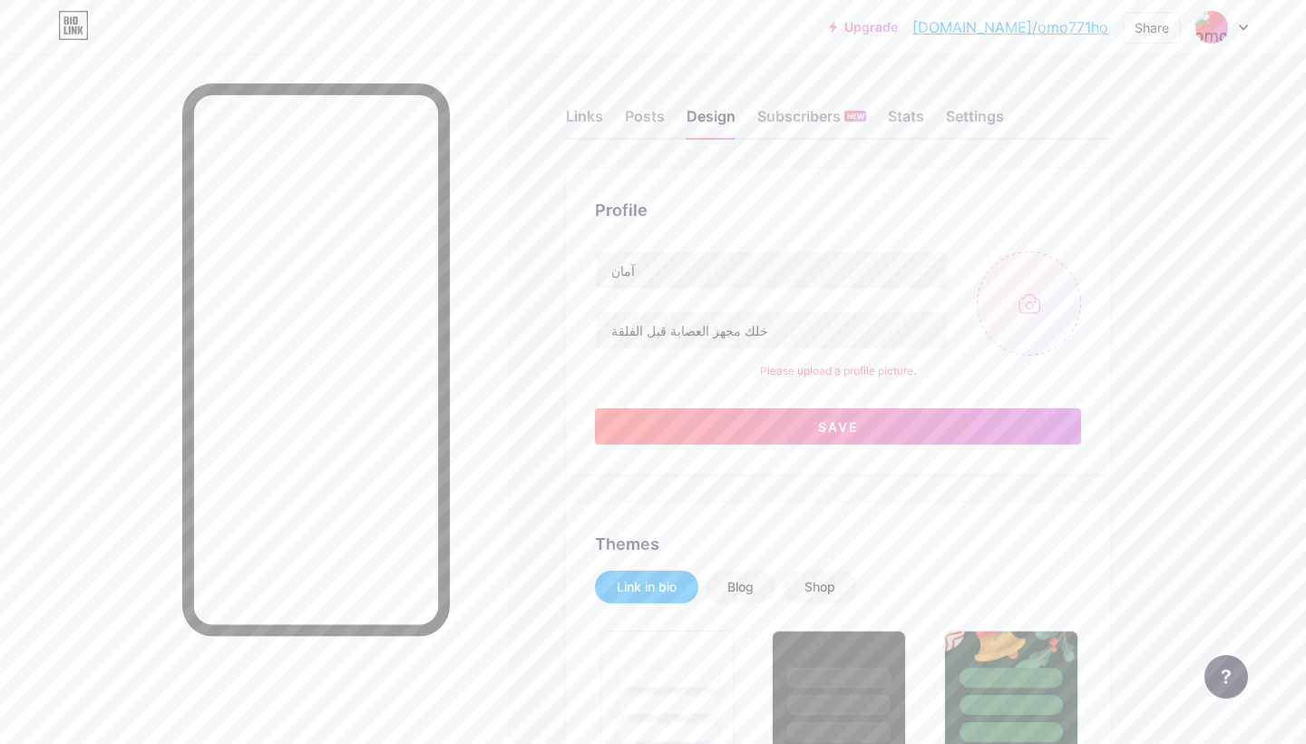
click at [1040, 316] on input "file" at bounding box center [1029, 303] width 104 height 104
type input "C:\fakepath\Untitled design-8.png"
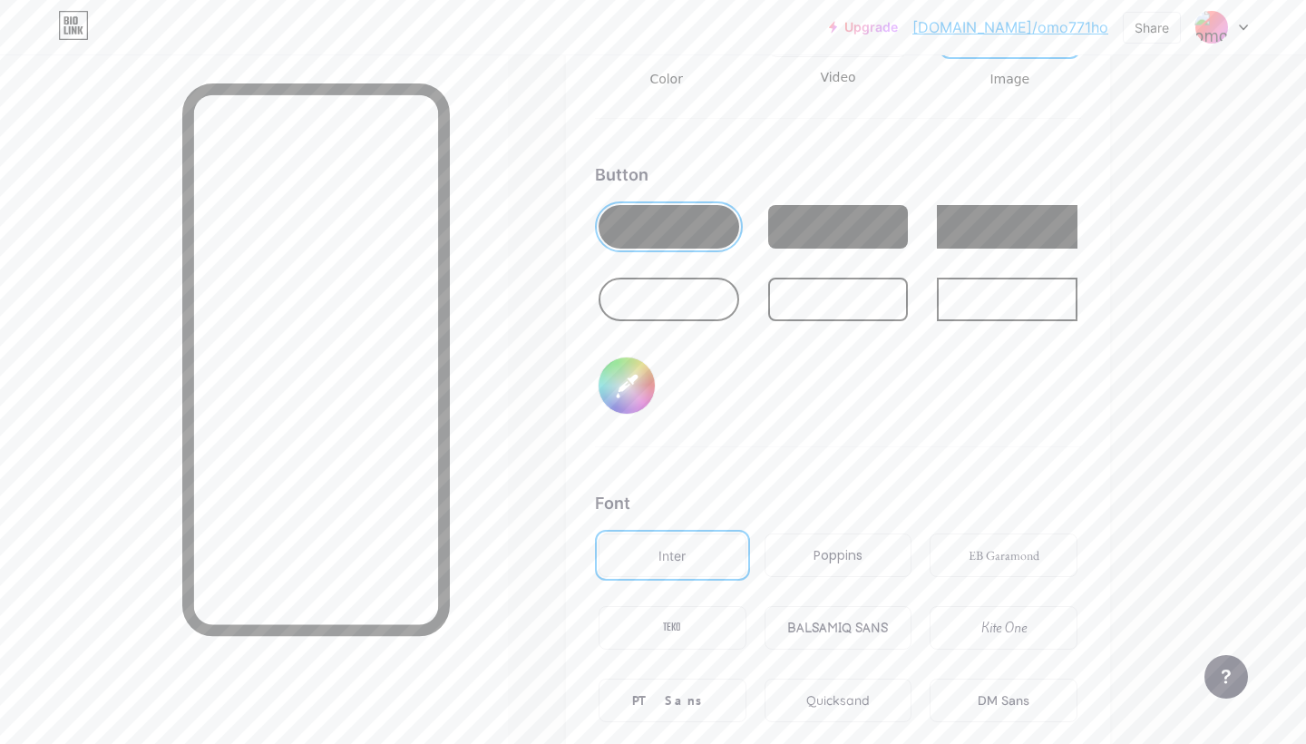
scroll to position [2873, 0]
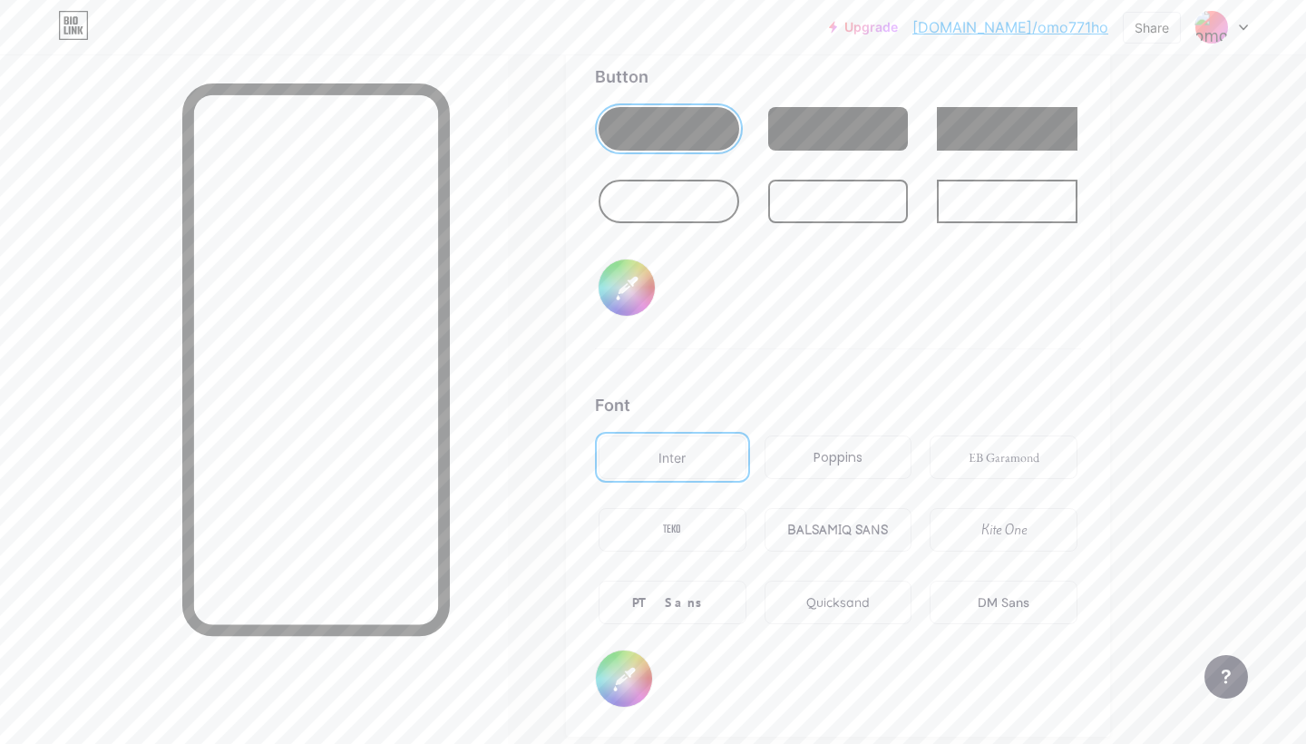
click at [955, 455] on div "EB Garamond" at bounding box center [1004, 457] width 148 height 44
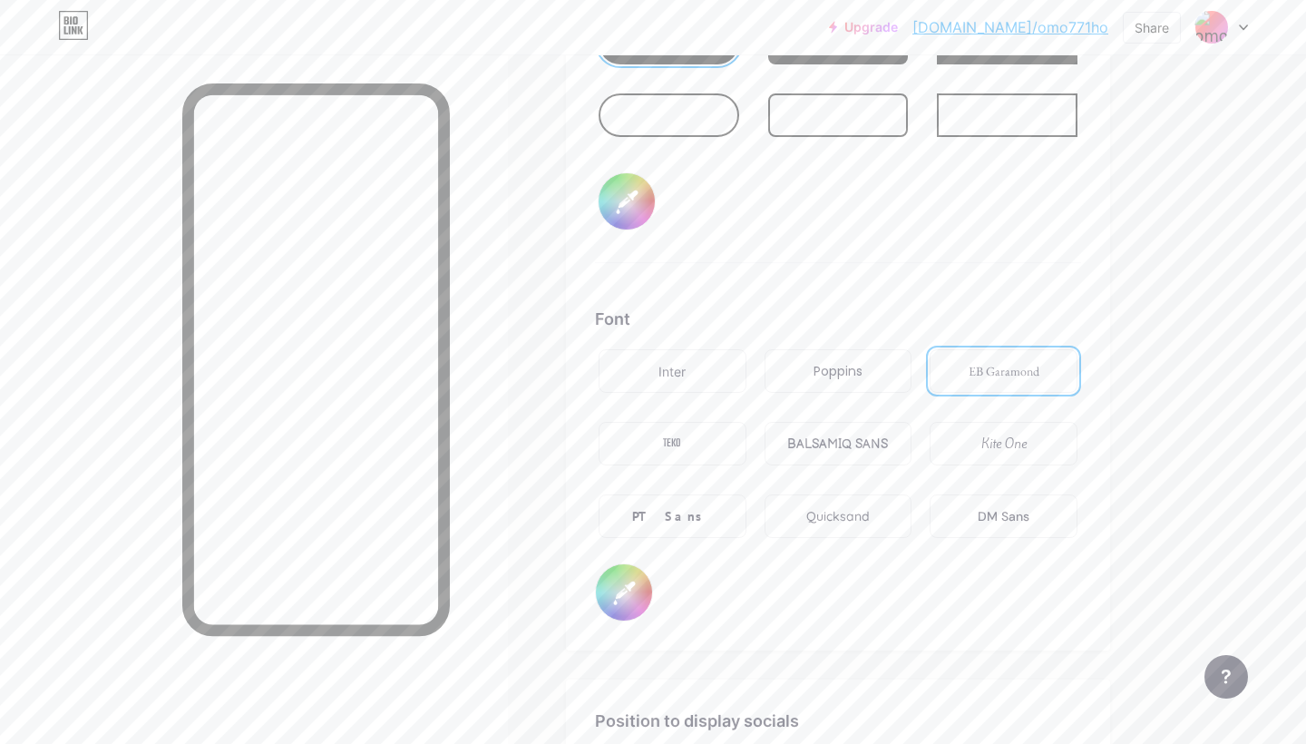
scroll to position [2960, 0]
click at [1010, 464] on div "Kite One" at bounding box center [1004, 443] width 148 height 44
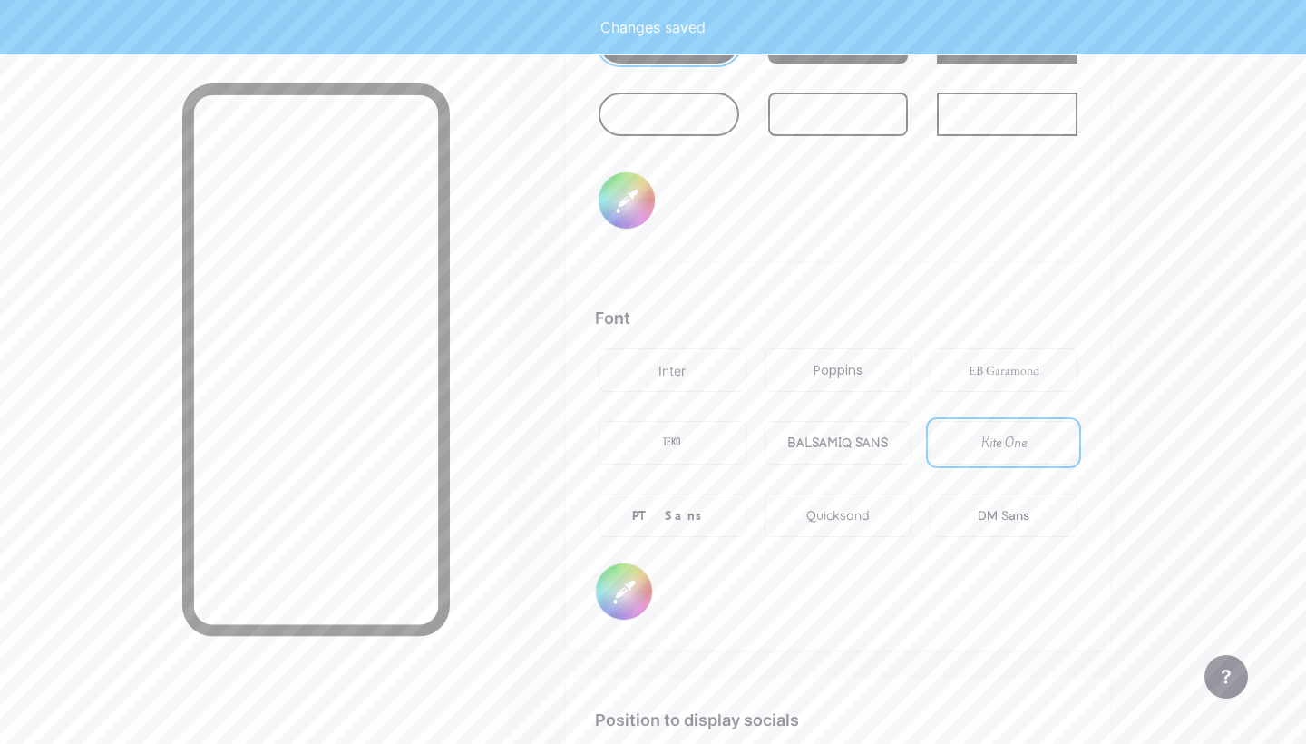
click at [1009, 459] on div "Kite One" at bounding box center [1004, 443] width 148 height 44
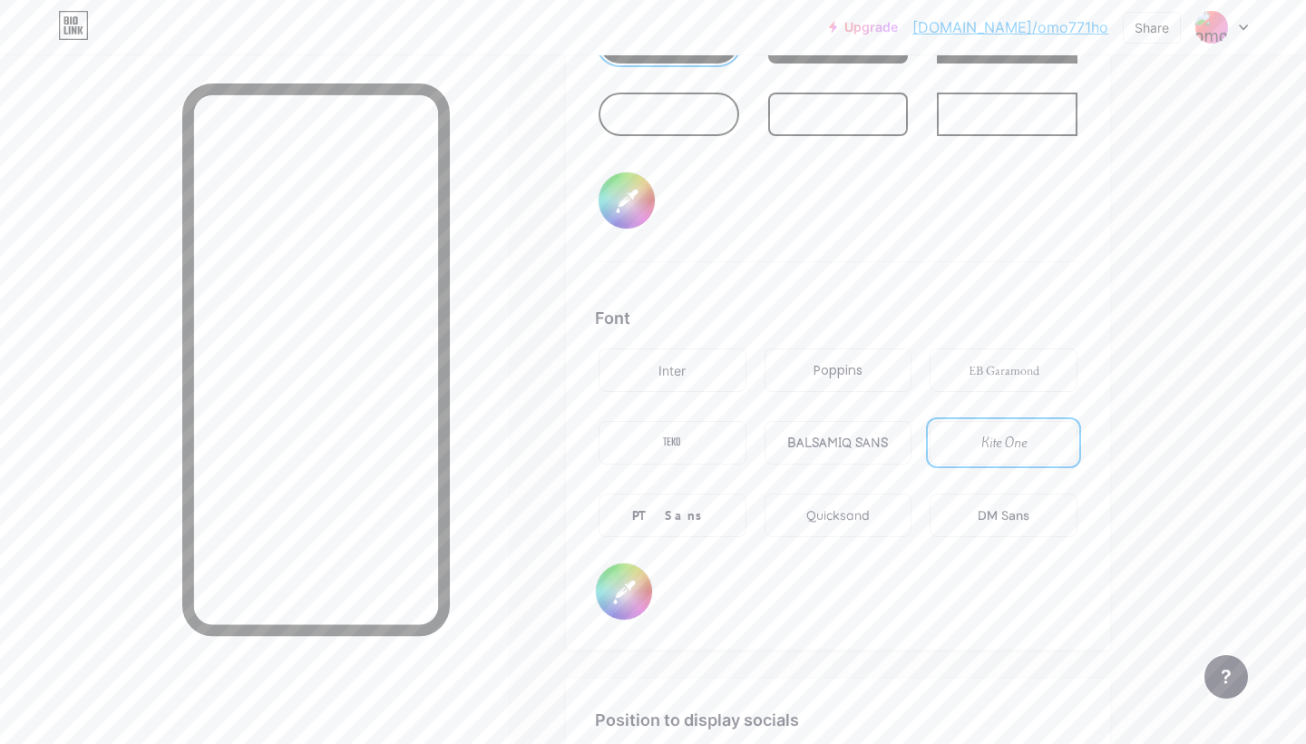
click at [867, 440] on div "BALSAMIQ SANS" at bounding box center [837, 443] width 101 height 19
click at [630, 582] on input "#b6b6b6" at bounding box center [624, 591] width 56 height 56
type input "#ffffff"
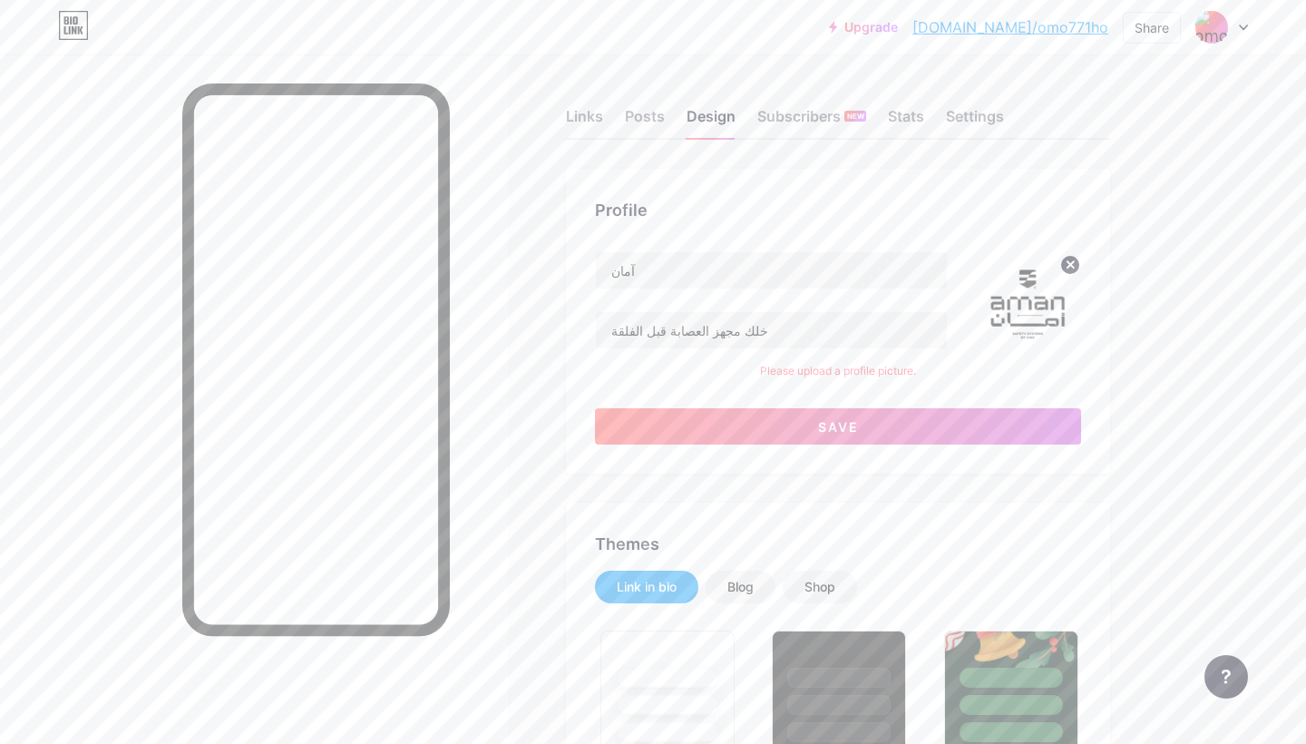
scroll to position [0, 0]
click at [573, 115] on div "Links" at bounding box center [584, 121] width 37 height 33
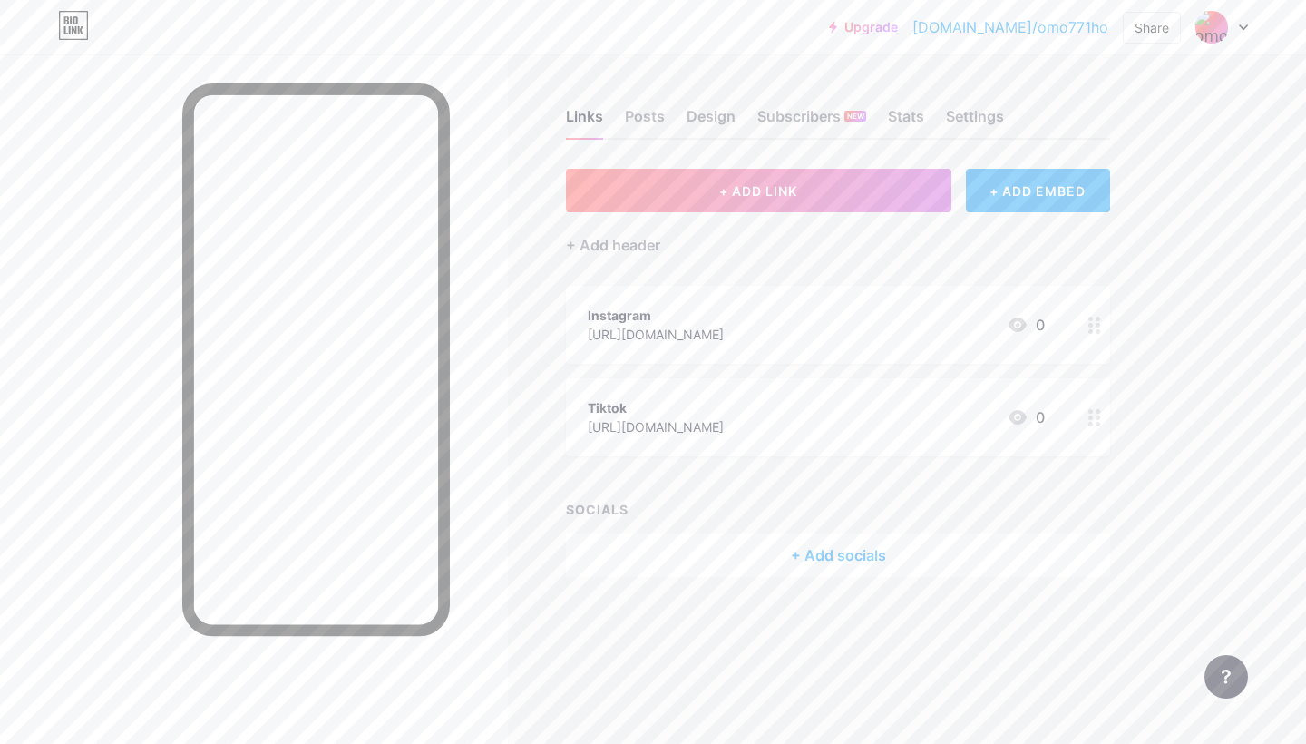
click at [821, 558] on div "+ Add socials" at bounding box center [838, 555] width 544 height 44
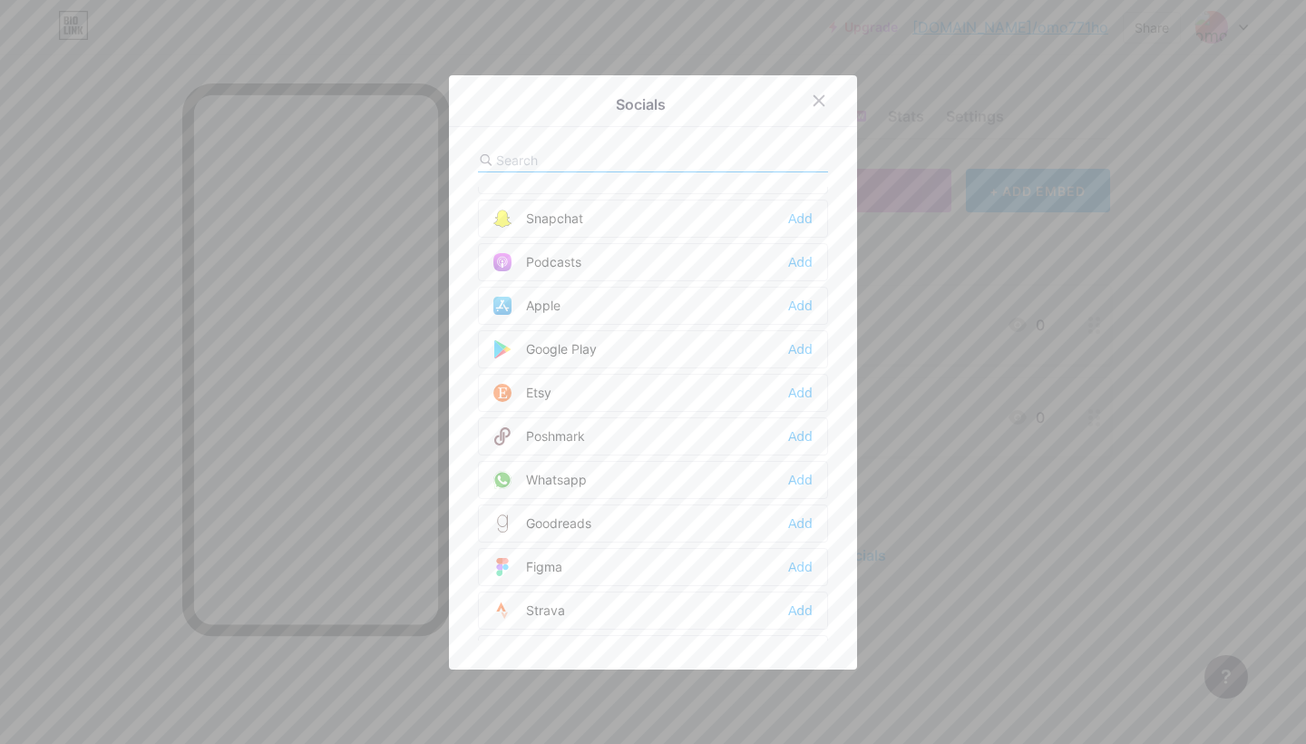
scroll to position [1291, 0]
click at [800, 477] on div "Add" at bounding box center [800, 483] width 24 height 18
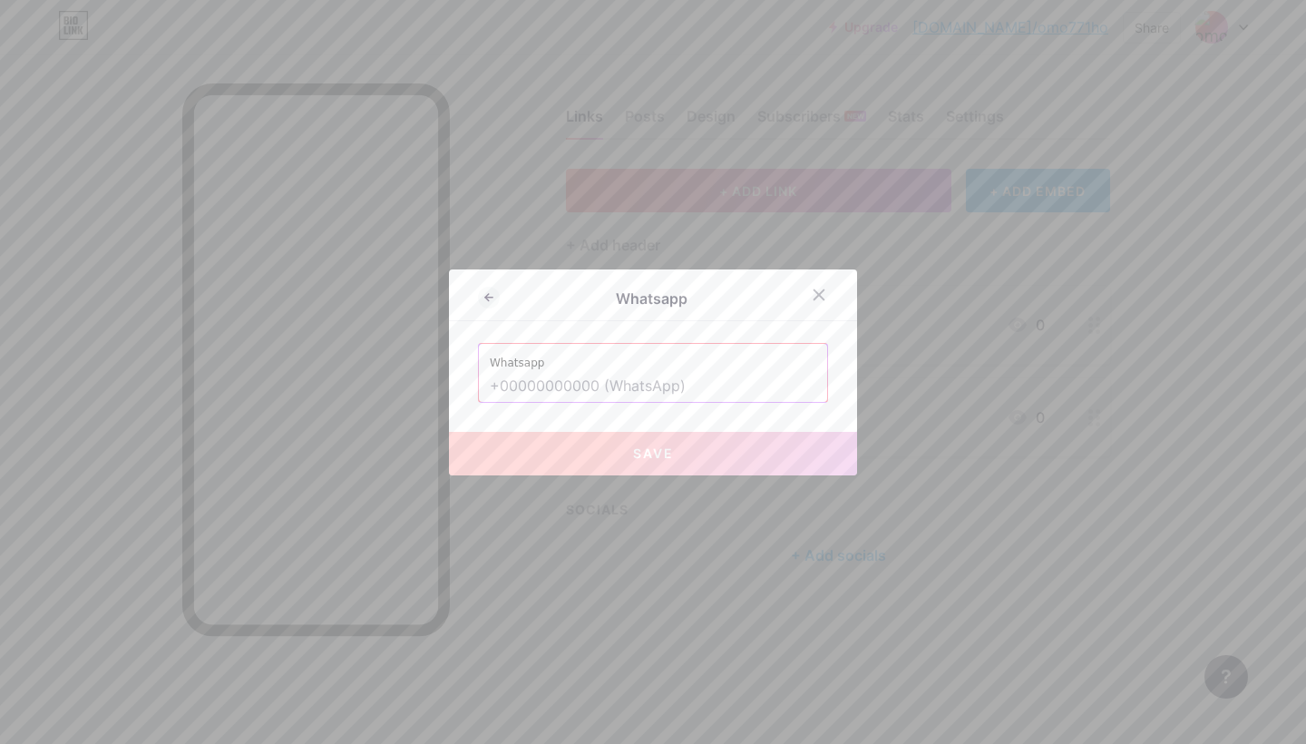
click at [575, 386] on input "text" at bounding box center [653, 386] width 327 height 31
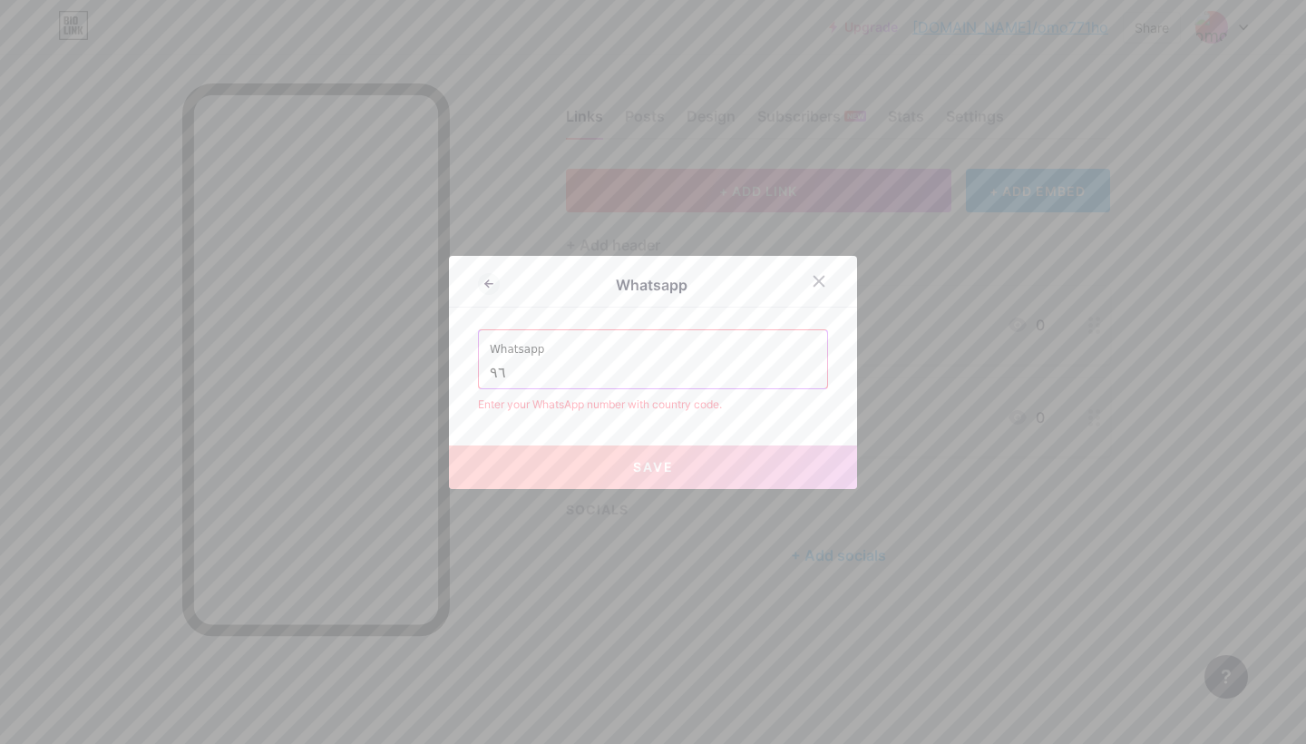
type input "٩"
click at [627, 475] on button "Save" at bounding box center [653, 467] width 408 height 44
click at [490, 376] on input "966550571828" at bounding box center [653, 372] width 327 height 31
click at [489, 376] on div "Whatsapp [PHONE_NUMBER]" at bounding box center [653, 359] width 348 height 58
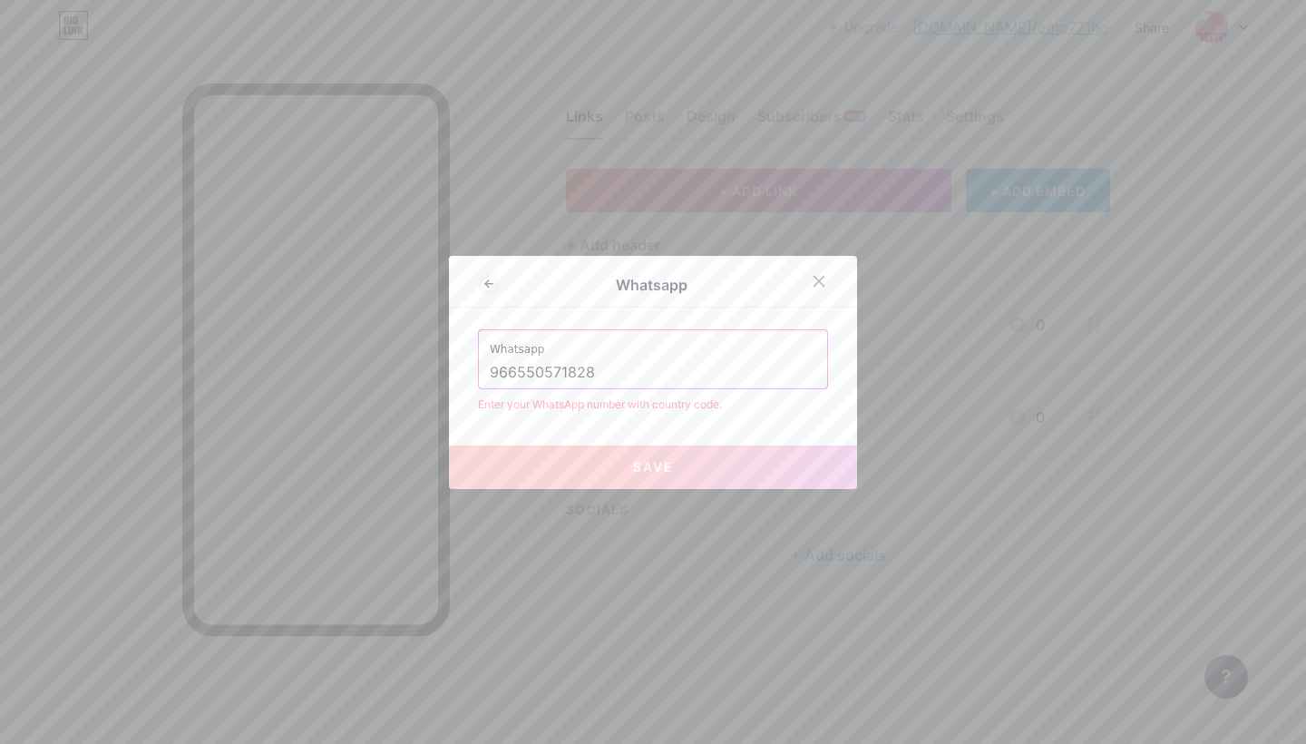
click at [489, 376] on div "Whatsapp [PHONE_NUMBER]" at bounding box center [653, 359] width 348 height 58
click at [488, 372] on div "Whatsapp [PHONE_NUMBER]" at bounding box center [653, 359] width 348 height 58
click at [491, 371] on input "966550571828" at bounding box center [653, 372] width 327 height 31
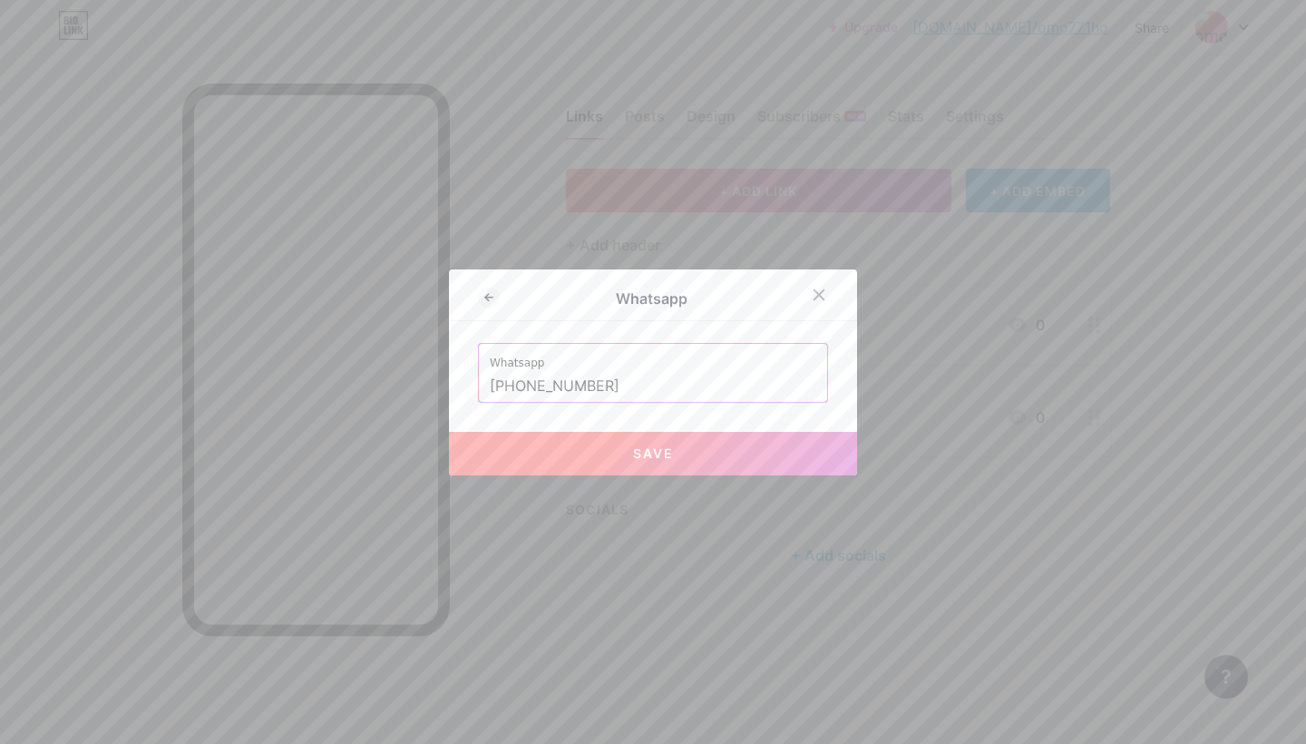
click at [609, 456] on button "Save" at bounding box center [653, 454] width 408 height 44
type input "[URL][DOMAIN_NAME][PHONE_NUMBER]"
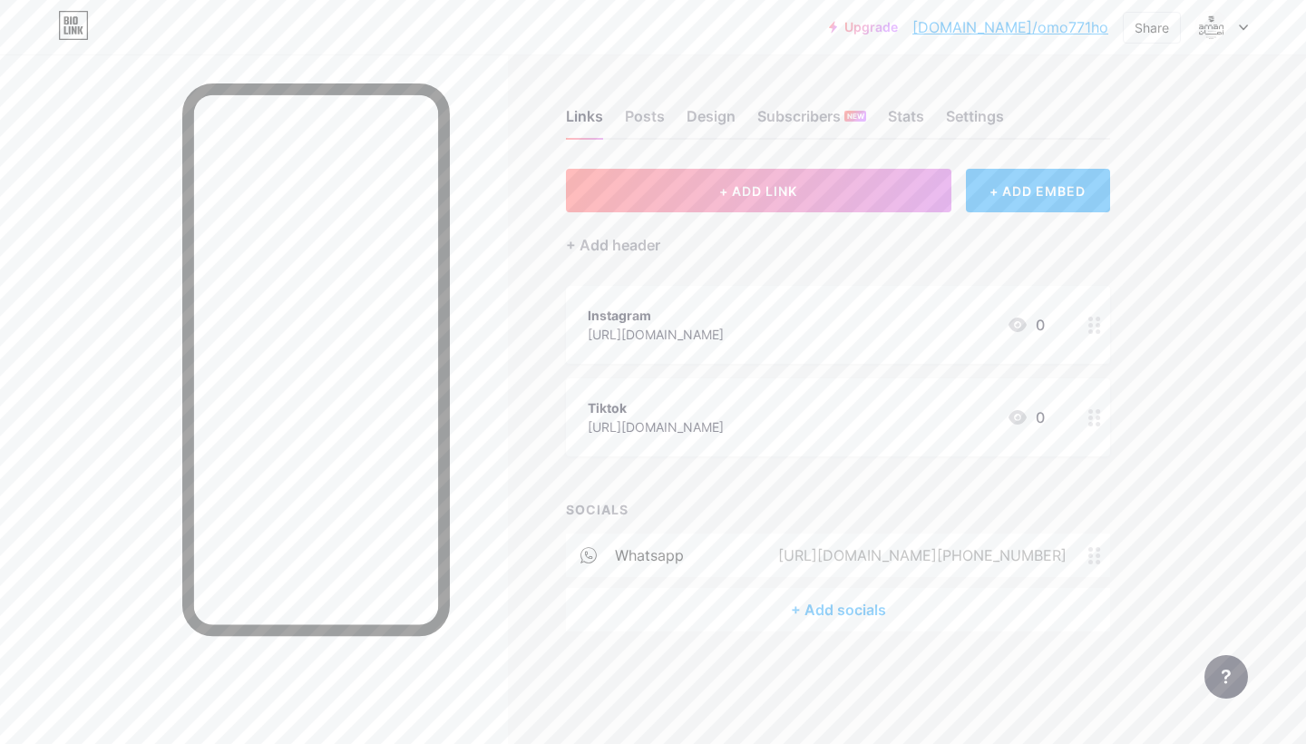
scroll to position [0, 0]
click at [1096, 327] on icon at bounding box center [1095, 325] width 13 height 17
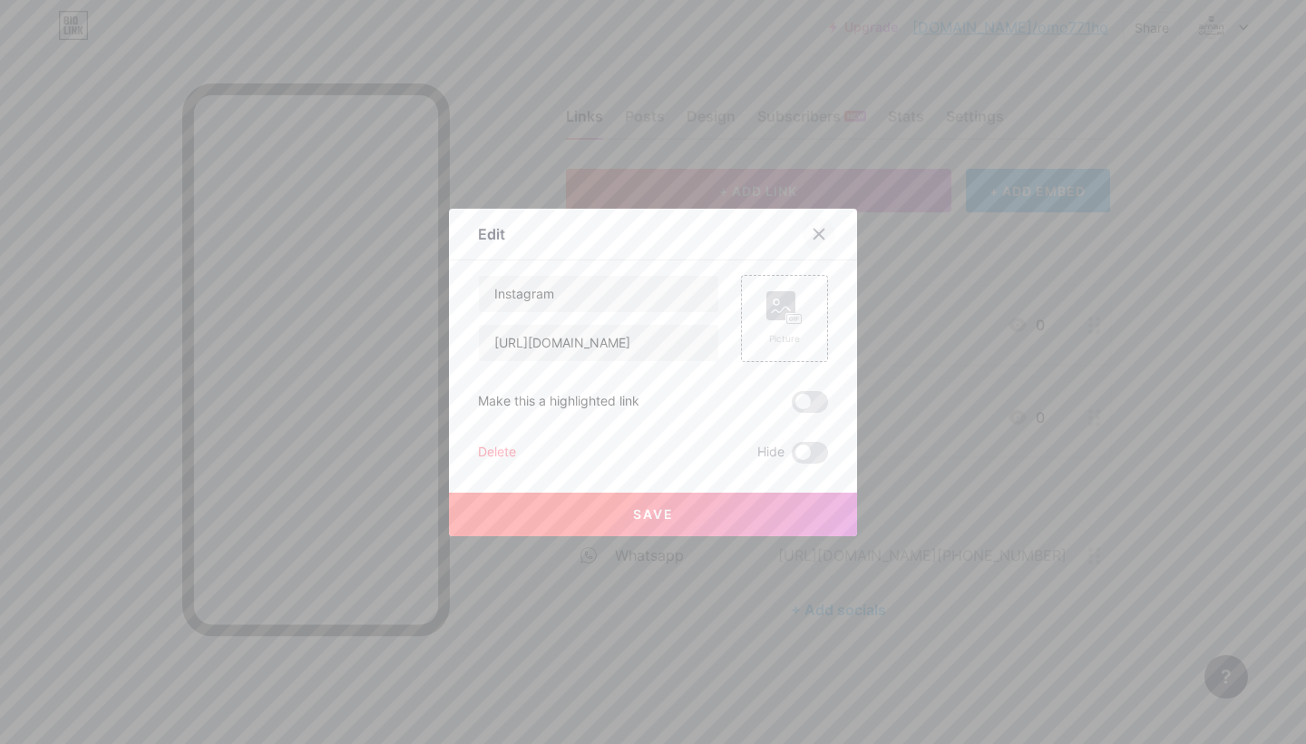
click at [814, 225] on div at bounding box center [819, 234] width 33 height 33
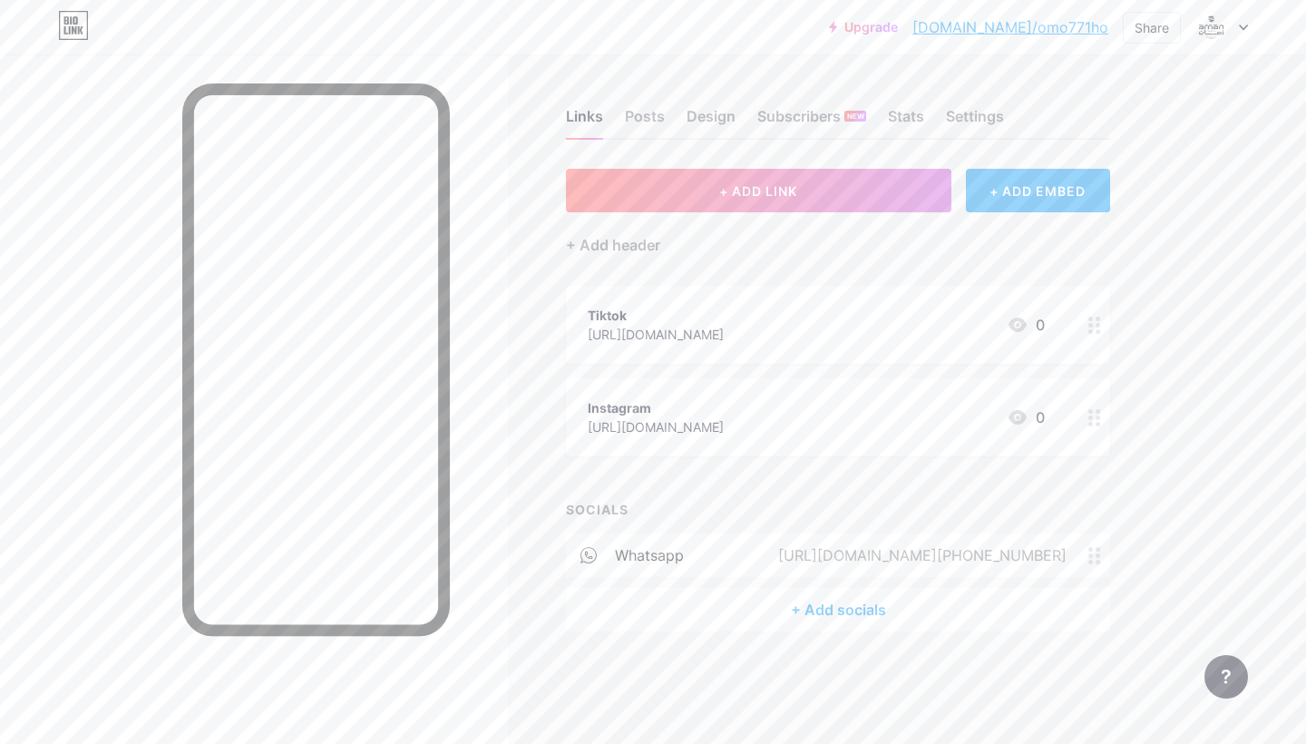
click at [724, 321] on div "Tiktok" at bounding box center [656, 315] width 136 height 19
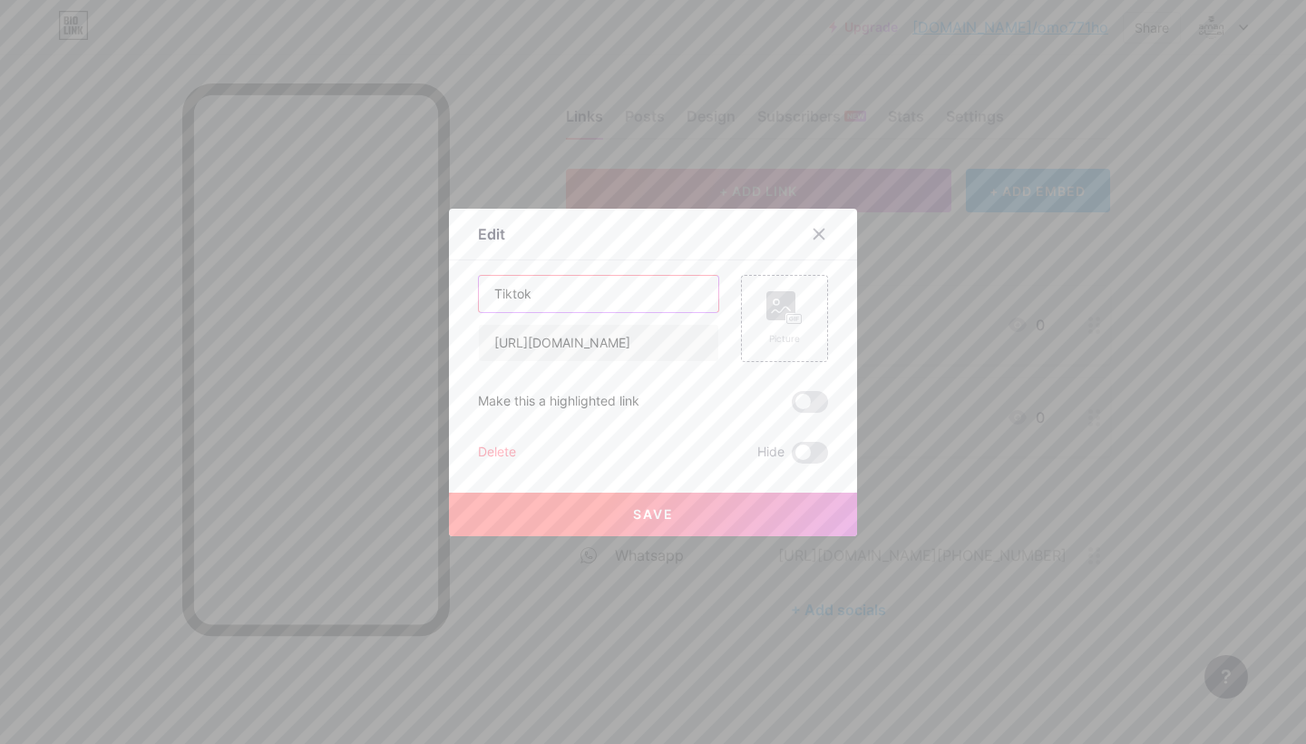
drag, startPoint x: 549, startPoint y: 299, endPoint x: 414, endPoint y: 288, distance: 135.7
click at [414, 288] on div "Edit Content YouTube Play YouTube video without leaving your page. ADD Vimeo Pl…" at bounding box center [653, 372] width 1306 height 744
type input "h"
type input "المتجر الالكتروني"
drag, startPoint x: 679, startPoint y: 356, endPoint x: 524, endPoint y: 334, distance: 155.7
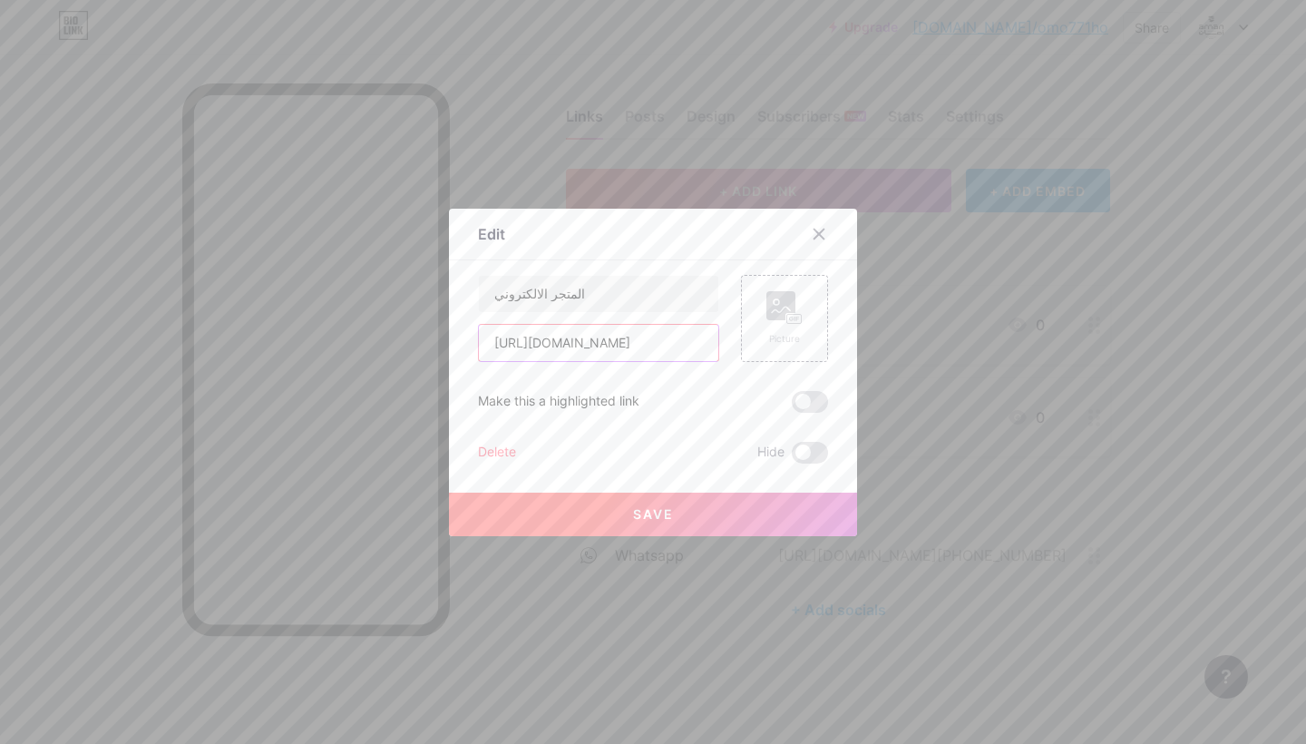
click at [524, 334] on input "[URL][DOMAIN_NAME]" at bounding box center [598, 343] width 239 height 36
paste input "://[DOMAIN_NAME]"
type input "[URL][DOMAIN_NAME]"
click at [801, 405] on span at bounding box center [810, 402] width 36 height 22
click at [792, 406] on input "checkbox" at bounding box center [792, 406] width 0 height 0
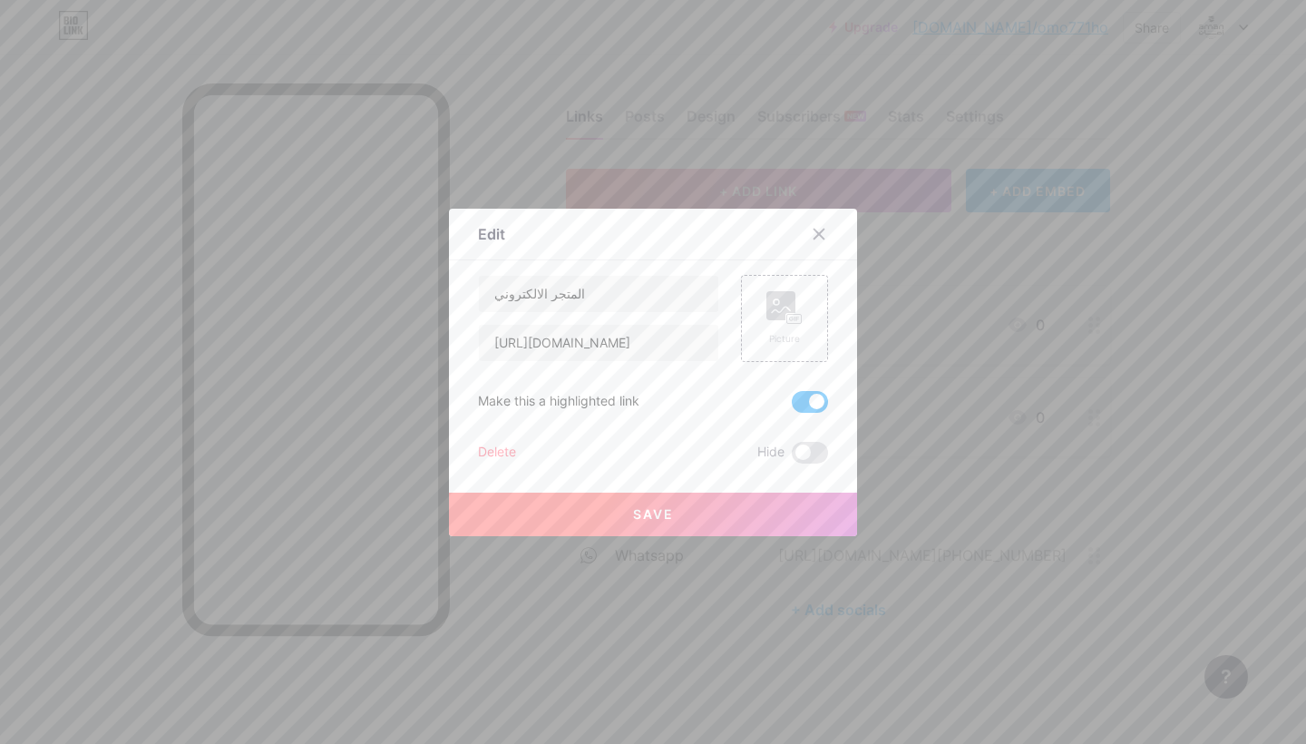
click at [697, 519] on button "Save" at bounding box center [653, 515] width 408 height 44
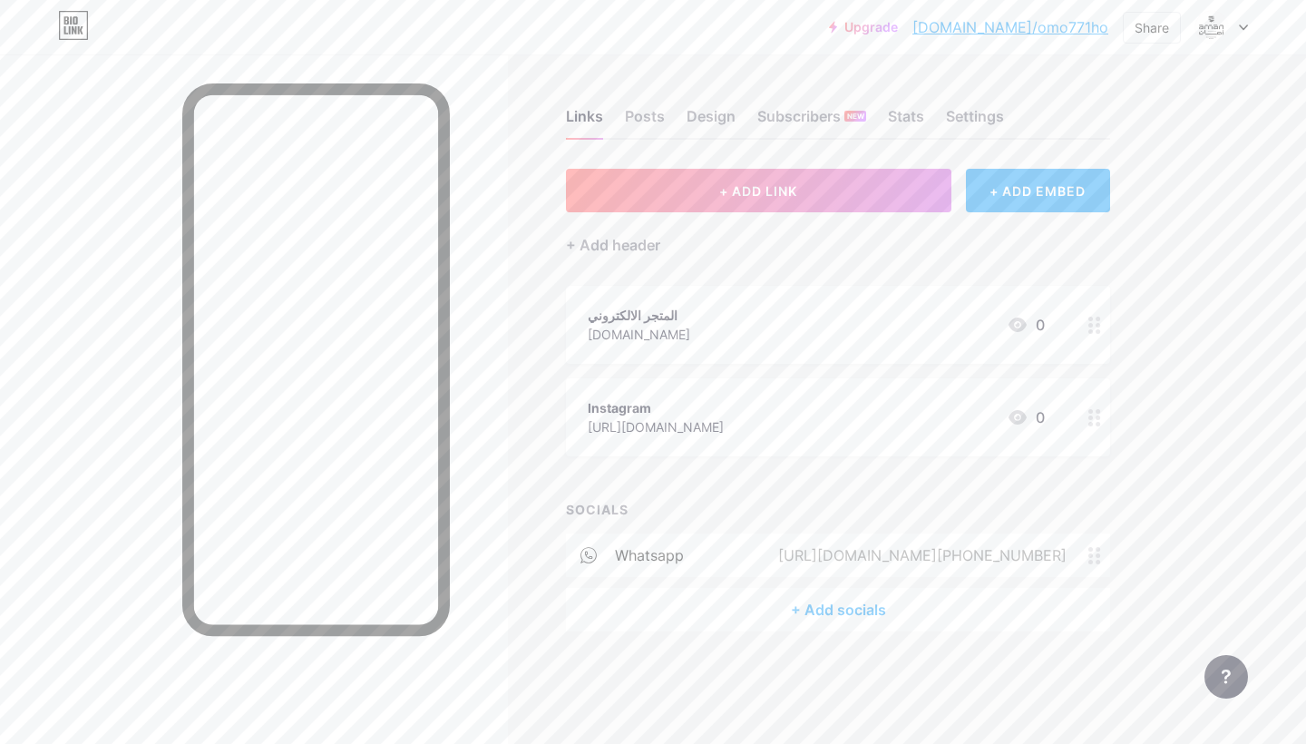
click at [1100, 429] on div at bounding box center [1094, 417] width 31 height 78
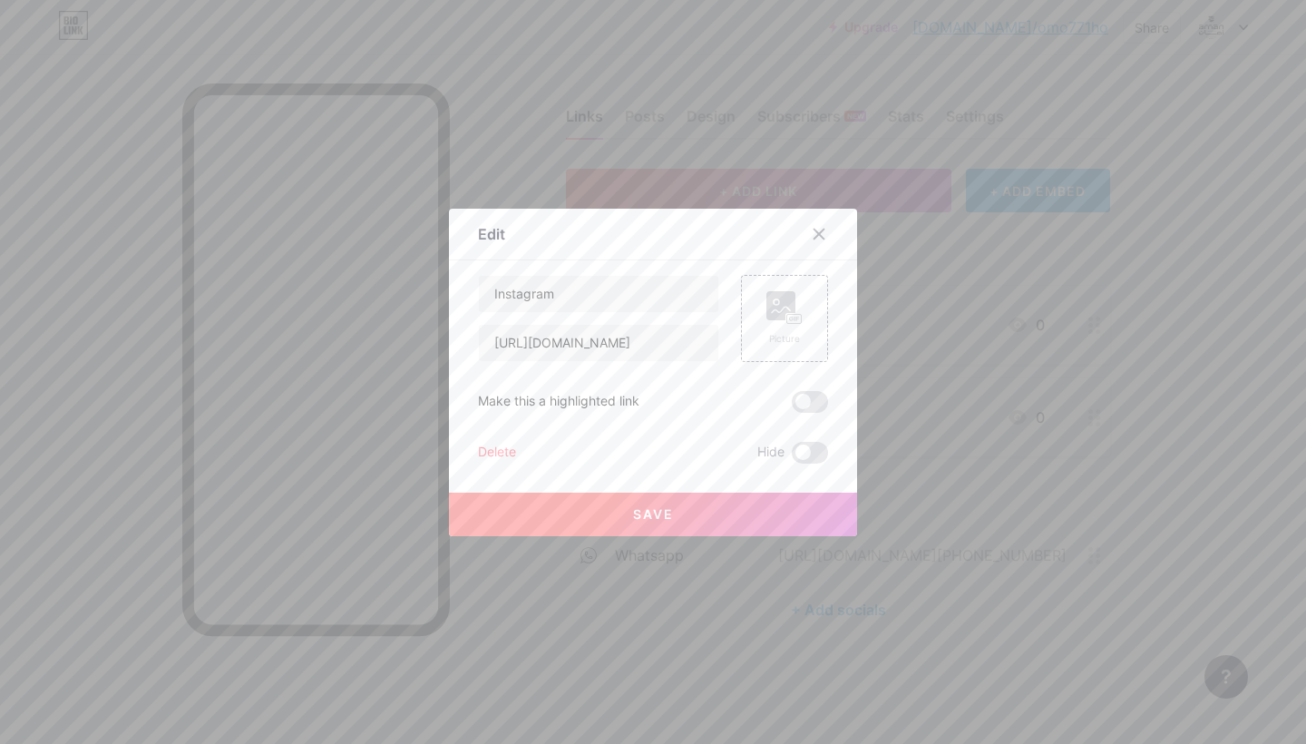
click at [506, 452] on div "Delete" at bounding box center [497, 453] width 38 height 22
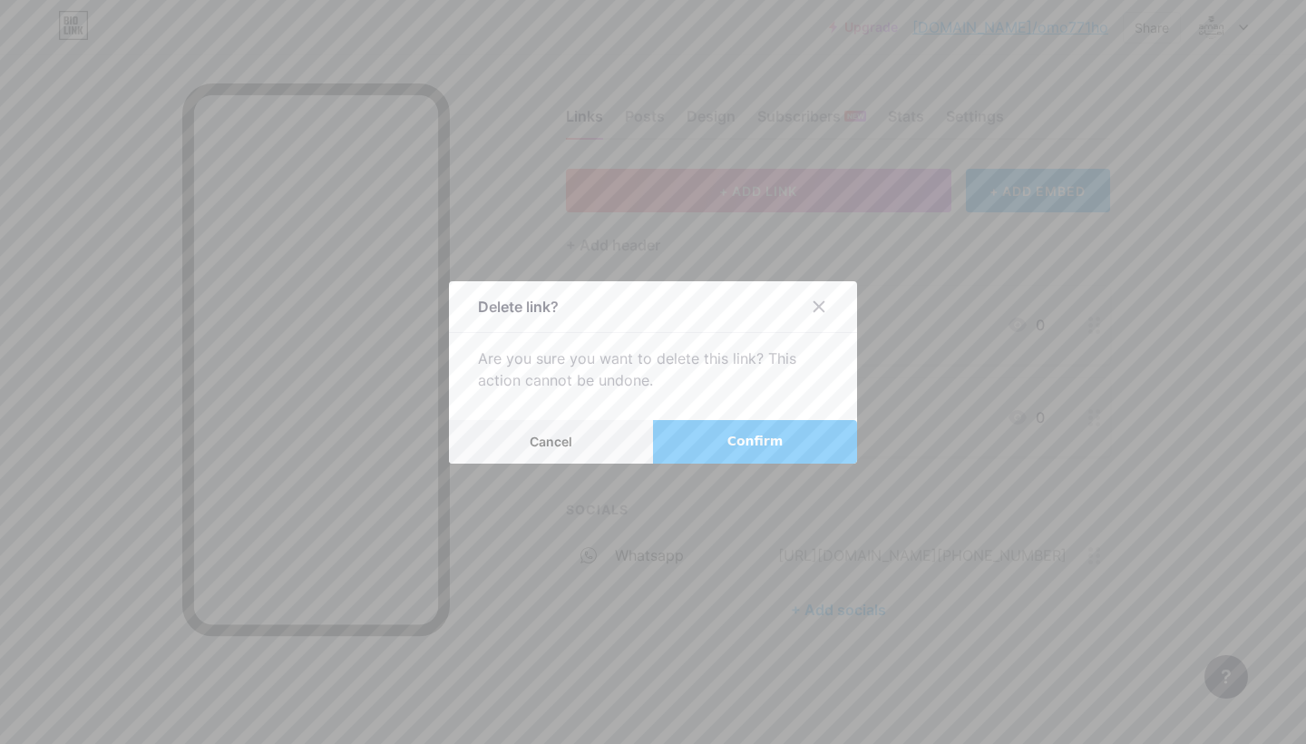
click at [831, 437] on button "Confirm" at bounding box center [755, 442] width 204 height 44
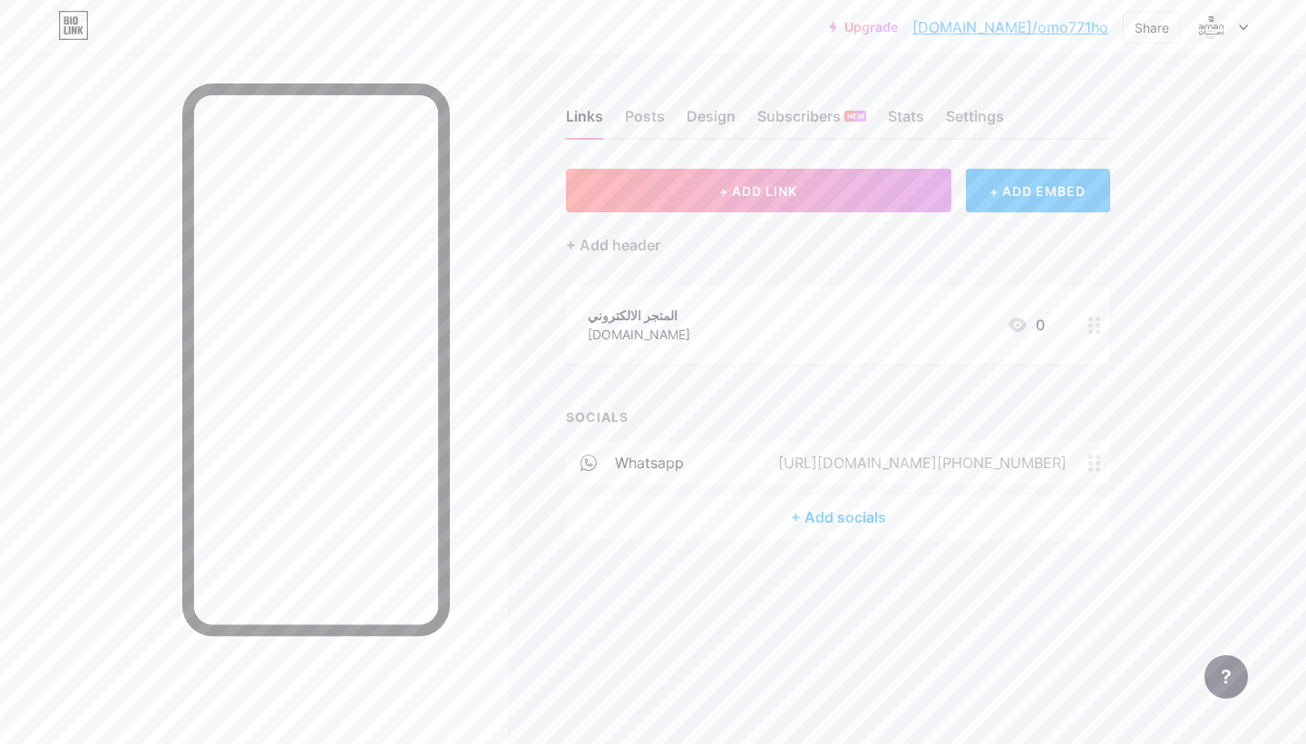
click at [861, 525] on div "+ Add socials" at bounding box center [838, 517] width 544 height 44
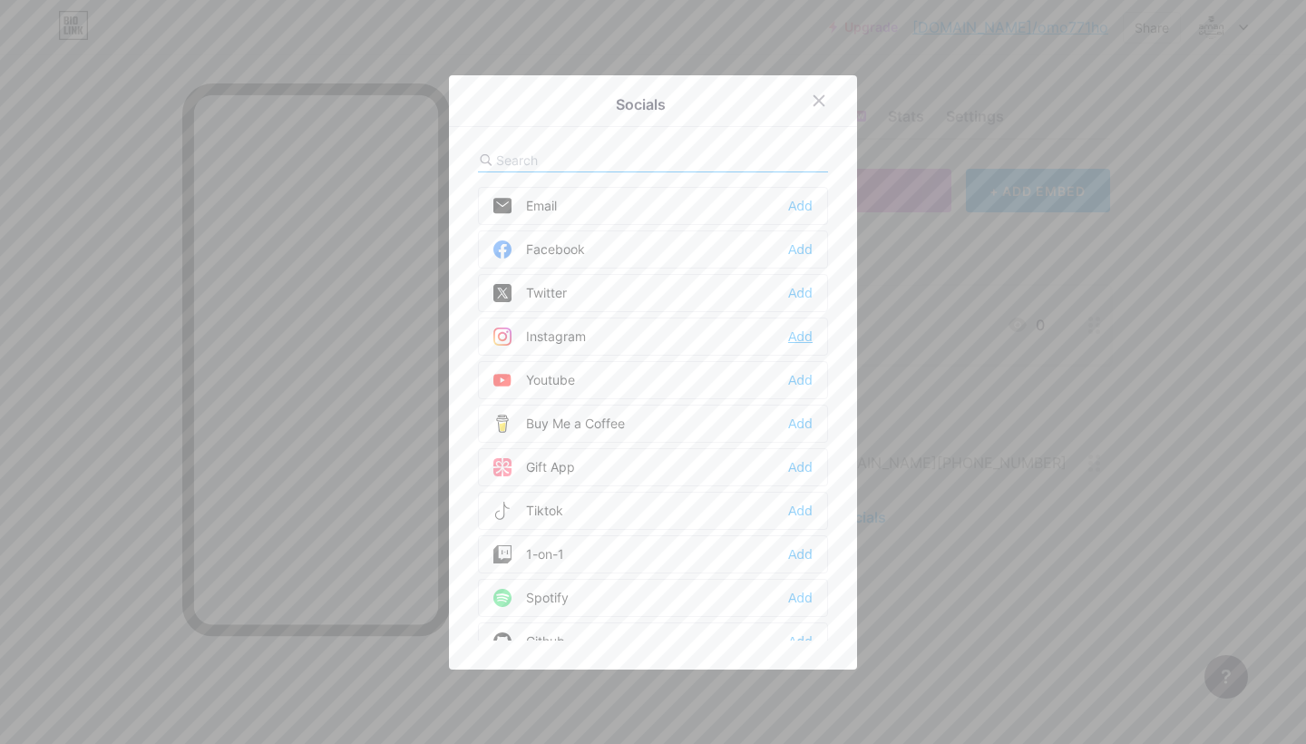
click at [796, 331] on div "Add" at bounding box center [800, 336] width 24 height 18
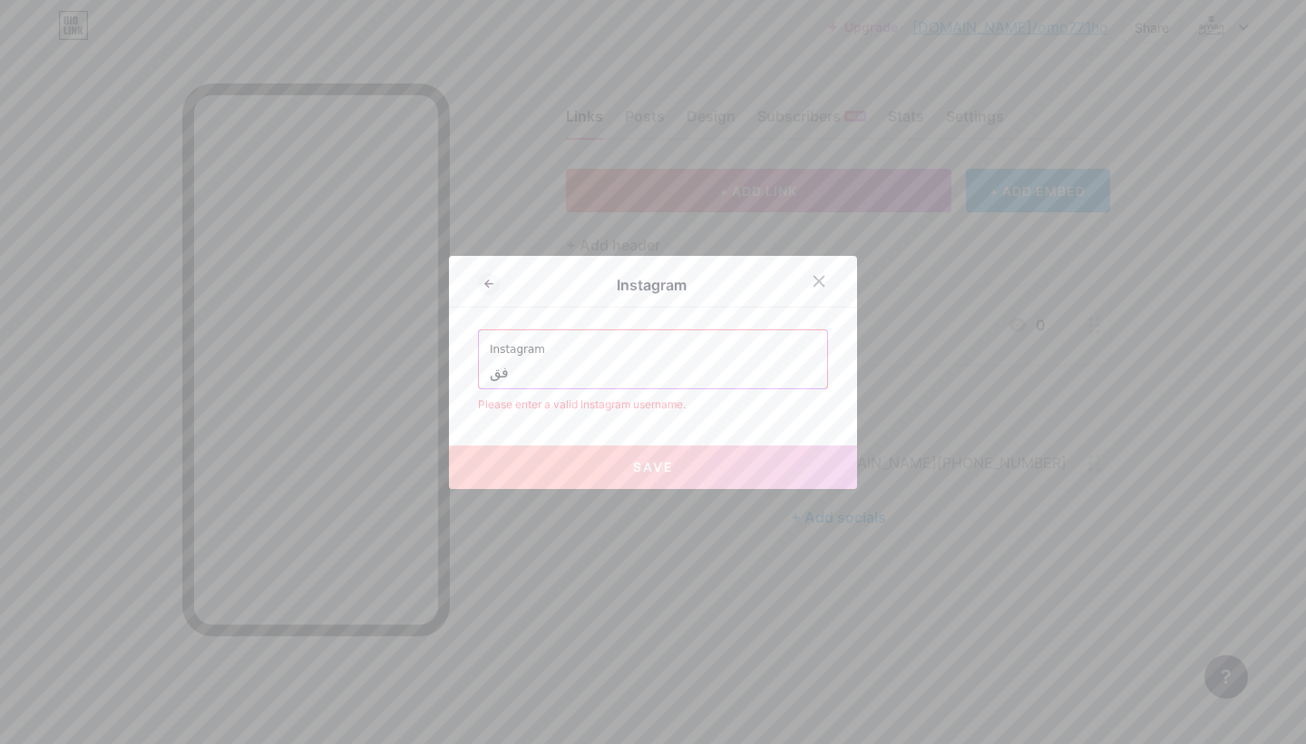
type input "ف"
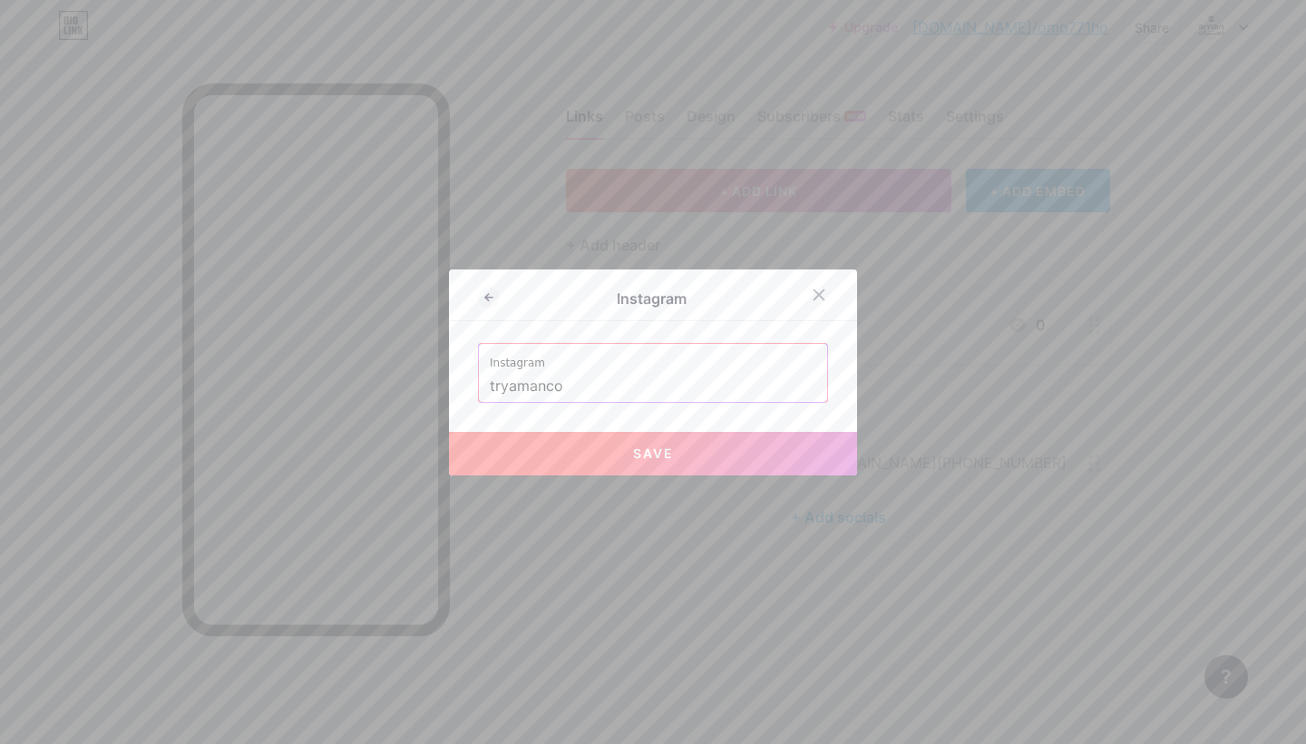
click at [637, 448] on span "Save" at bounding box center [653, 452] width 41 height 15
type input "[URL][DOMAIN_NAME]"
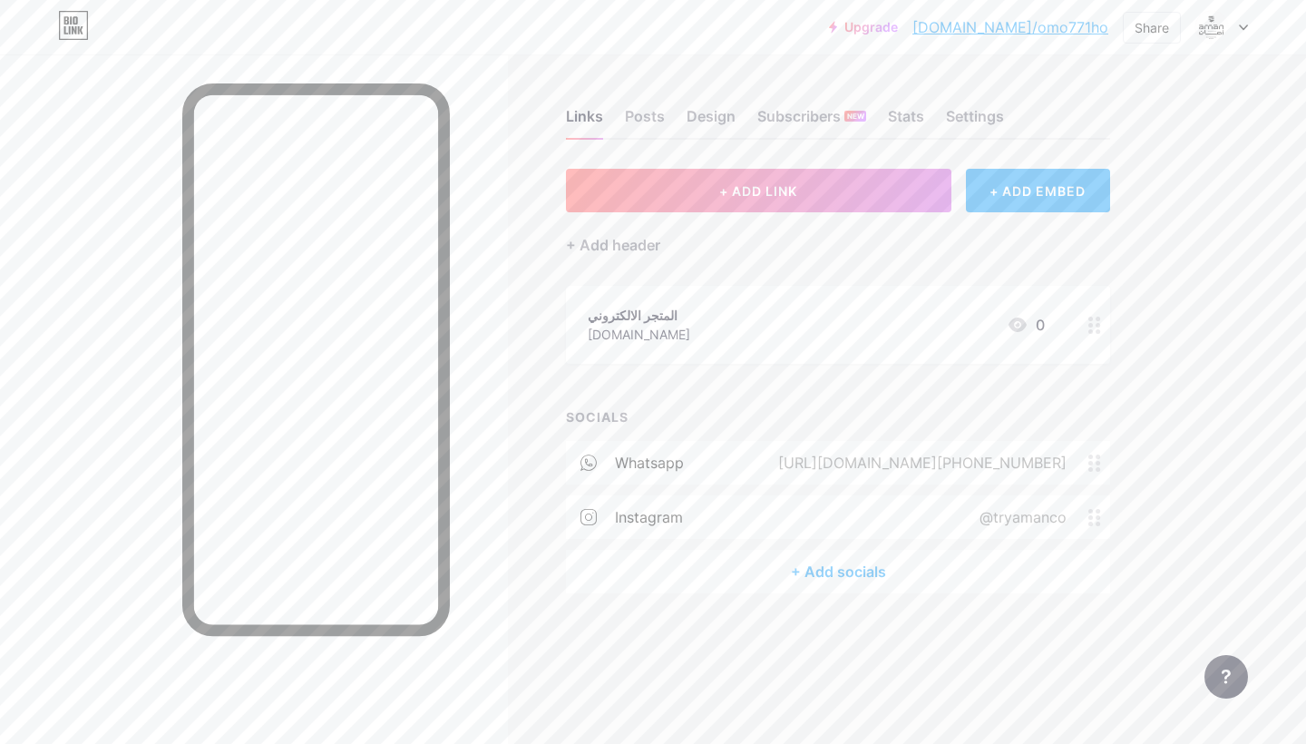
click at [922, 577] on div "+ Add socials" at bounding box center [838, 572] width 544 height 44
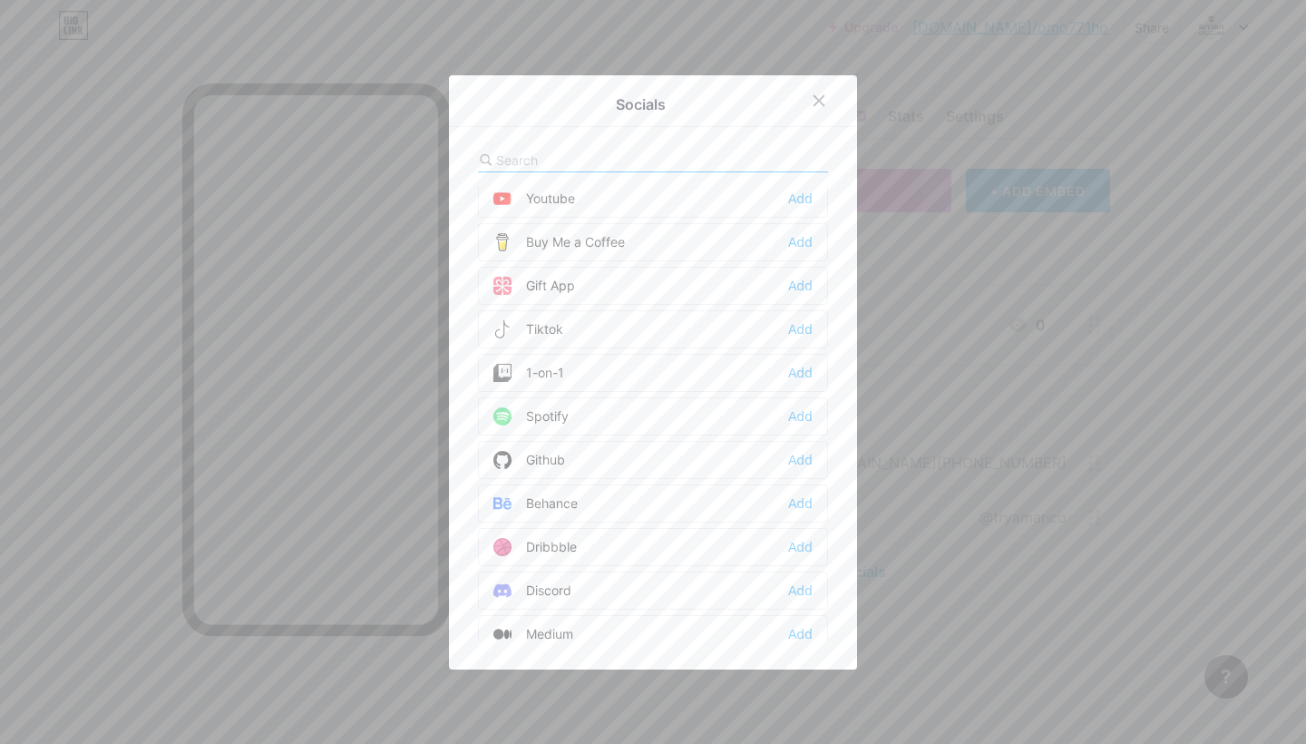
scroll to position [161, 0]
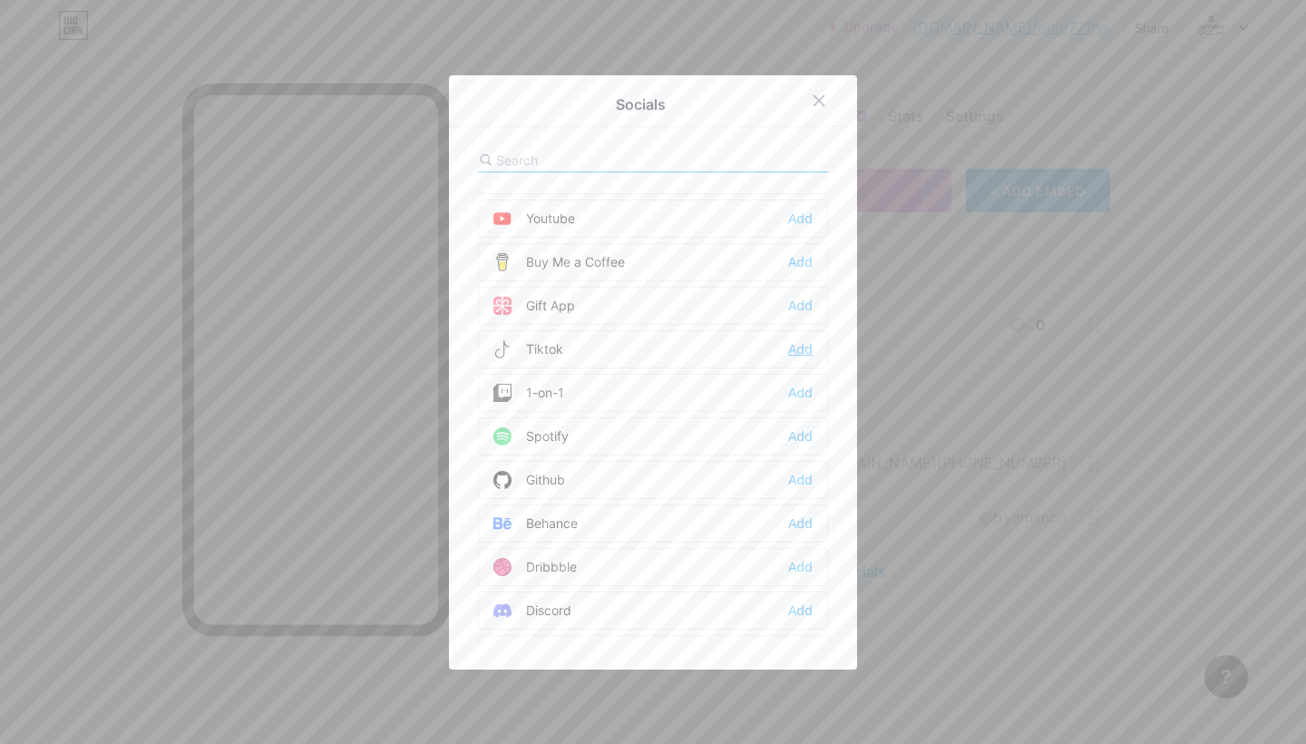
click at [800, 345] on div "Add" at bounding box center [800, 349] width 24 height 18
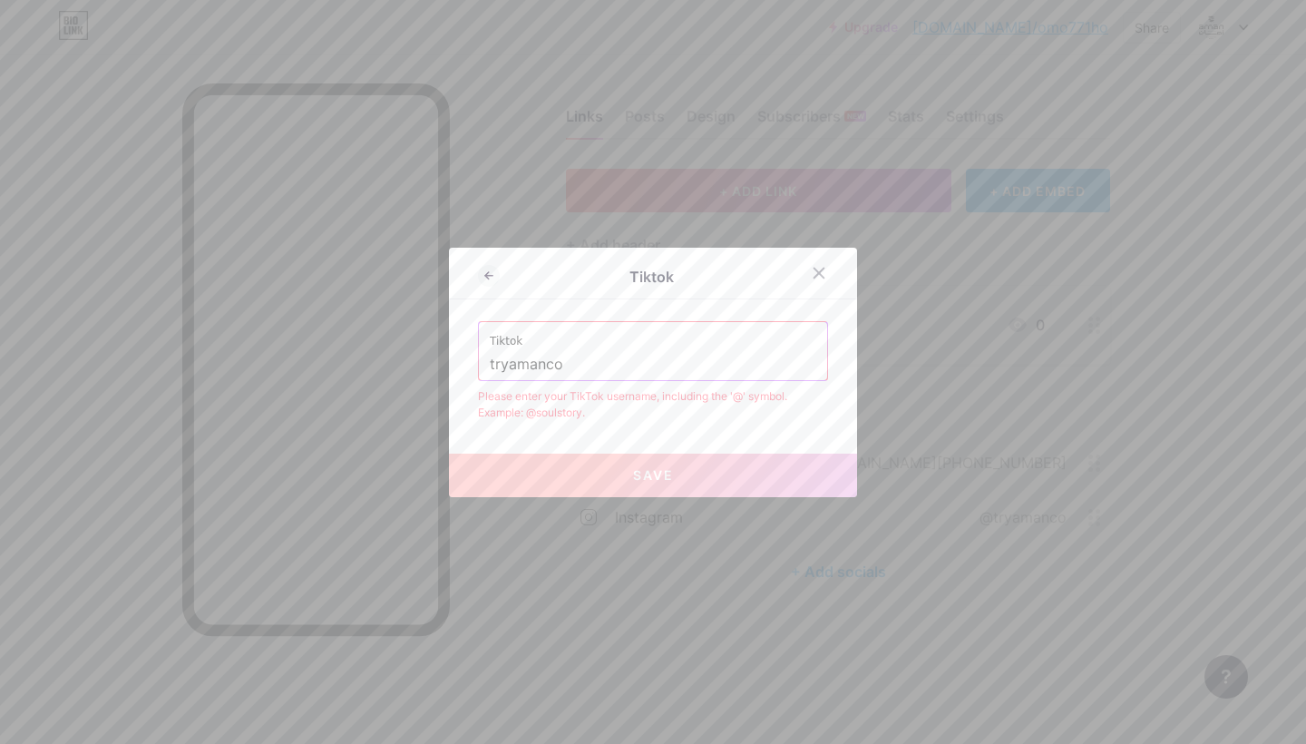
click at [490, 367] on input "tryamanco" at bounding box center [653, 364] width 327 height 31
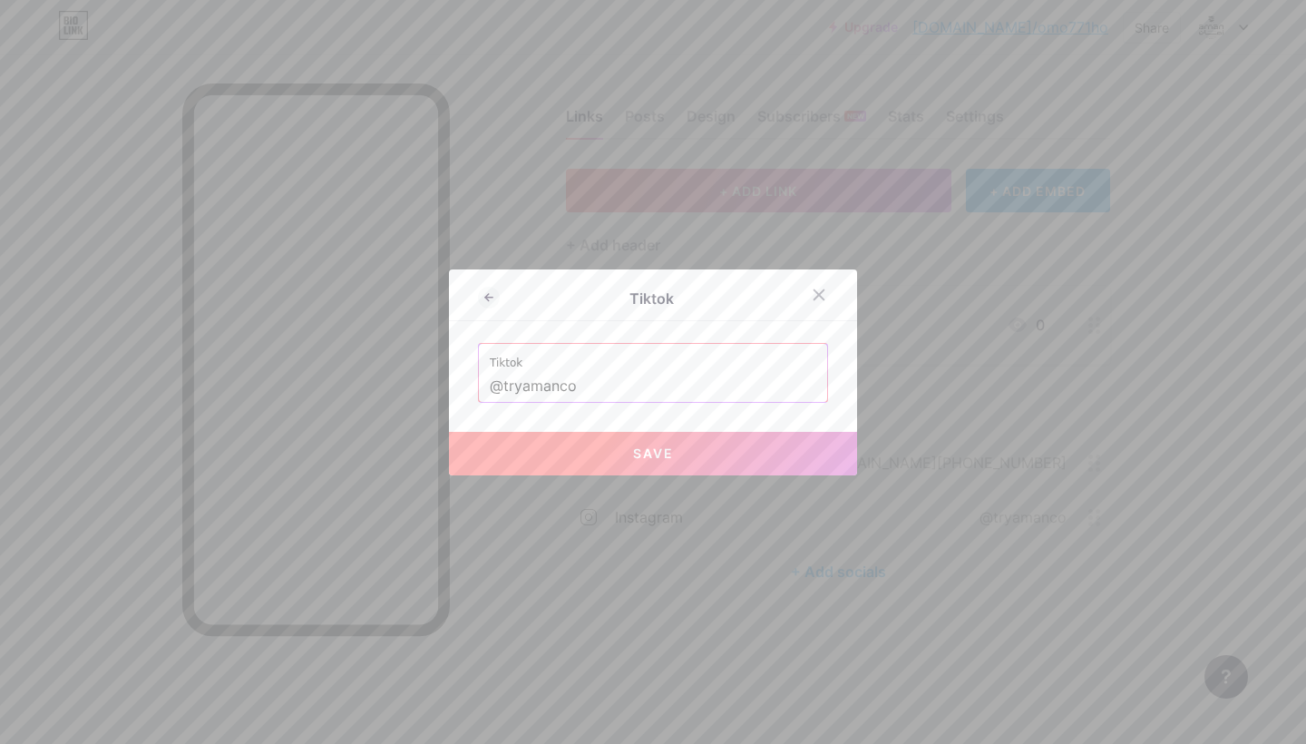
click at [630, 453] on button "Save" at bounding box center [653, 454] width 408 height 44
type input "[URL][DOMAIN_NAME]"
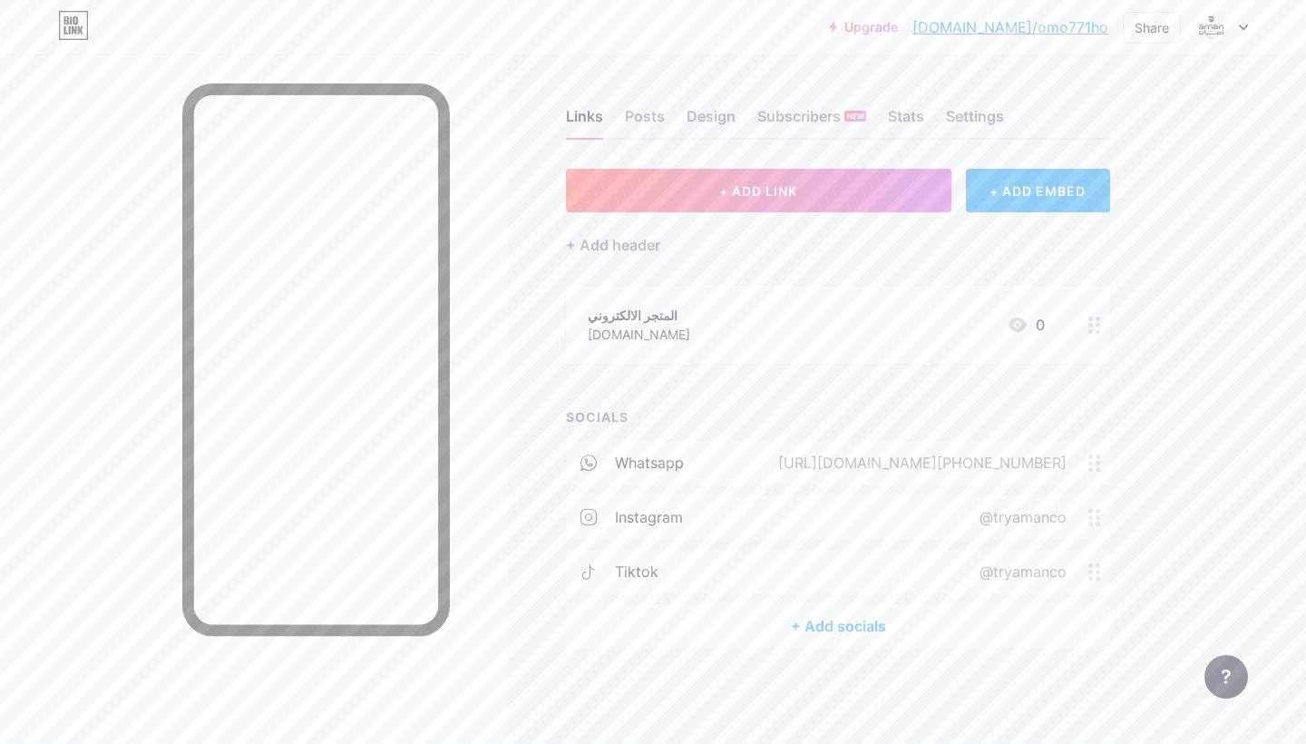
scroll to position [0, 0]
click at [775, 630] on div "+ Add socials" at bounding box center [838, 626] width 544 height 44
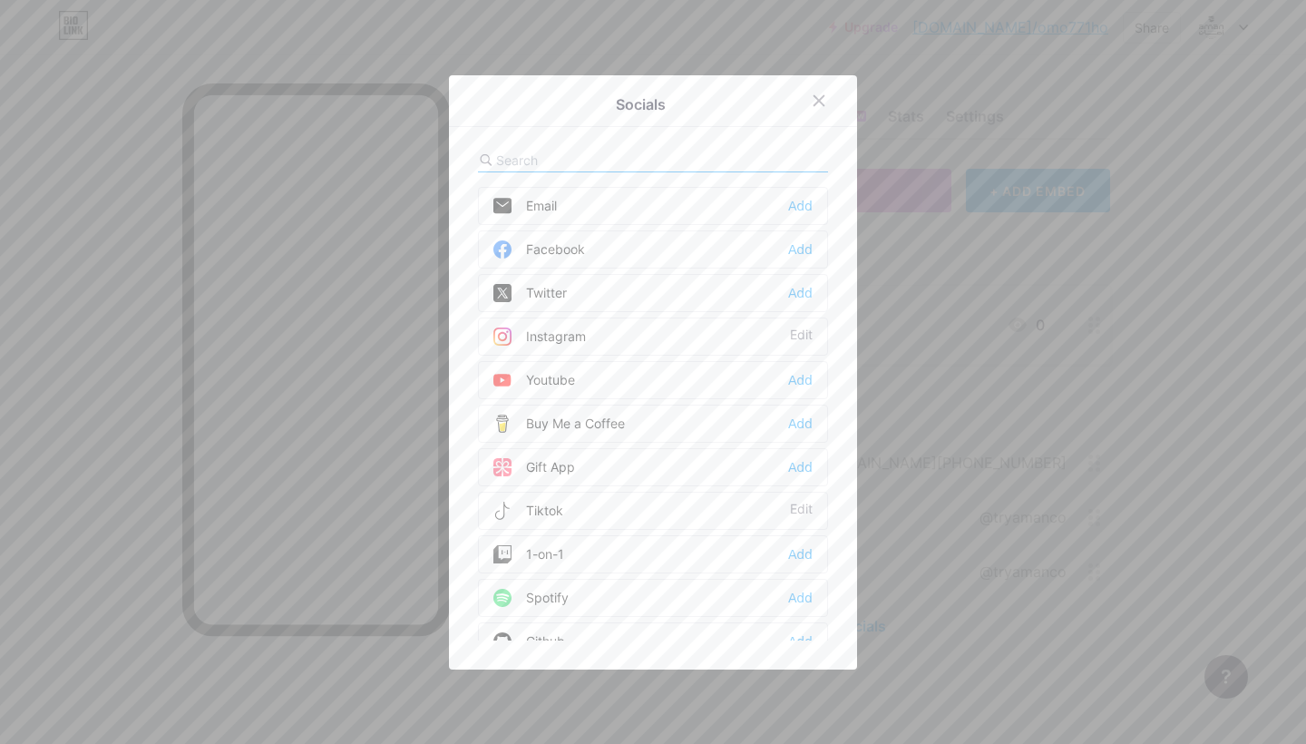
click at [786, 292] on div "Twitter Add" at bounding box center [653, 293] width 350 height 38
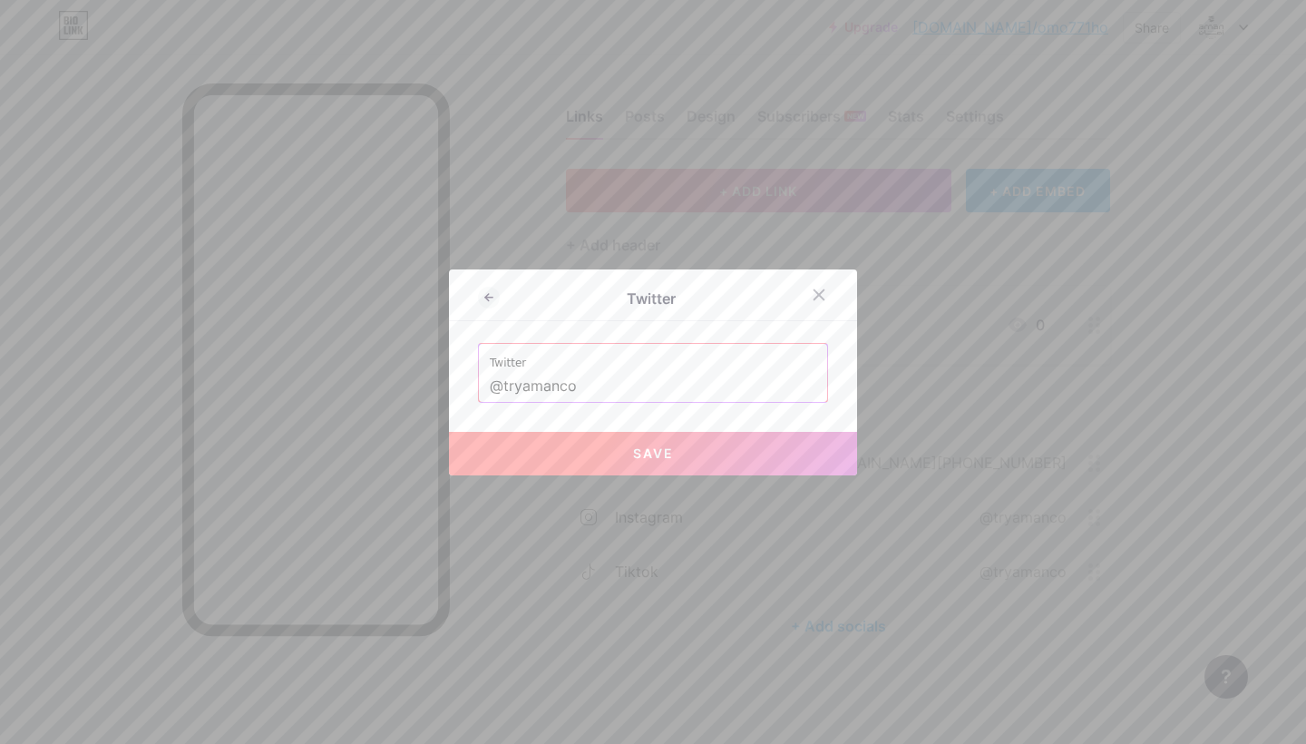
click at [622, 461] on button "Save" at bounding box center [653, 454] width 408 height 44
type input "[URL][DOMAIN_NAME]"
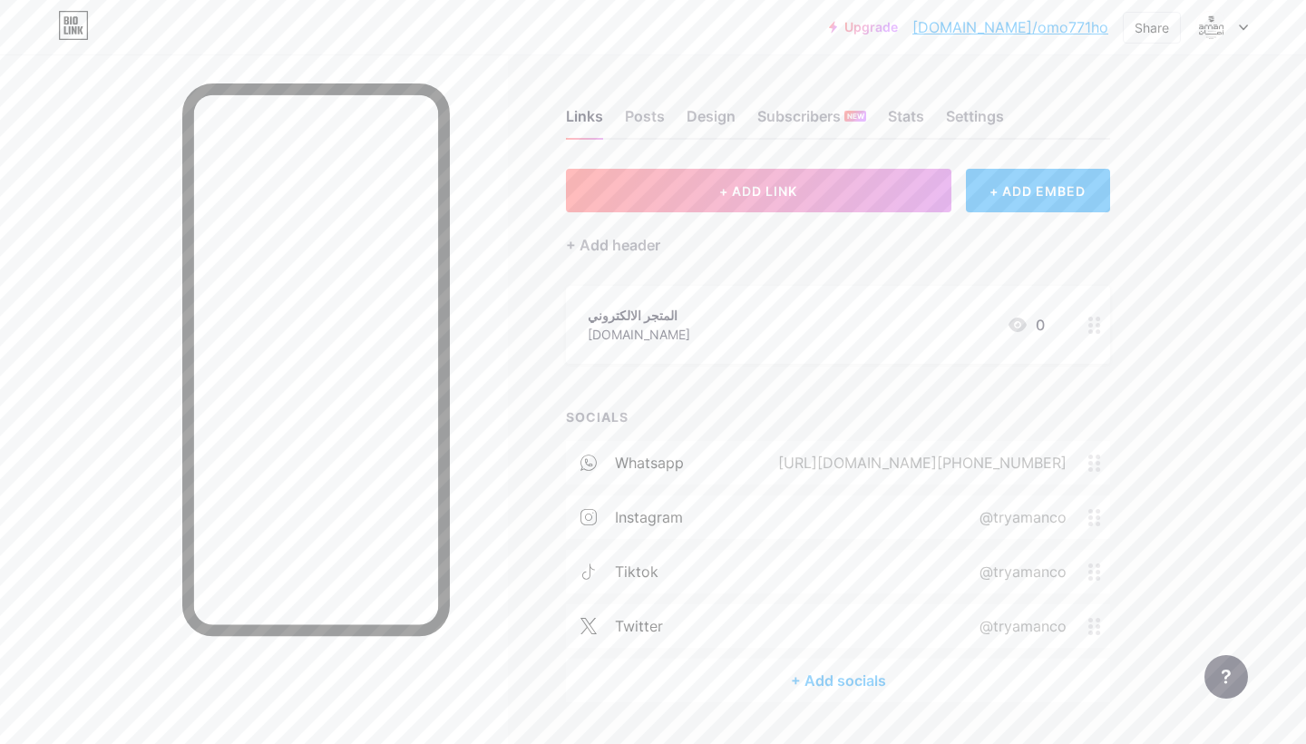
click at [819, 677] on div "+ Add socials" at bounding box center [838, 681] width 544 height 44
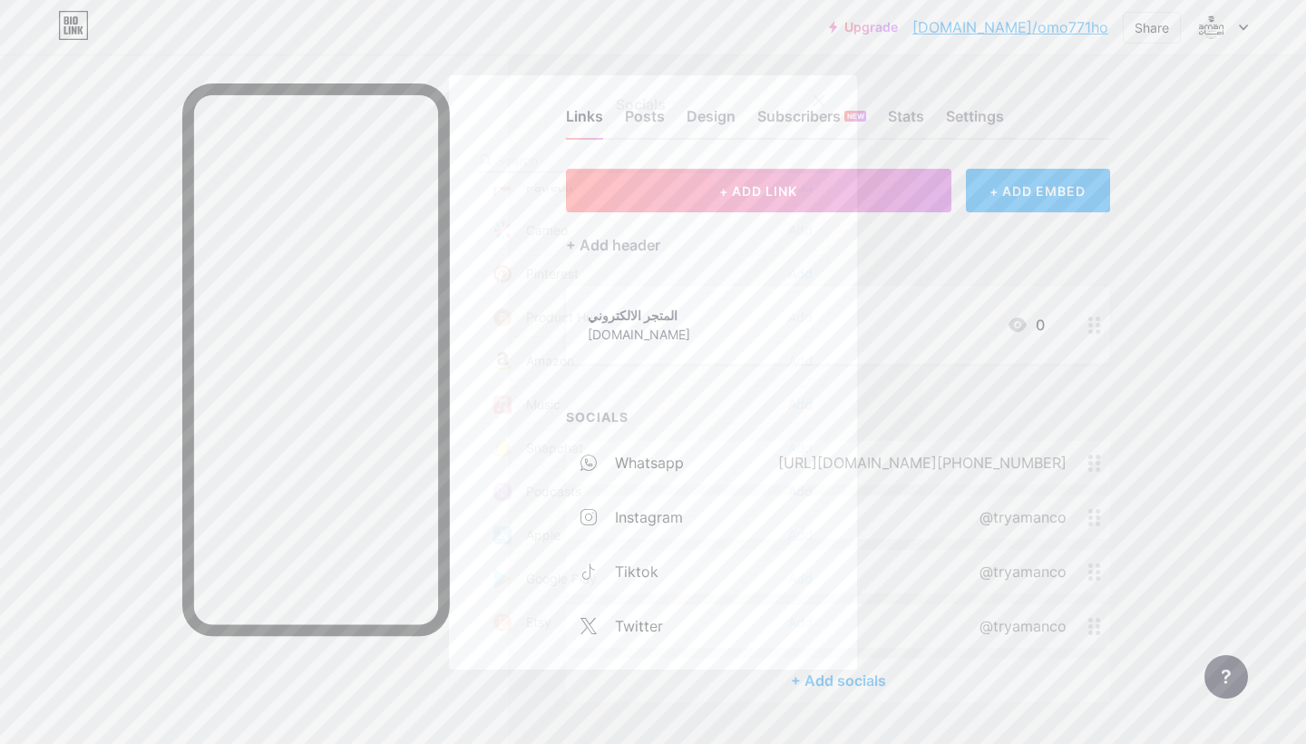
scroll to position [1064, 0]
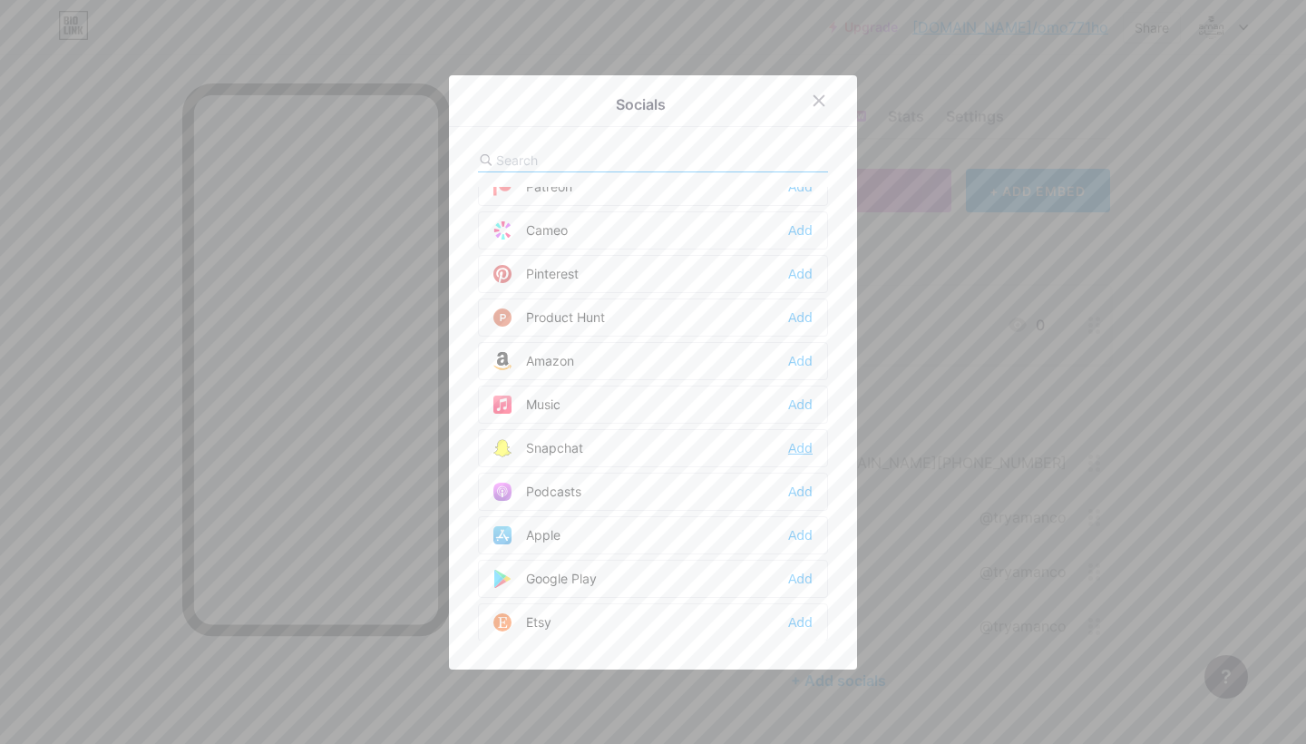
click at [789, 448] on div "Add" at bounding box center [800, 448] width 24 height 18
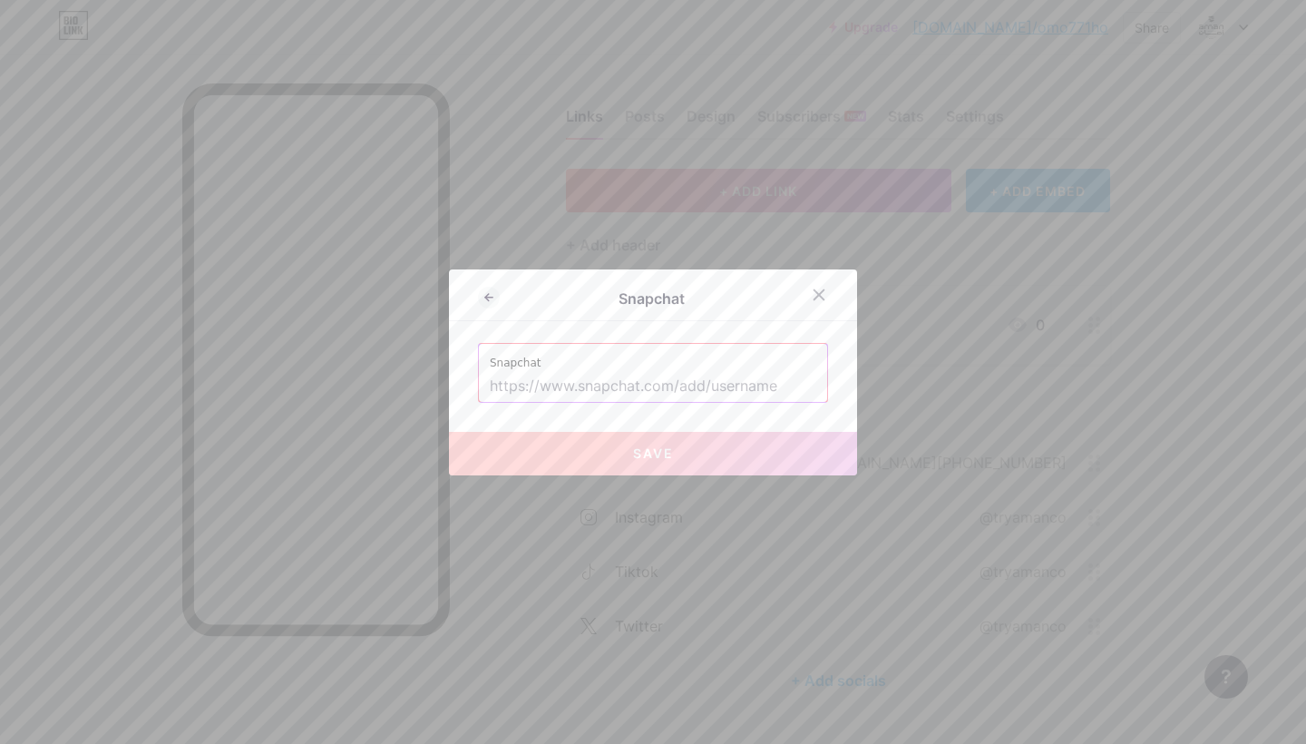
paste input "[URL][DOMAIN_NAME]"
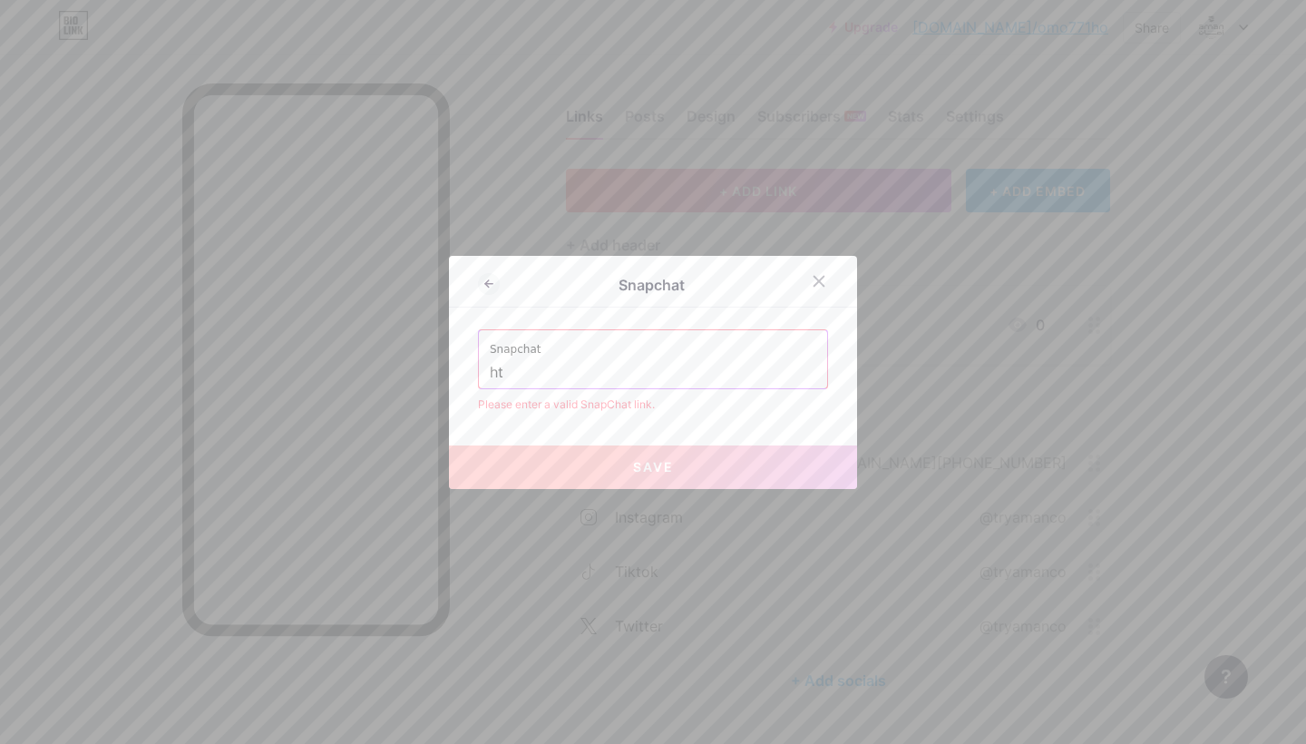
type input "h"
paste input "[URL][DOMAIN_NAME]"
click at [697, 462] on button "Save" at bounding box center [653, 467] width 408 height 44
click at [737, 381] on input "[URL][DOMAIN_NAME]" at bounding box center [653, 372] width 327 height 31
paste input "XSsA35KF"
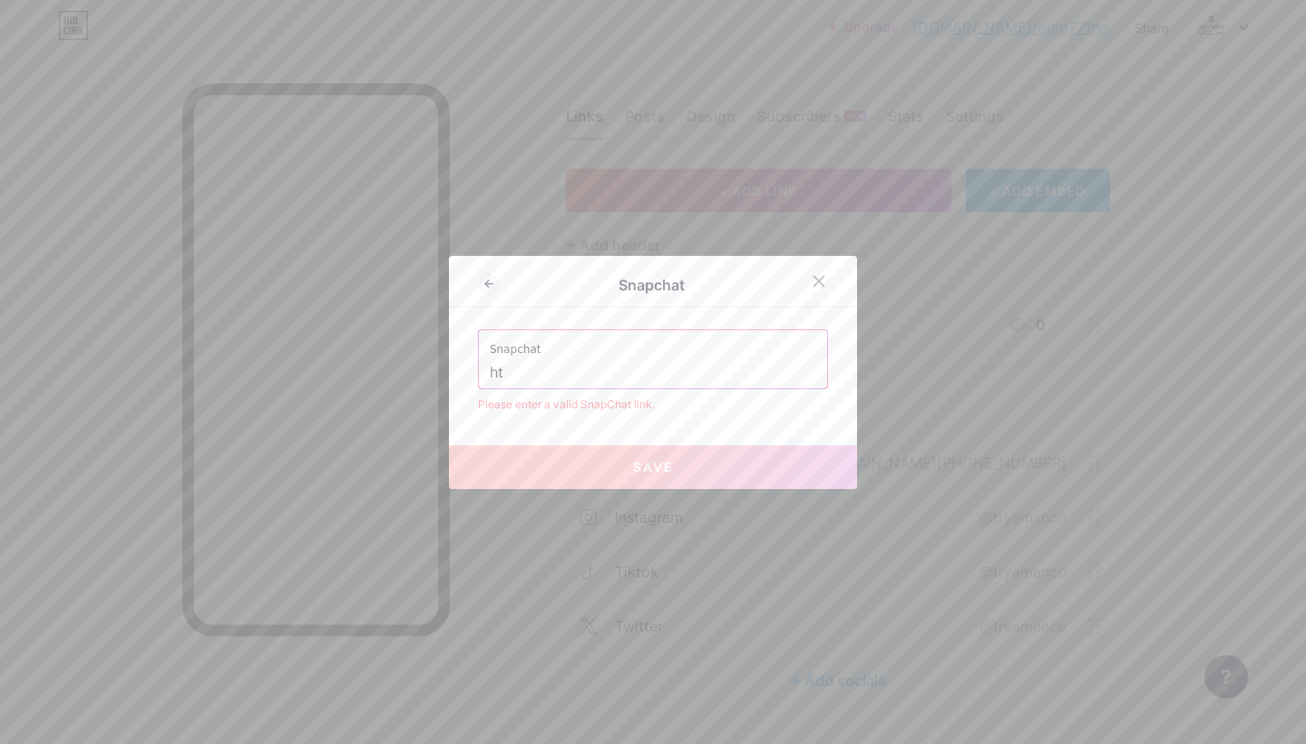
type input "h"
click at [700, 377] on input "text" at bounding box center [653, 372] width 327 height 31
paste input "[URL][DOMAIN_NAME]"
type input "[URL][DOMAIN_NAME]"
click at [684, 457] on button "Save" at bounding box center [653, 467] width 408 height 44
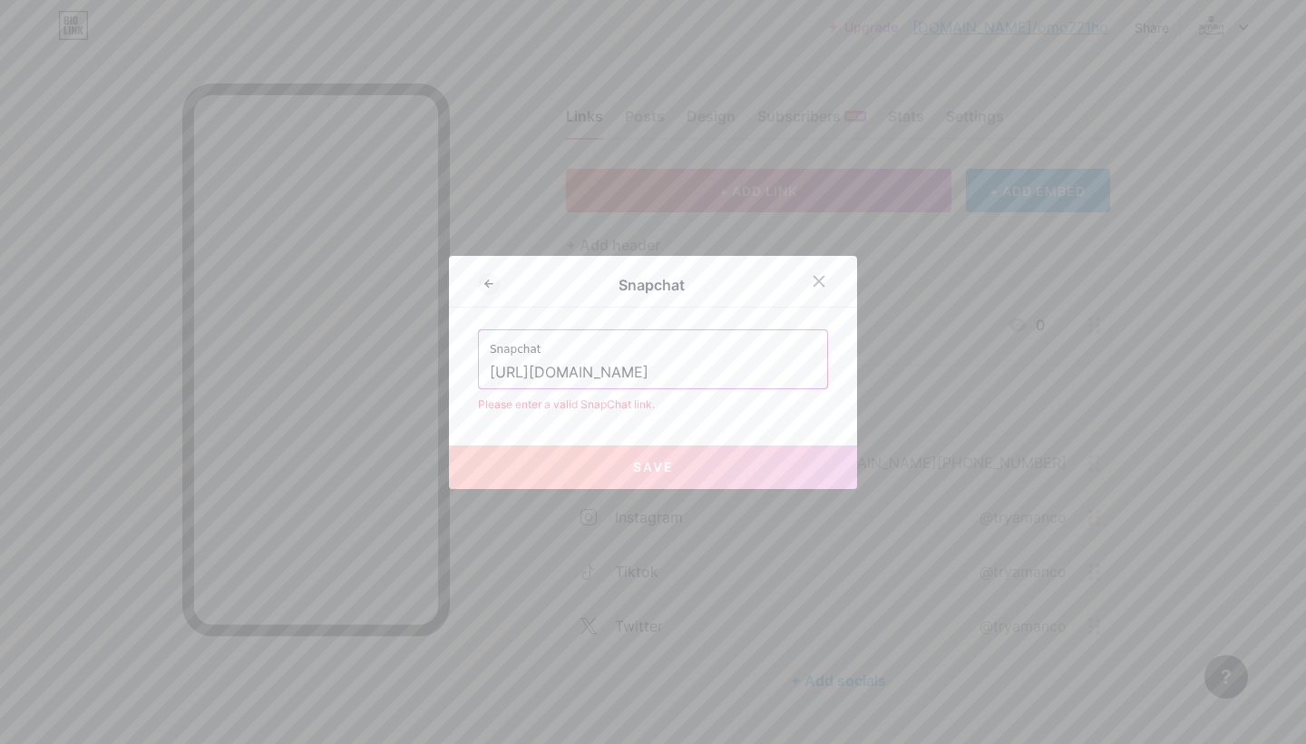
drag, startPoint x: 737, startPoint y: 380, endPoint x: 403, endPoint y: 384, distance: 333.8
click at [405, 384] on div "Snapchat Snapchat [URL][DOMAIN_NAME] Please enter a valid SnapChat link. Save" at bounding box center [653, 372] width 1306 height 744
type input "r"
click at [491, 375] on input "tryamancoo" at bounding box center [653, 372] width 327 height 31
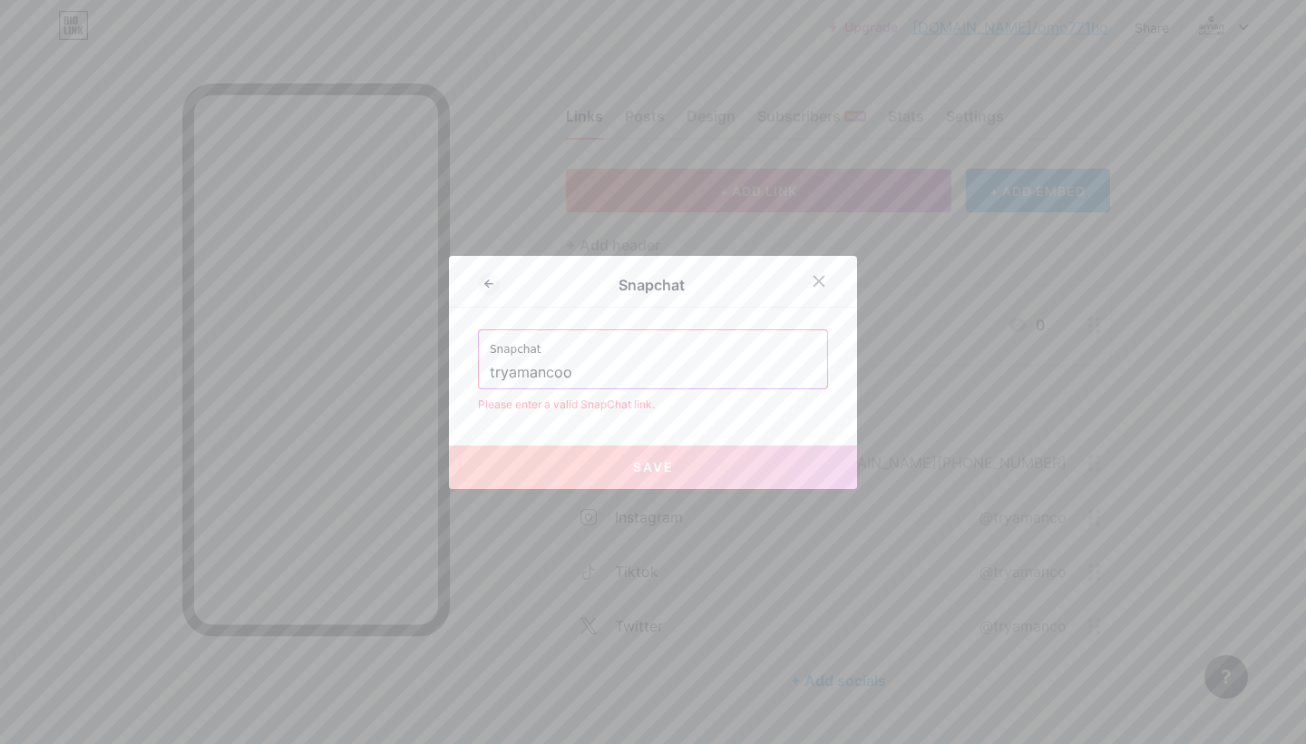
click at [491, 375] on input "tryamancoo" at bounding box center [653, 372] width 327 height 31
paste input "[URL][DOMAIN_NAME]"
click at [653, 456] on button "Save" at bounding box center [653, 467] width 408 height 44
click at [653, 470] on span "Save" at bounding box center [653, 466] width 41 height 15
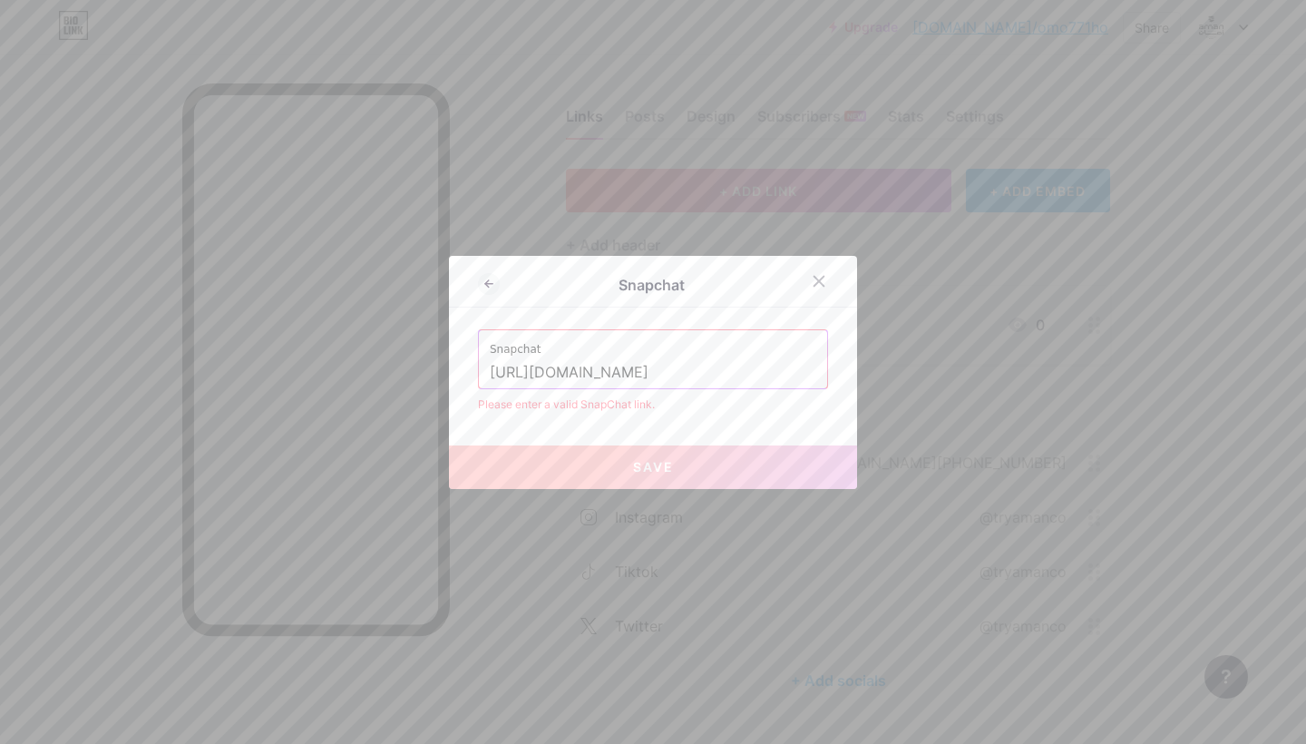
click at [653, 470] on span "Save" at bounding box center [653, 466] width 41 height 15
drag, startPoint x: 762, startPoint y: 368, endPoint x: 651, endPoint y: 372, distance: 110.7
click at [651, 372] on input "[URL][DOMAIN_NAME]" at bounding box center [653, 372] width 327 height 31
type input "[URL][DOMAIN_NAME]"
paste input "[URL][DOMAIN_NAME]"
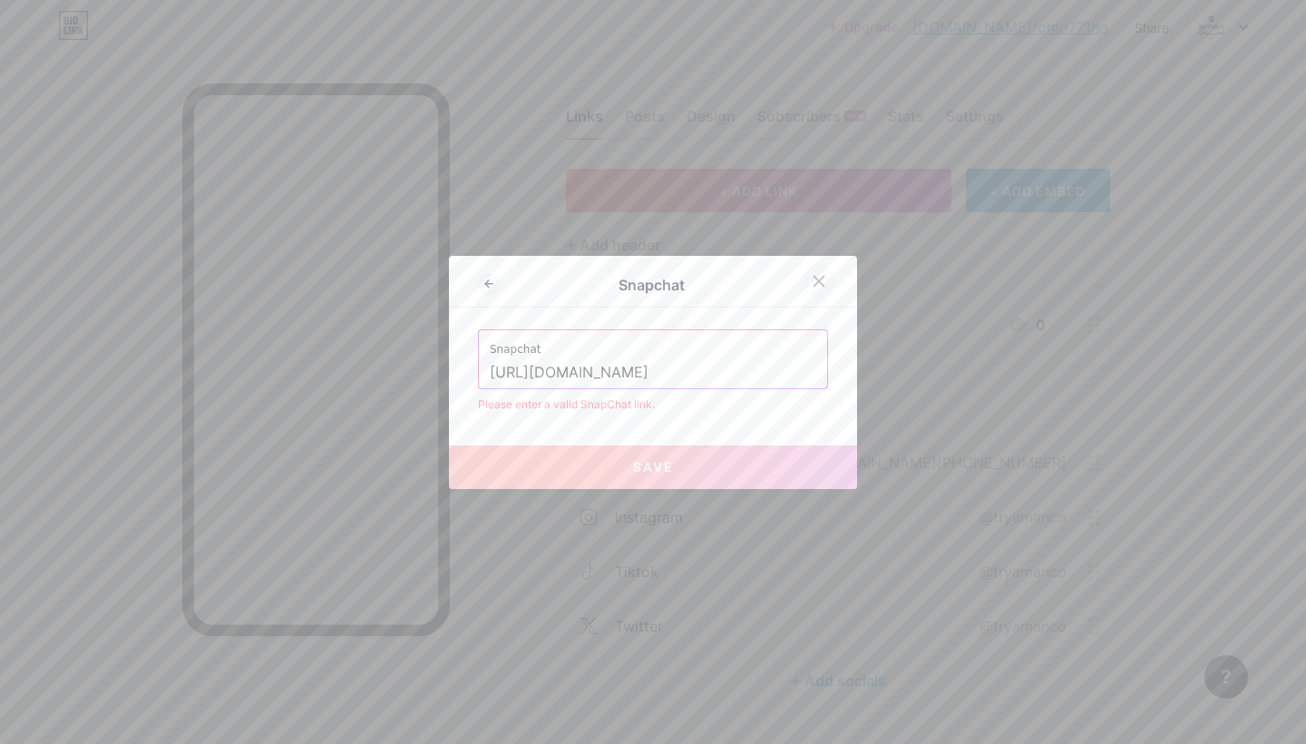
type input "[URL][DOMAIN_NAME]"
click at [826, 281] on div at bounding box center [819, 281] width 33 height 33
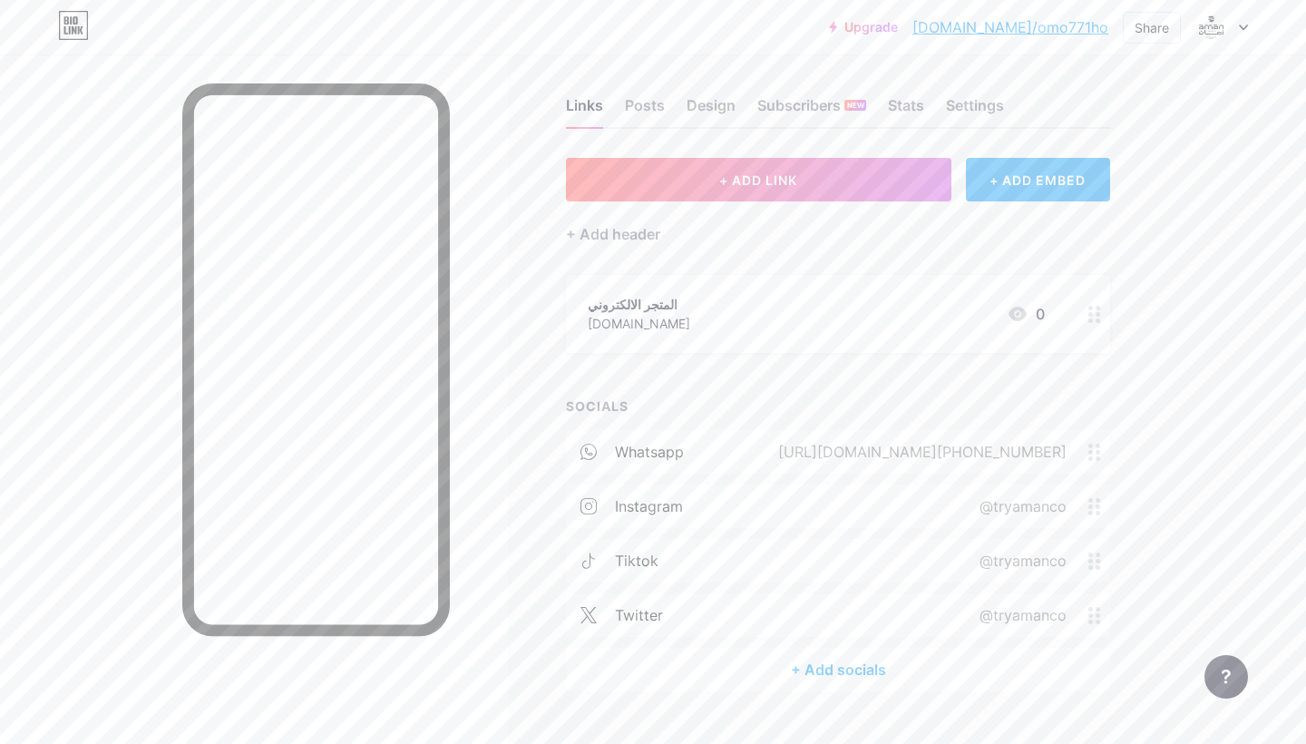
scroll to position [9, 0]
click at [827, 669] on div "+ Add socials" at bounding box center [838, 671] width 544 height 44
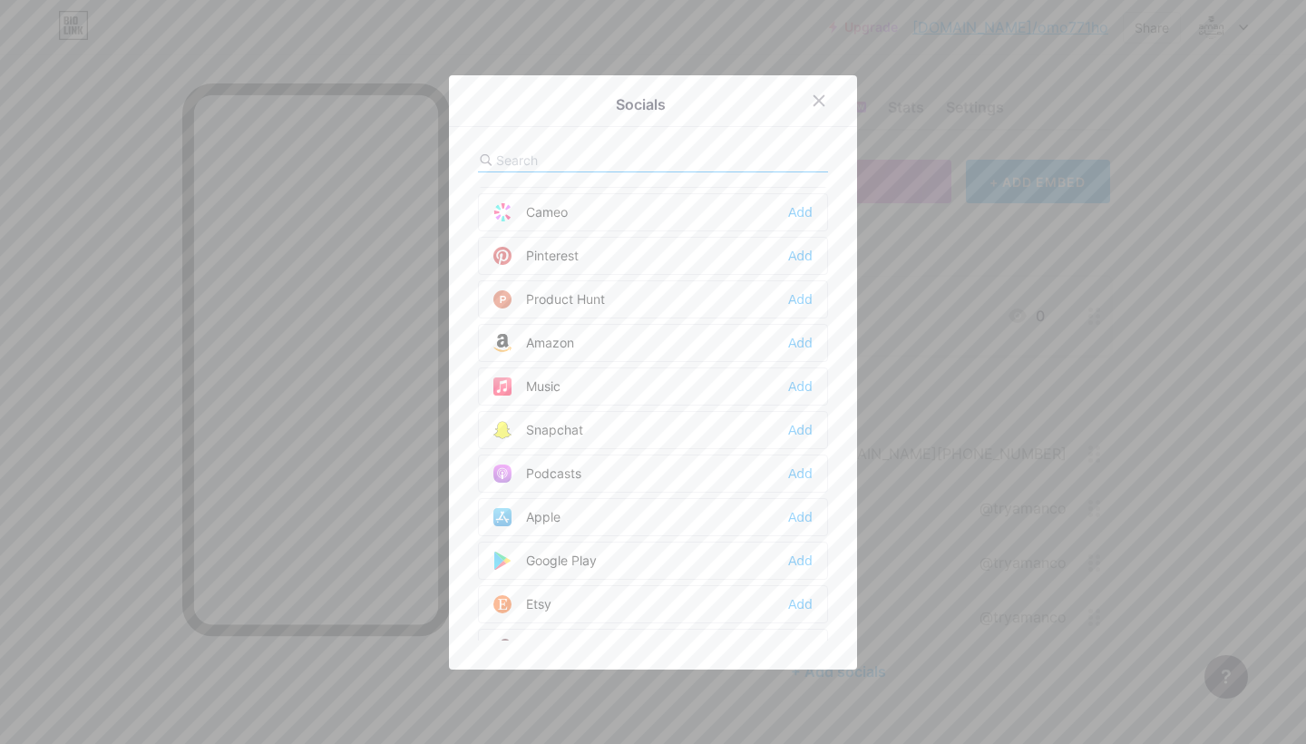
scroll to position [1103, 0]
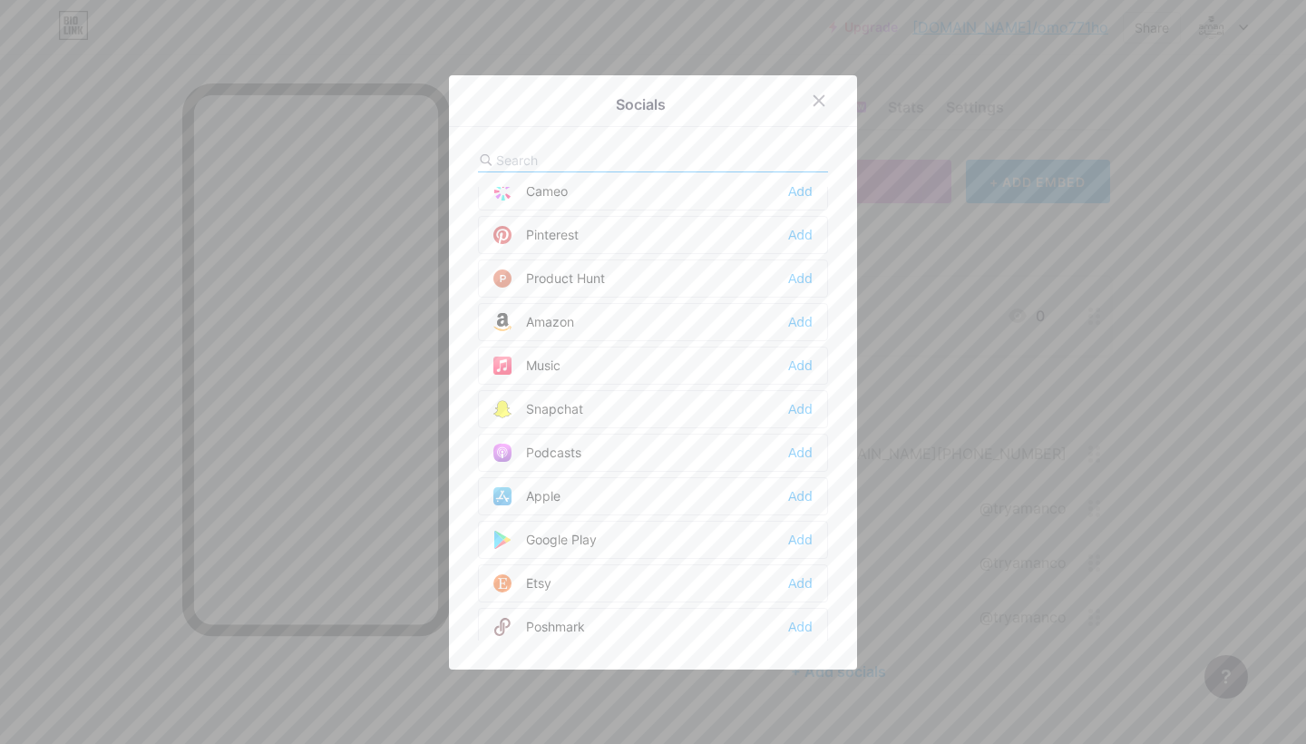
click at [762, 419] on div "Snapchat Add" at bounding box center [653, 409] width 350 height 38
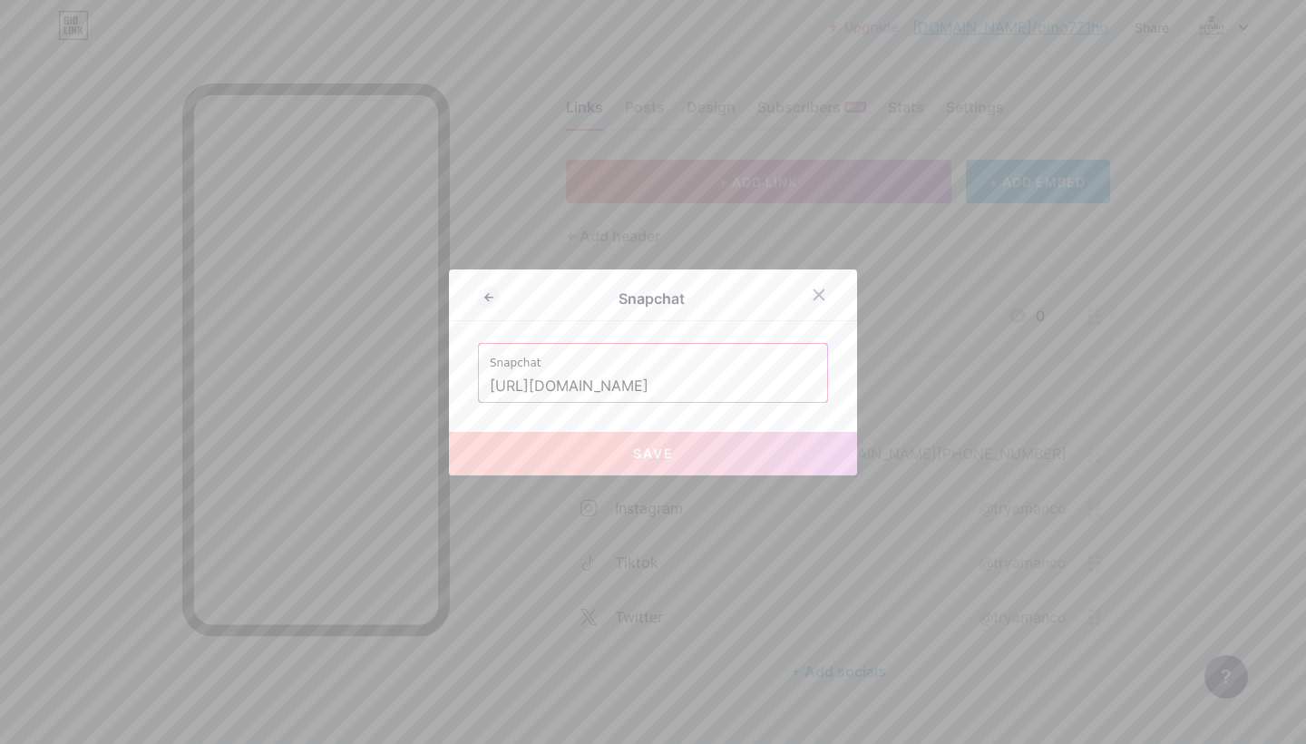
click at [798, 389] on input "[URL][DOMAIN_NAME]" at bounding box center [653, 386] width 327 height 31
click at [772, 365] on label "Snapchat" at bounding box center [653, 357] width 327 height 27
click at [736, 464] on button "Save" at bounding box center [653, 454] width 408 height 44
click at [824, 296] on icon at bounding box center [819, 295] width 15 height 15
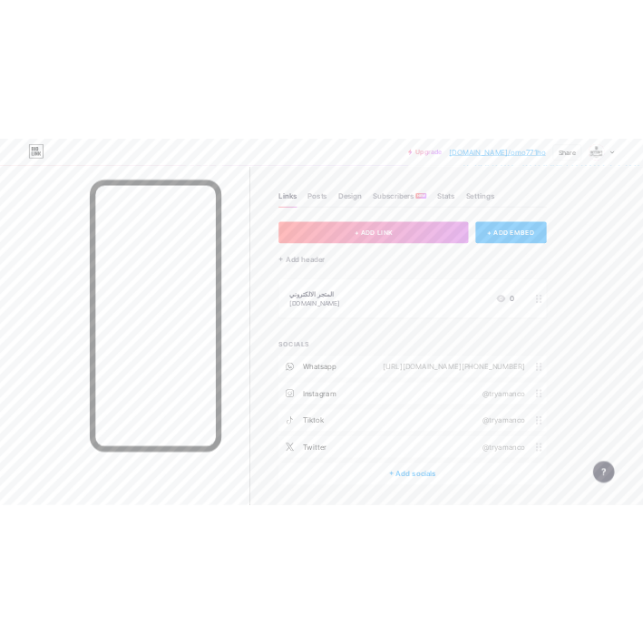
scroll to position [0, 0]
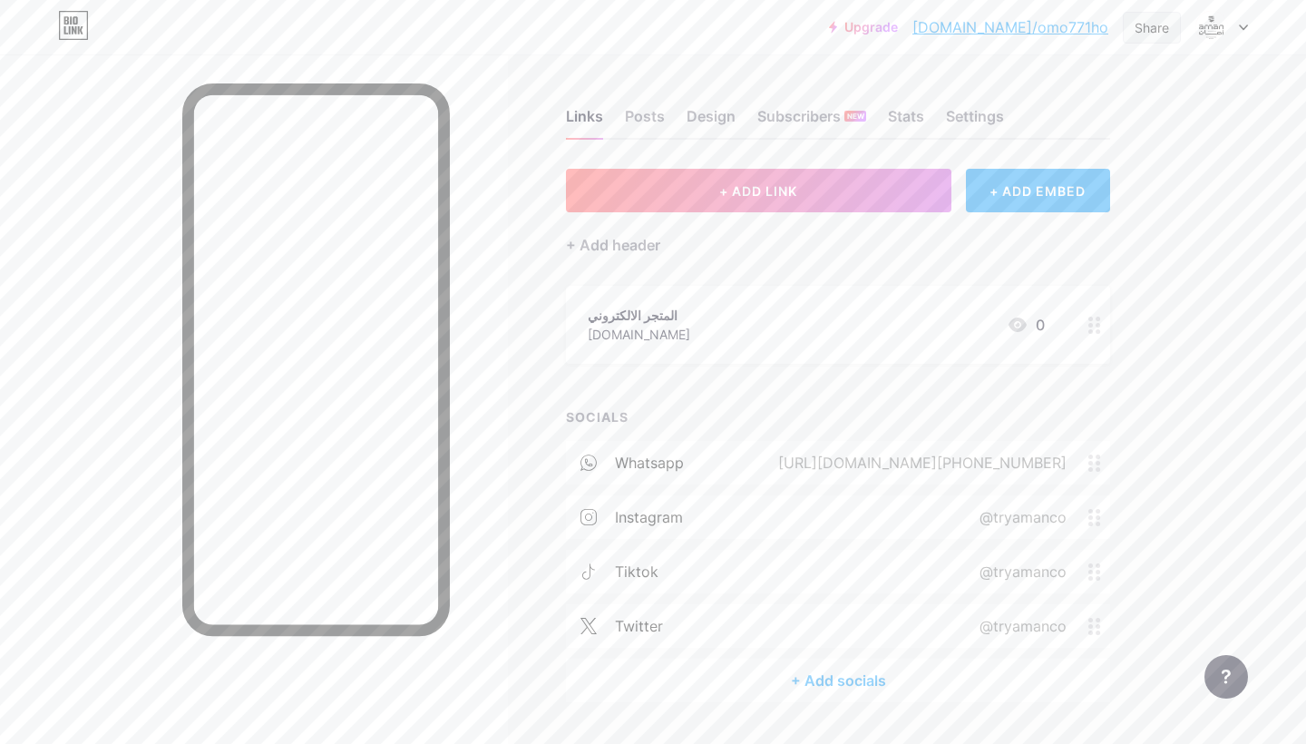
click at [1142, 26] on div "Share" at bounding box center [1152, 27] width 34 height 19
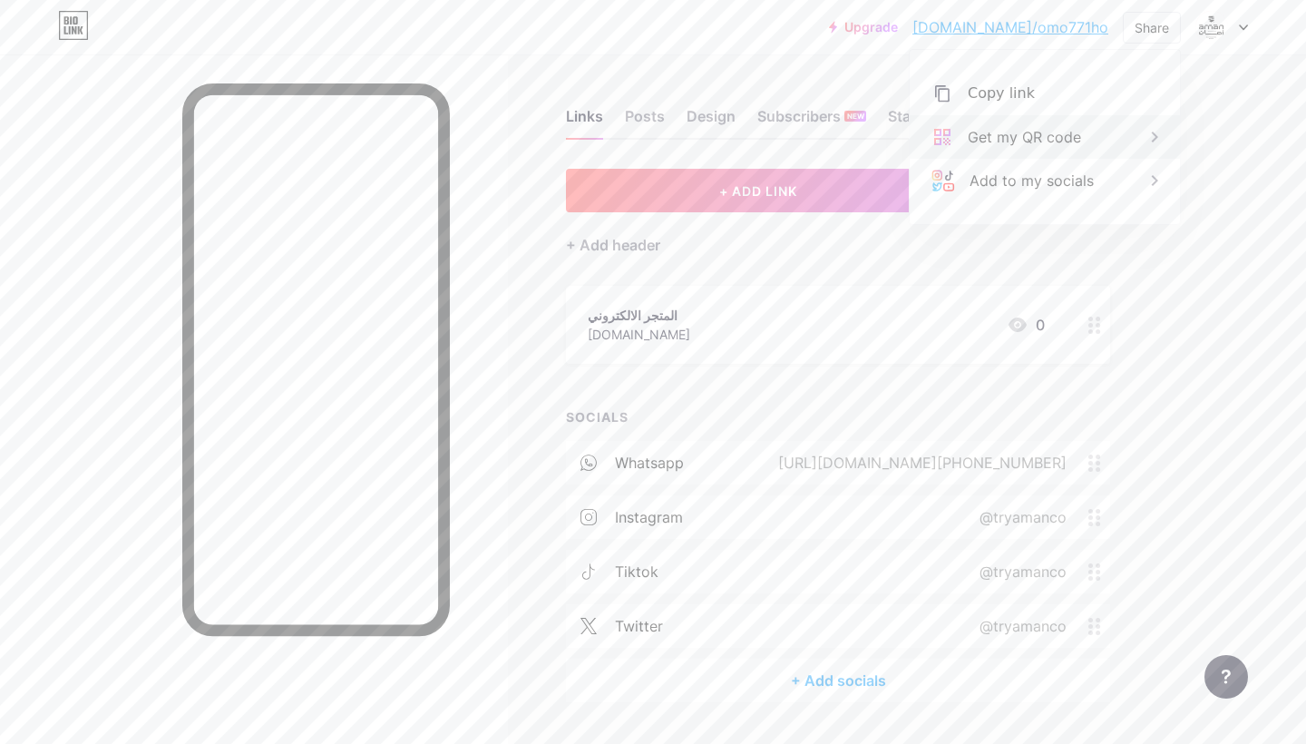
click at [1072, 128] on div "Get my QR code" at bounding box center [1024, 137] width 113 height 22
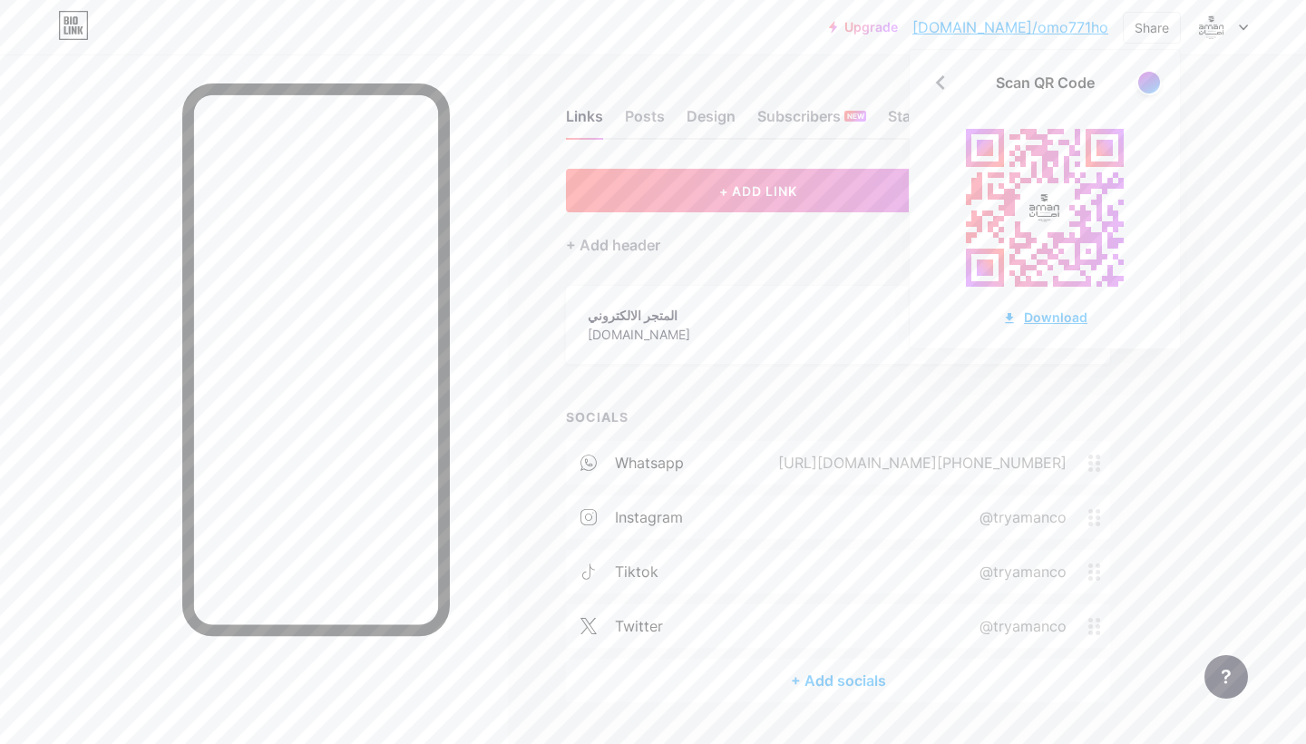
click at [1050, 320] on div "Download" at bounding box center [1044, 317] width 85 height 19
click at [1152, 91] on div at bounding box center [1149, 82] width 23 height 23
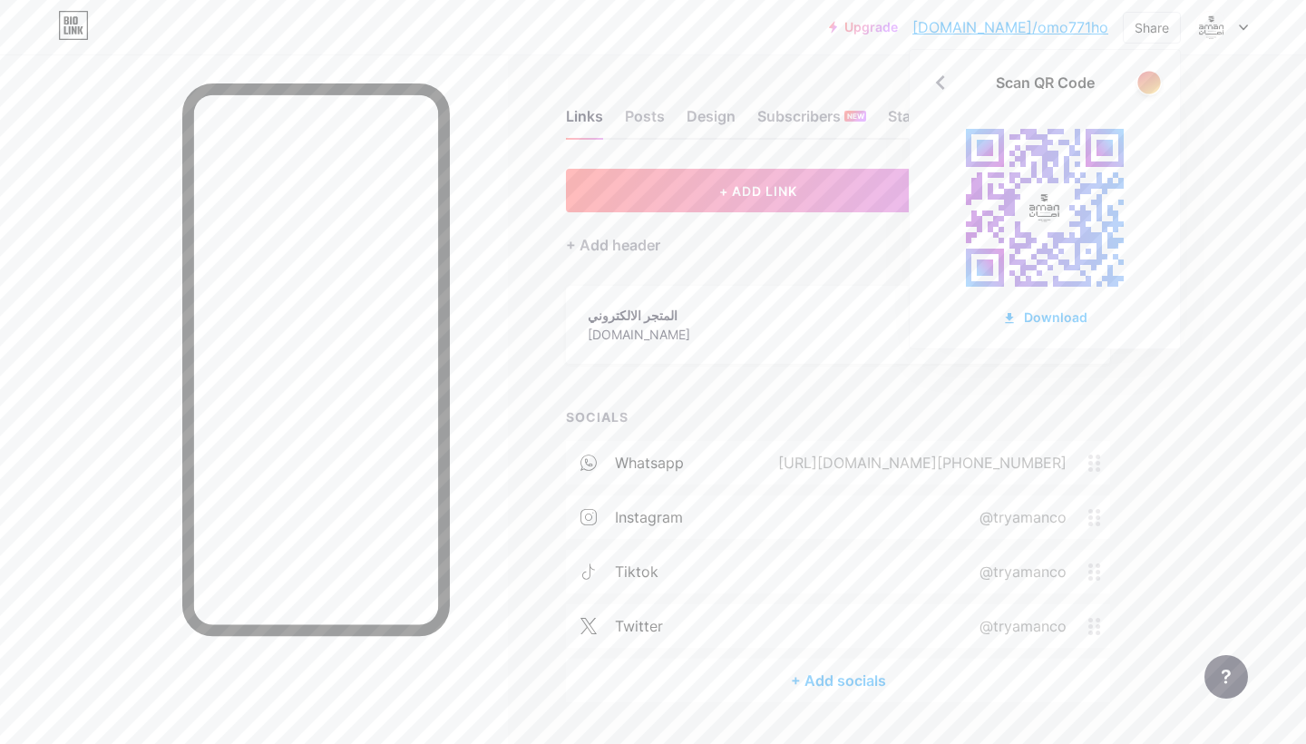
click at [1152, 91] on div at bounding box center [1149, 82] width 23 height 23
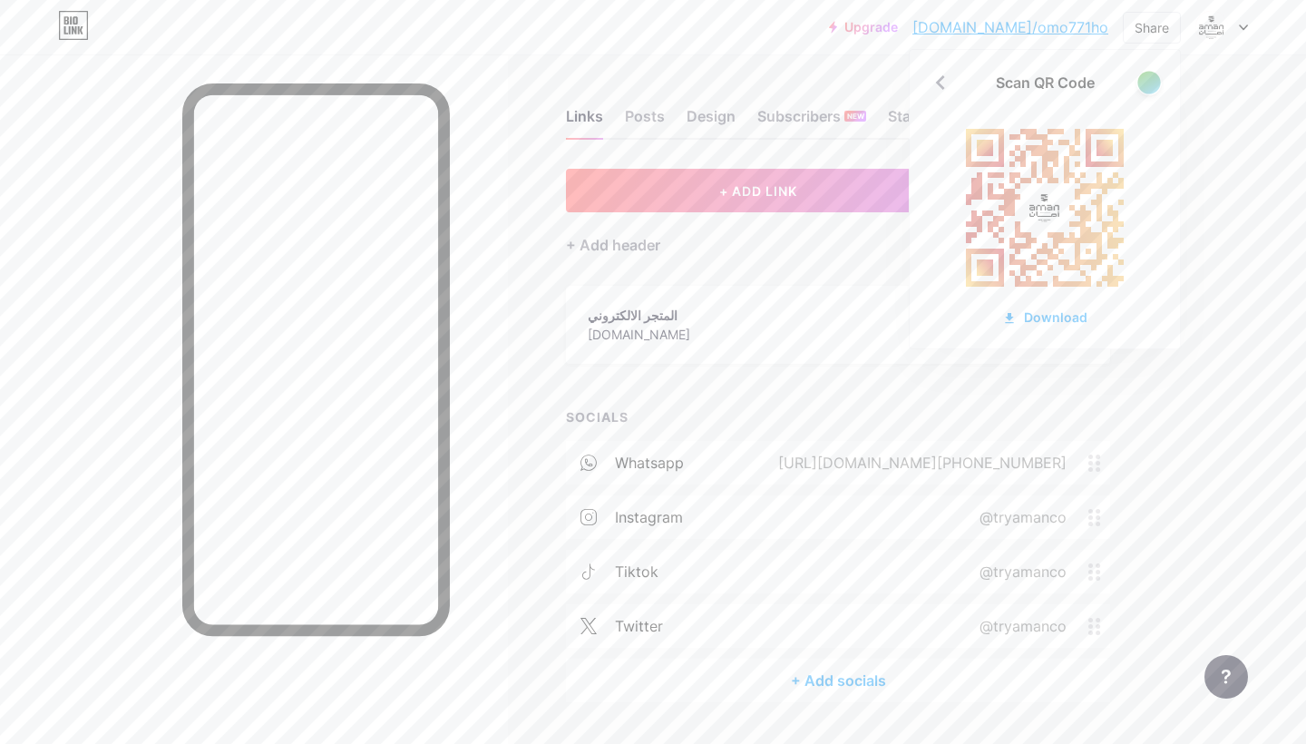
click at [1152, 91] on div at bounding box center [1149, 82] width 23 height 23
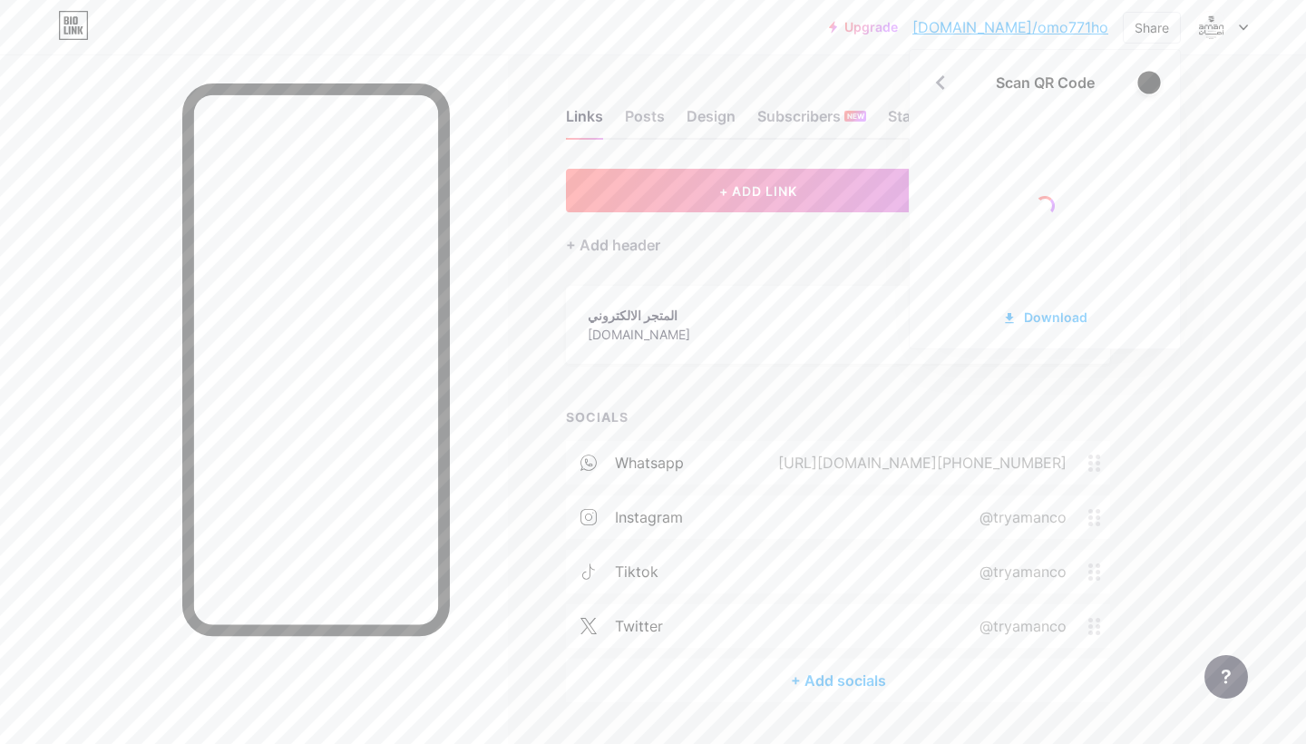
click at [1152, 91] on div at bounding box center [1149, 82] width 23 height 23
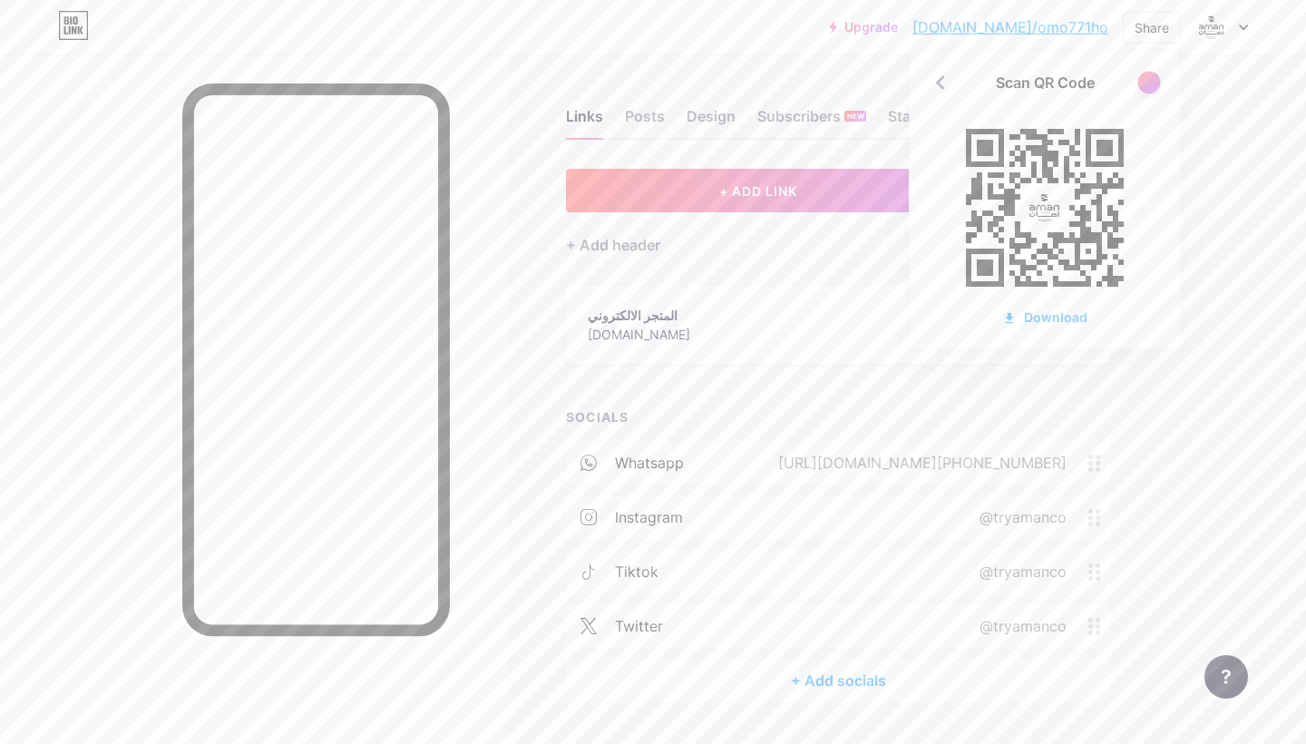
click at [1152, 91] on div at bounding box center [1149, 82] width 23 height 23
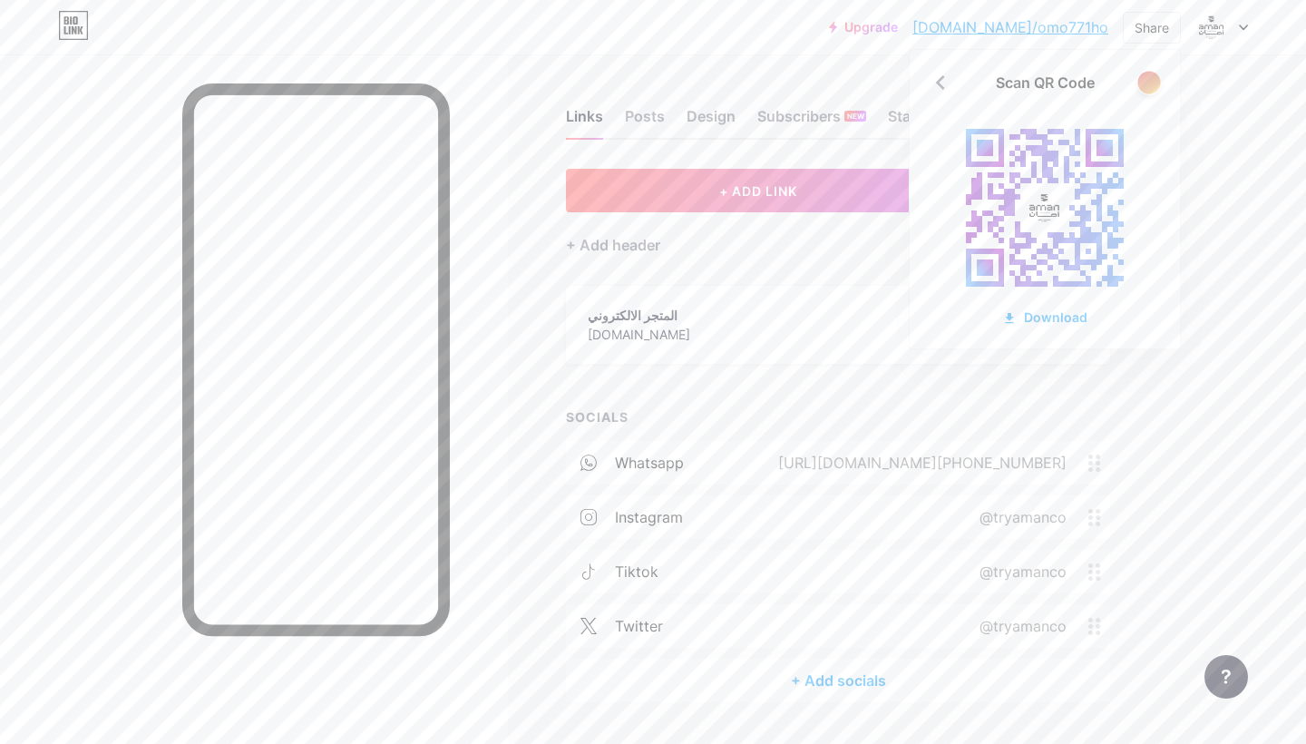
click at [1152, 91] on div at bounding box center [1149, 82] width 23 height 23
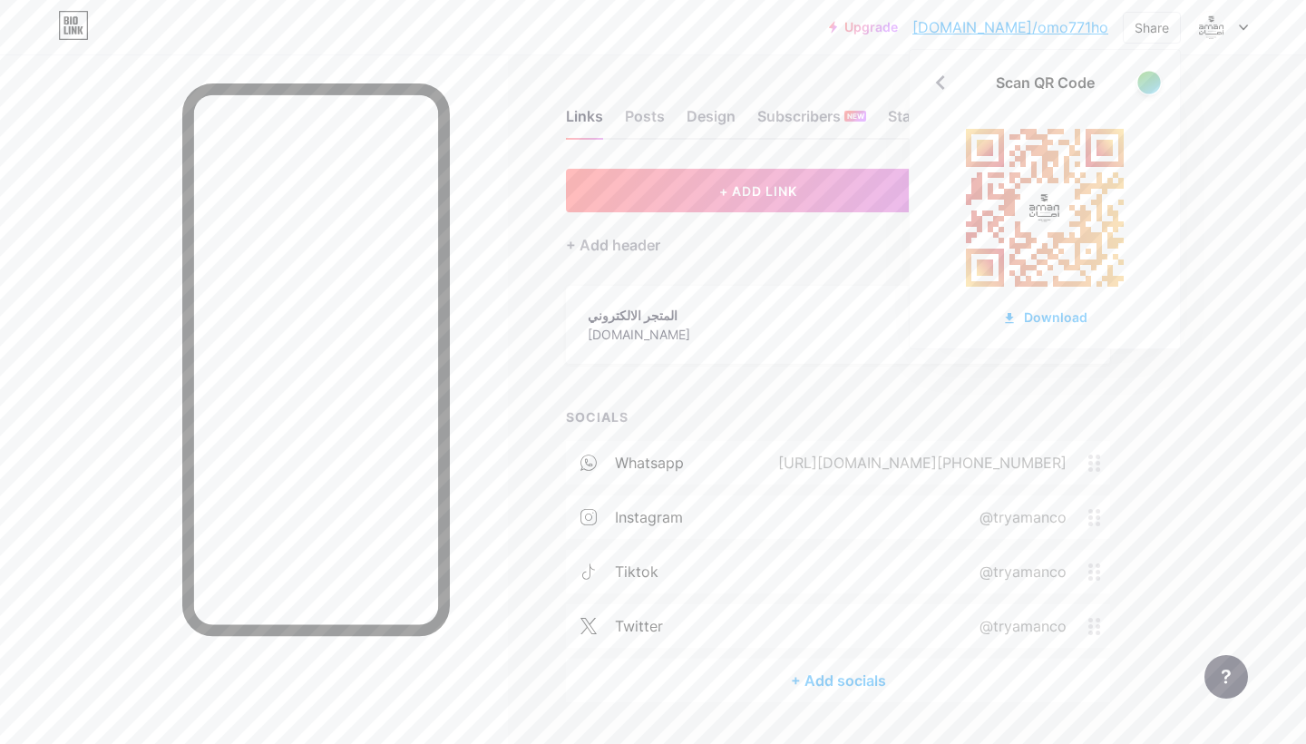
click at [1152, 91] on div at bounding box center [1149, 82] width 23 height 23
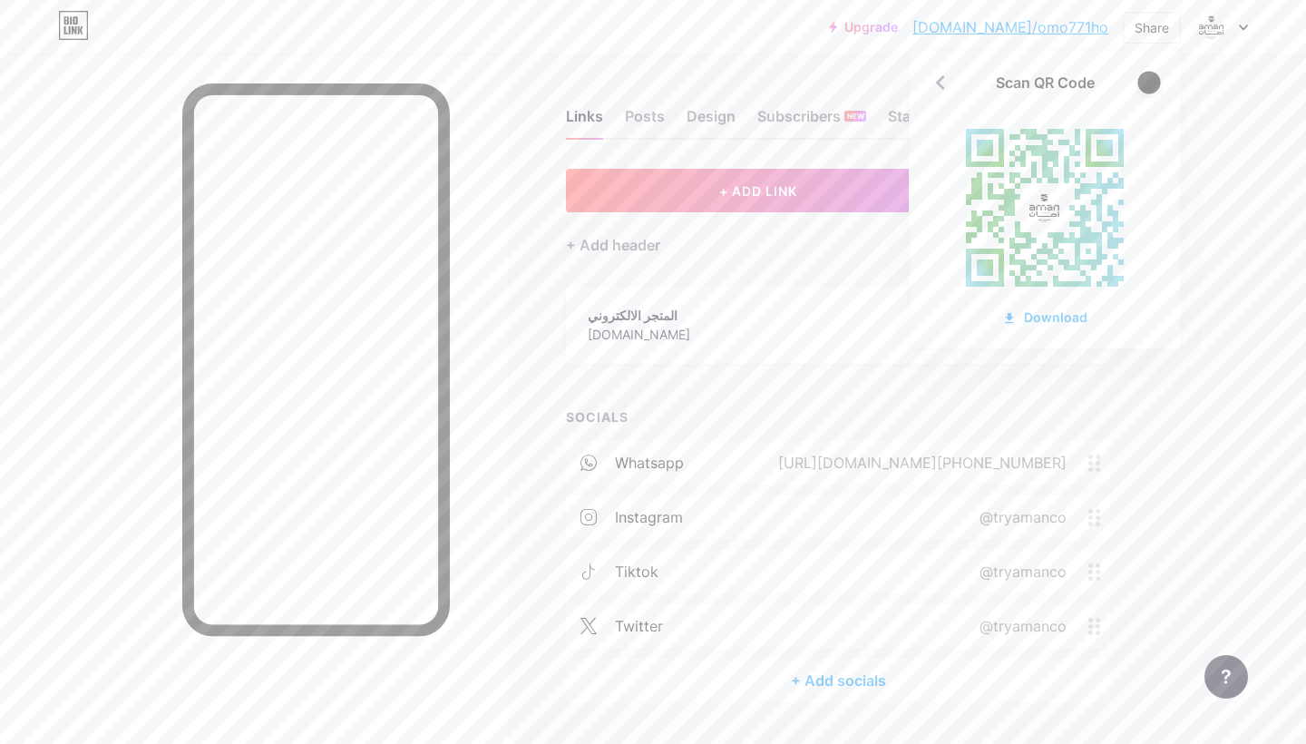
click at [1152, 91] on div at bounding box center [1149, 82] width 23 height 23
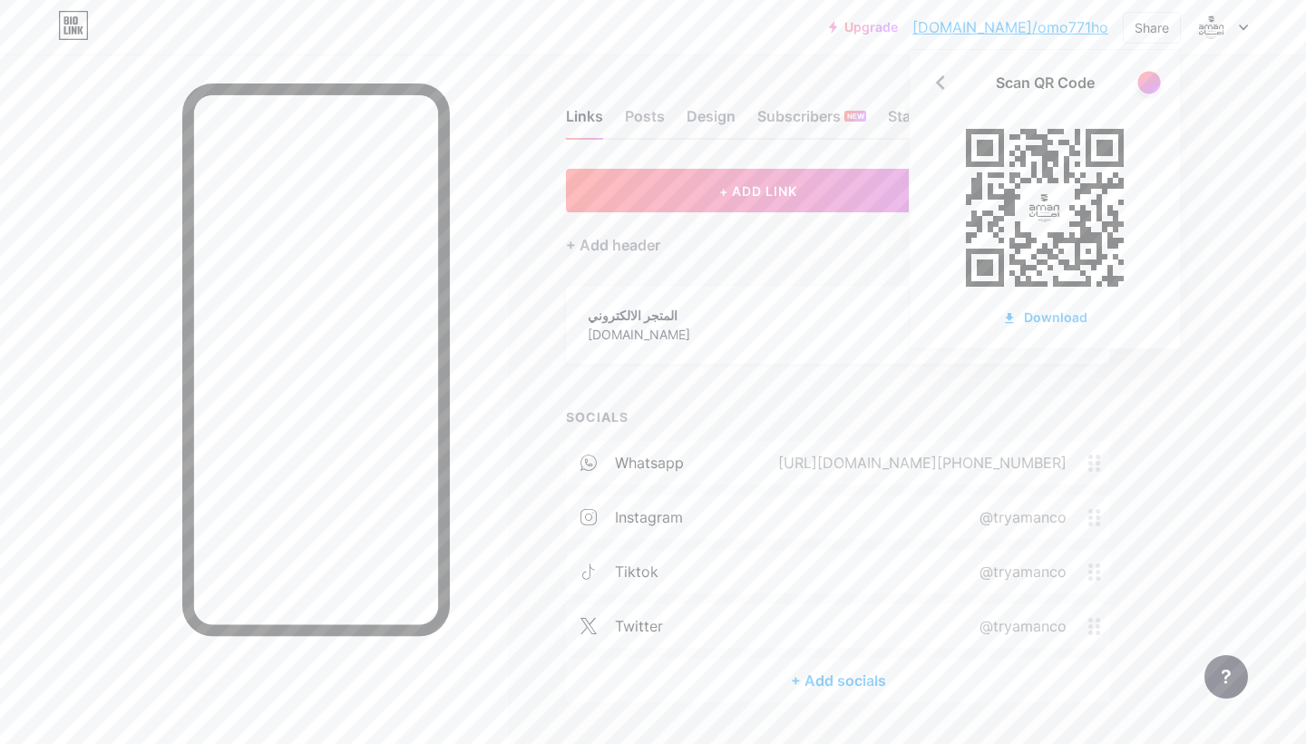
click at [1147, 74] on div at bounding box center [1149, 82] width 23 height 23
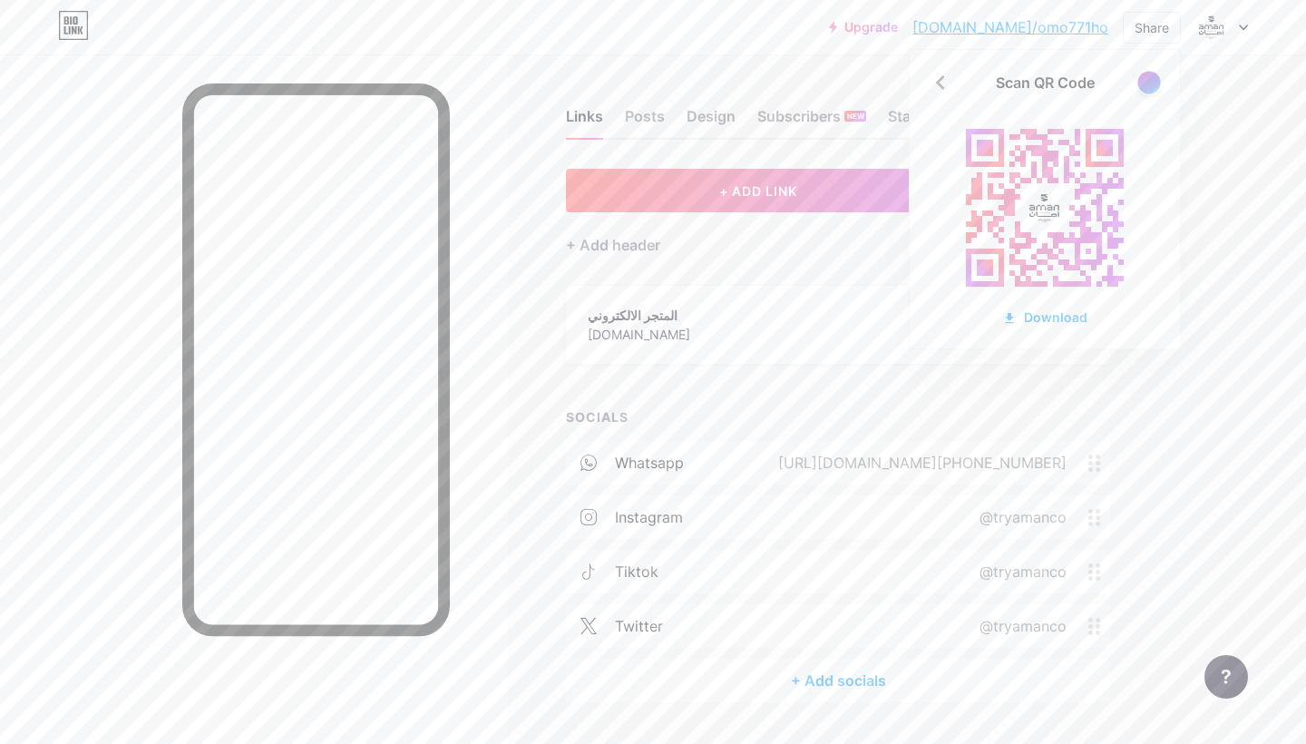
click at [1150, 78] on div at bounding box center [1149, 82] width 23 height 23
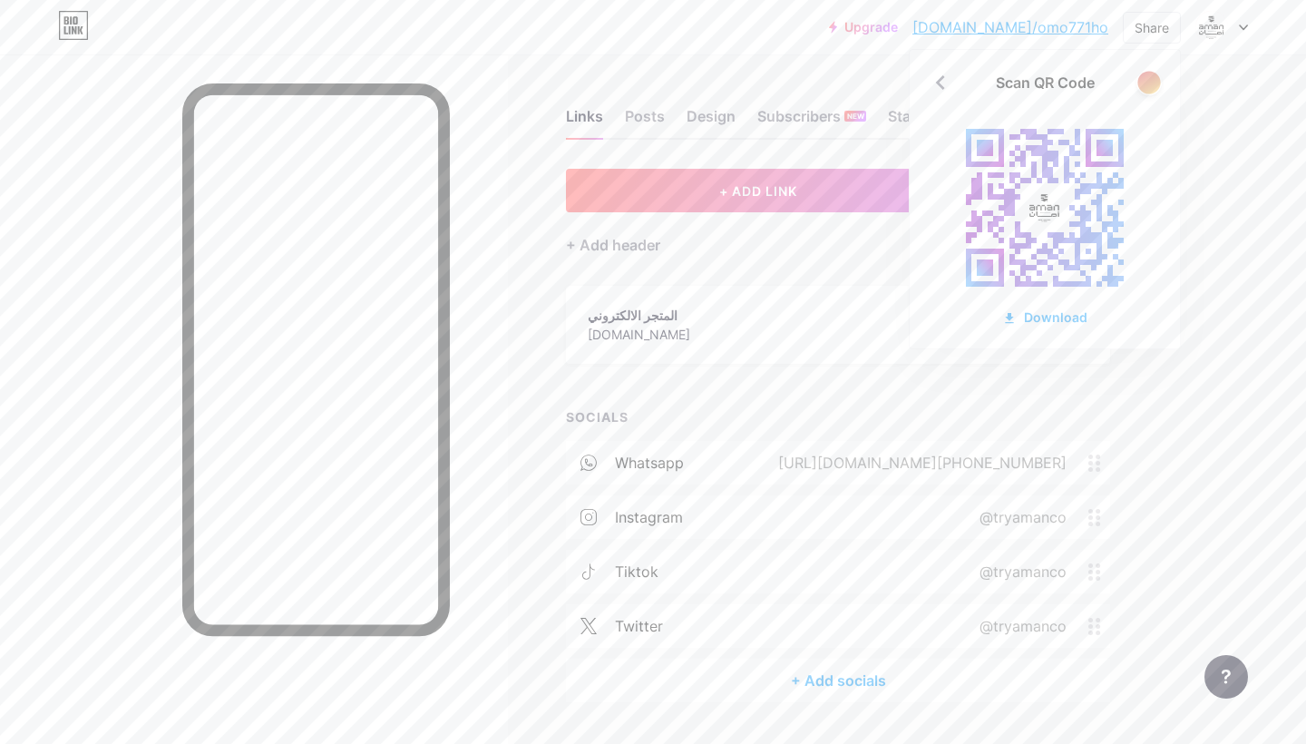
click at [1149, 78] on div at bounding box center [1149, 82] width 23 height 23
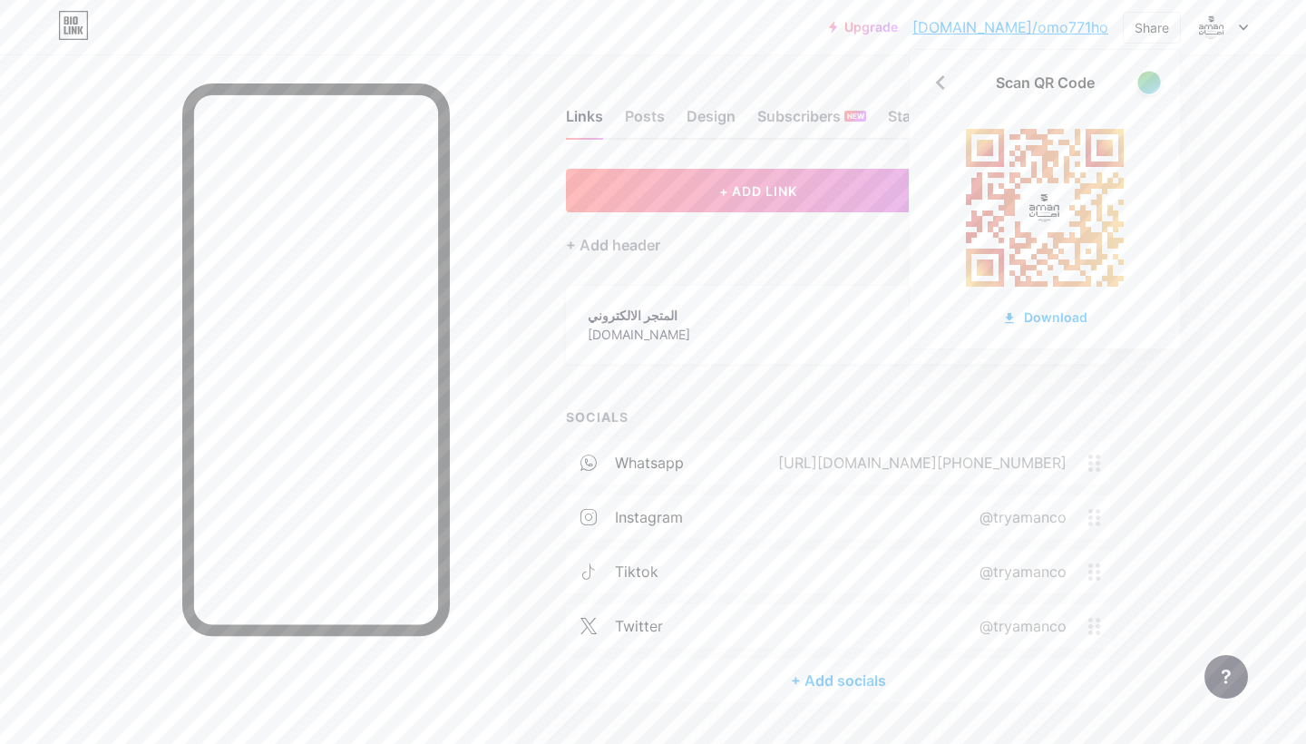
click at [1149, 78] on div at bounding box center [1149, 82] width 23 height 23
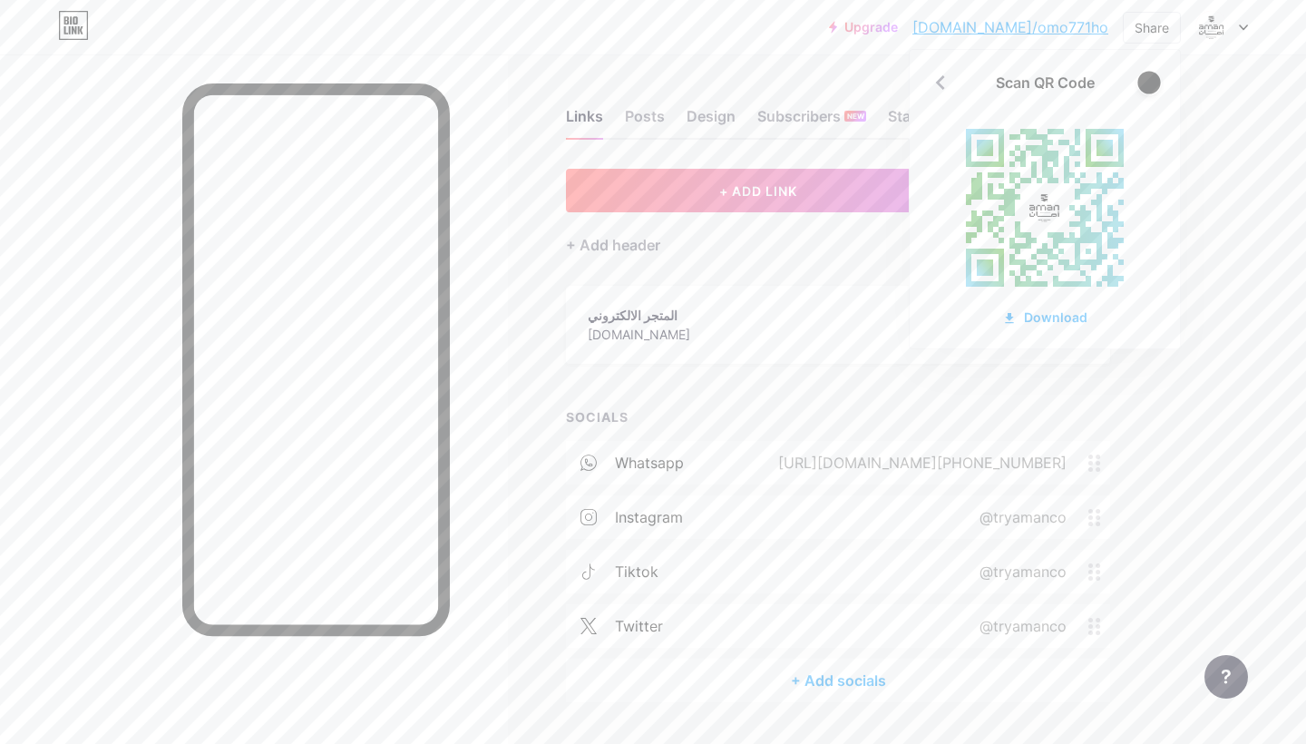
click at [1149, 78] on div at bounding box center [1149, 82] width 23 height 23
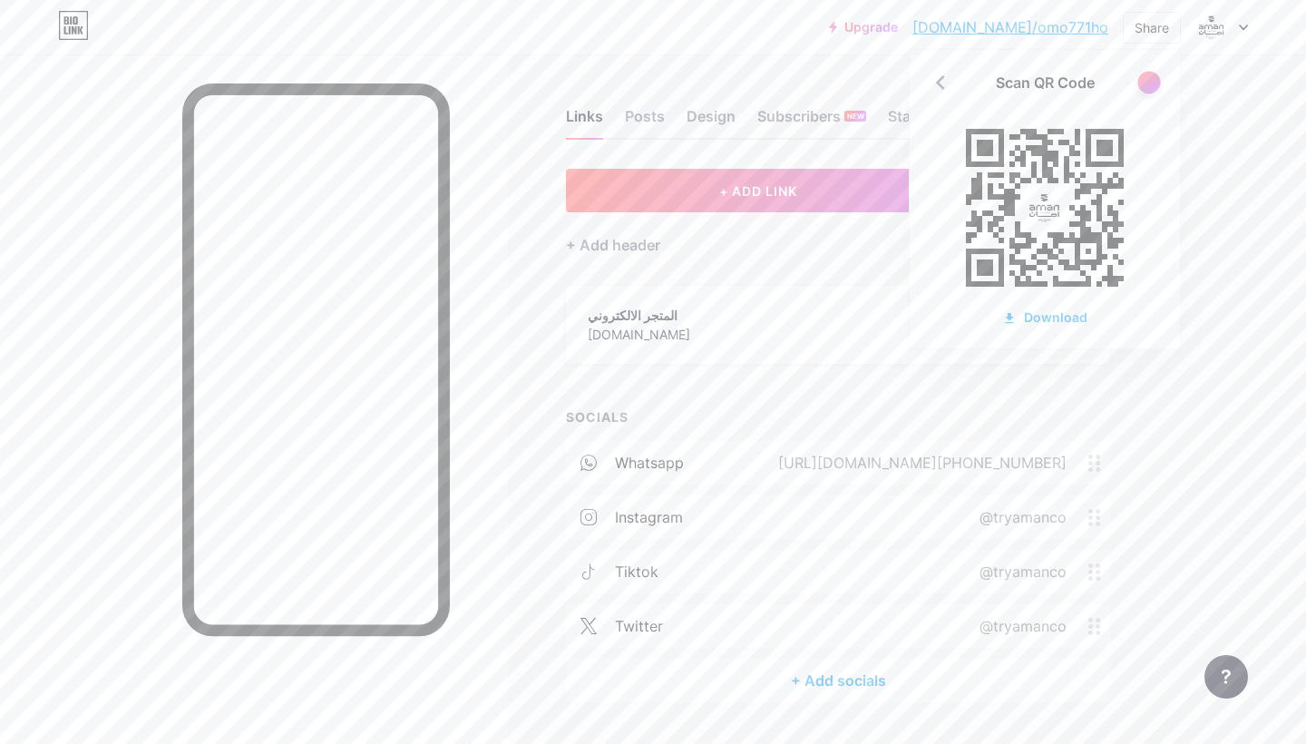
click at [1150, 78] on div at bounding box center [1149, 82] width 23 height 23
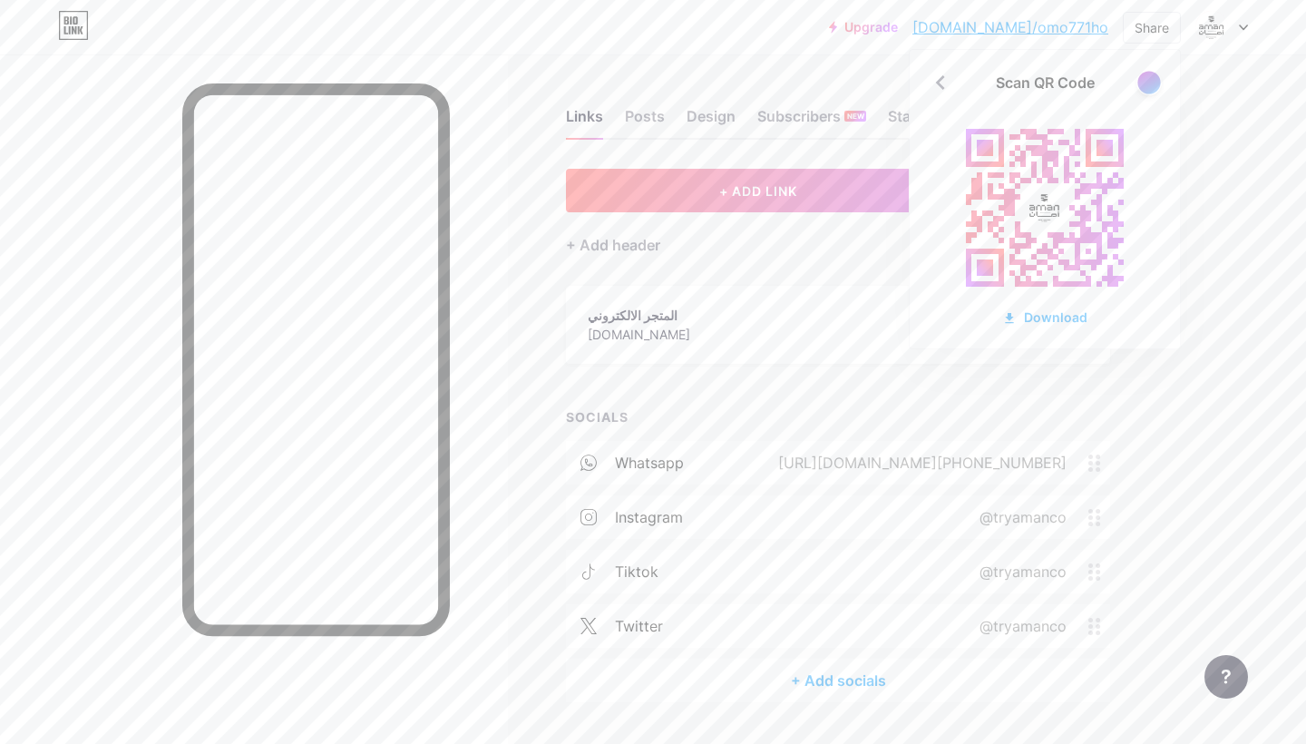
click at [1150, 78] on div at bounding box center [1149, 82] width 23 height 23
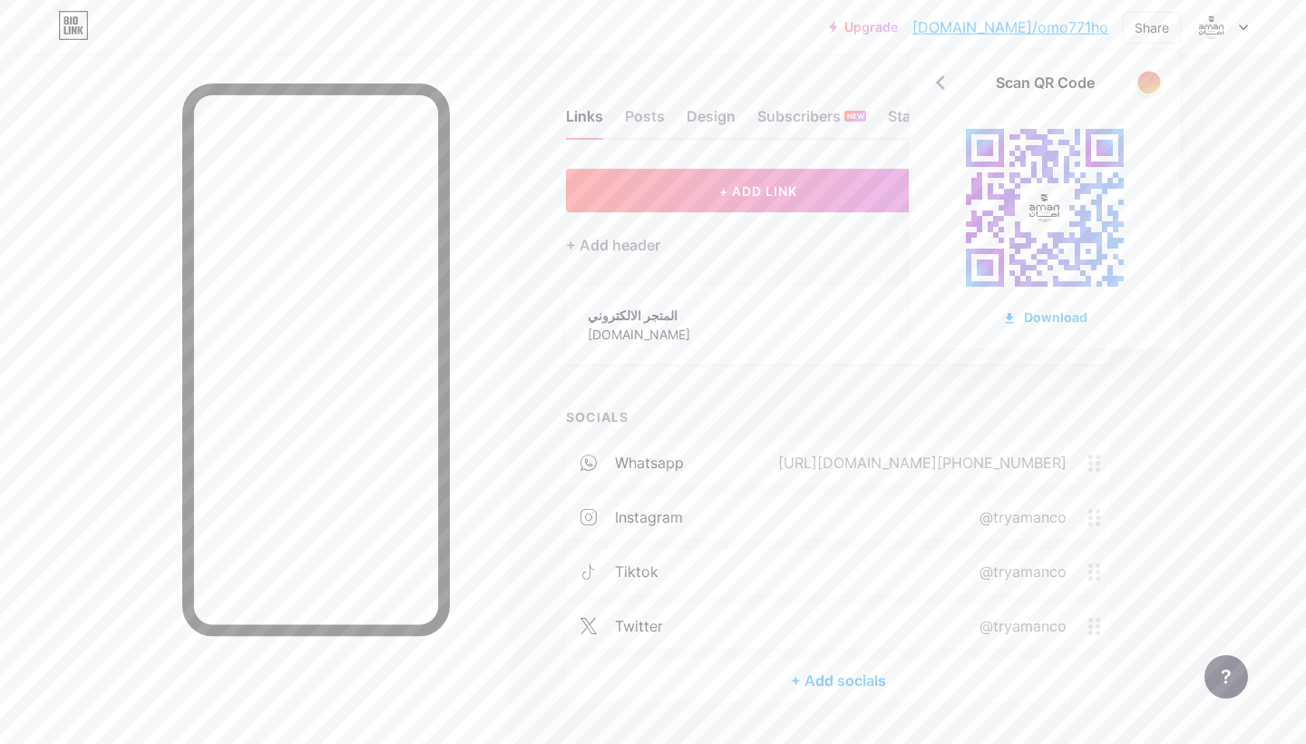
click at [1150, 78] on div at bounding box center [1149, 82] width 23 height 23
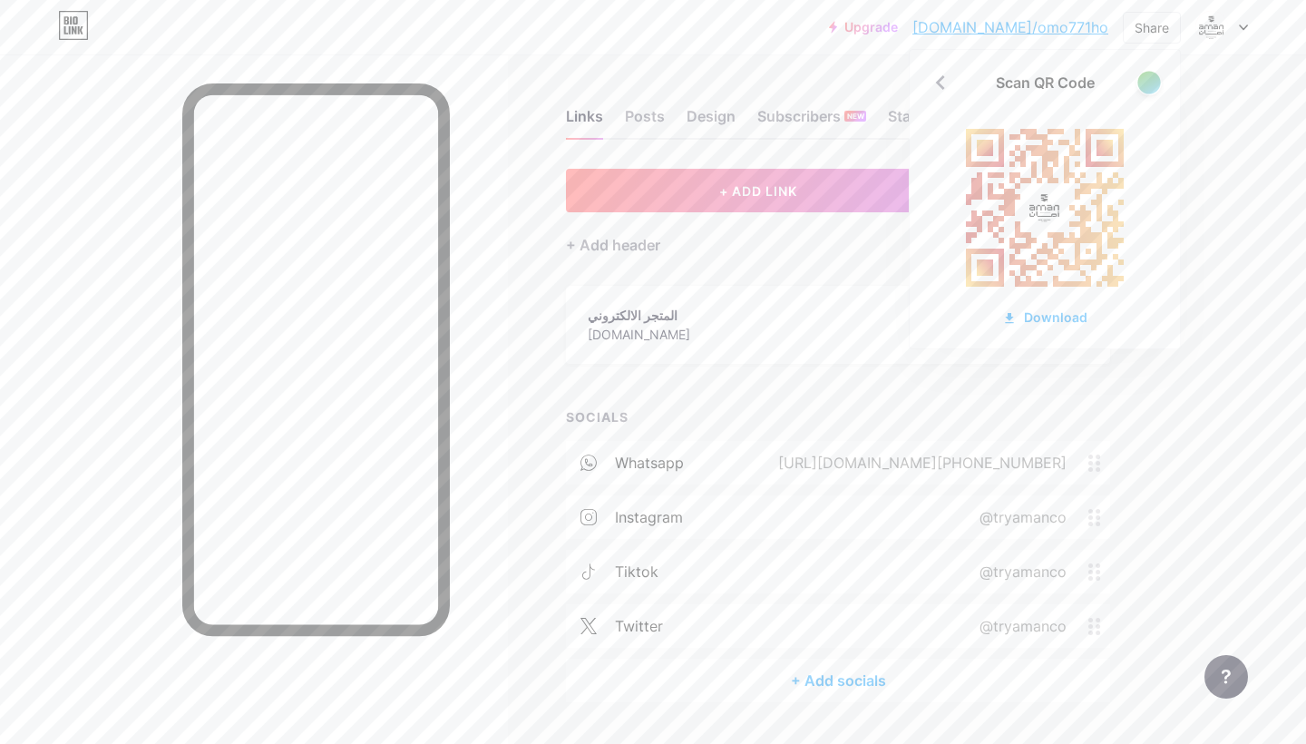
click at [1150, 78] on div at bounding box center [1149, 82] width 23 height 23
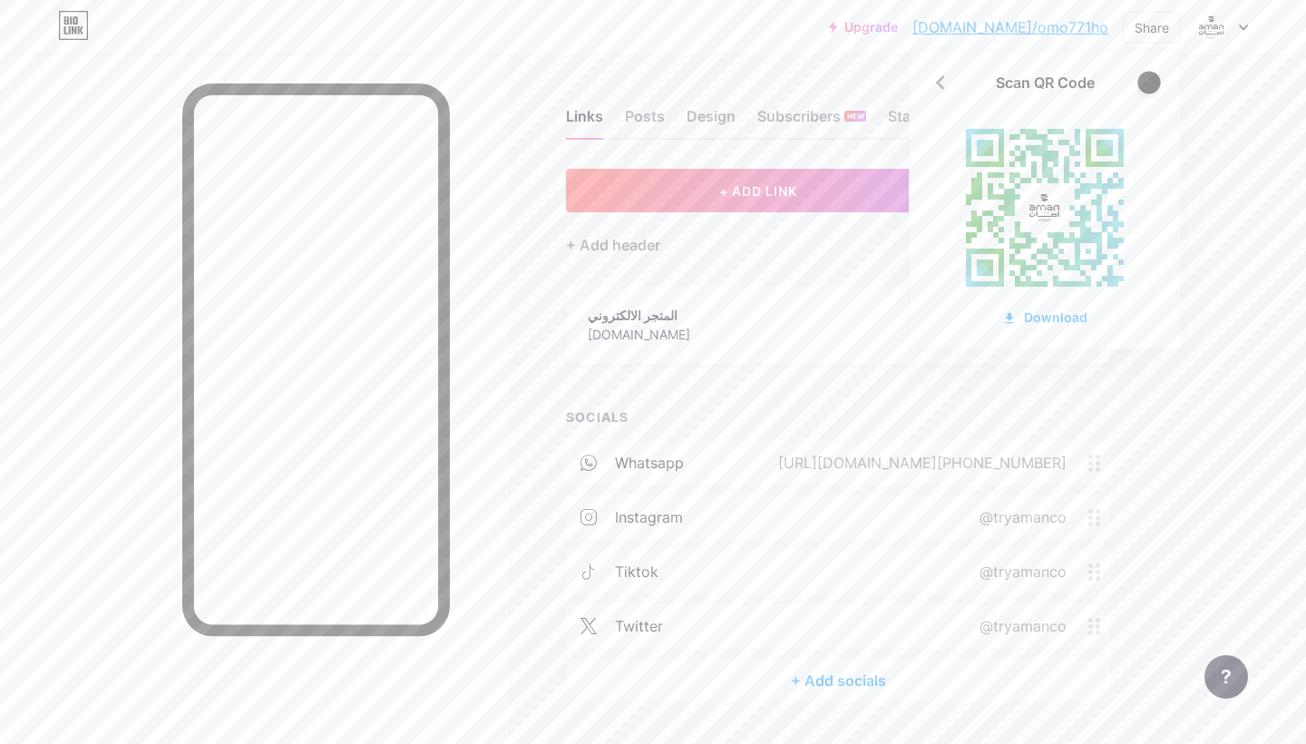
click at [1150, 78] on div at bounding box center [1149, 82] width 23 height 23
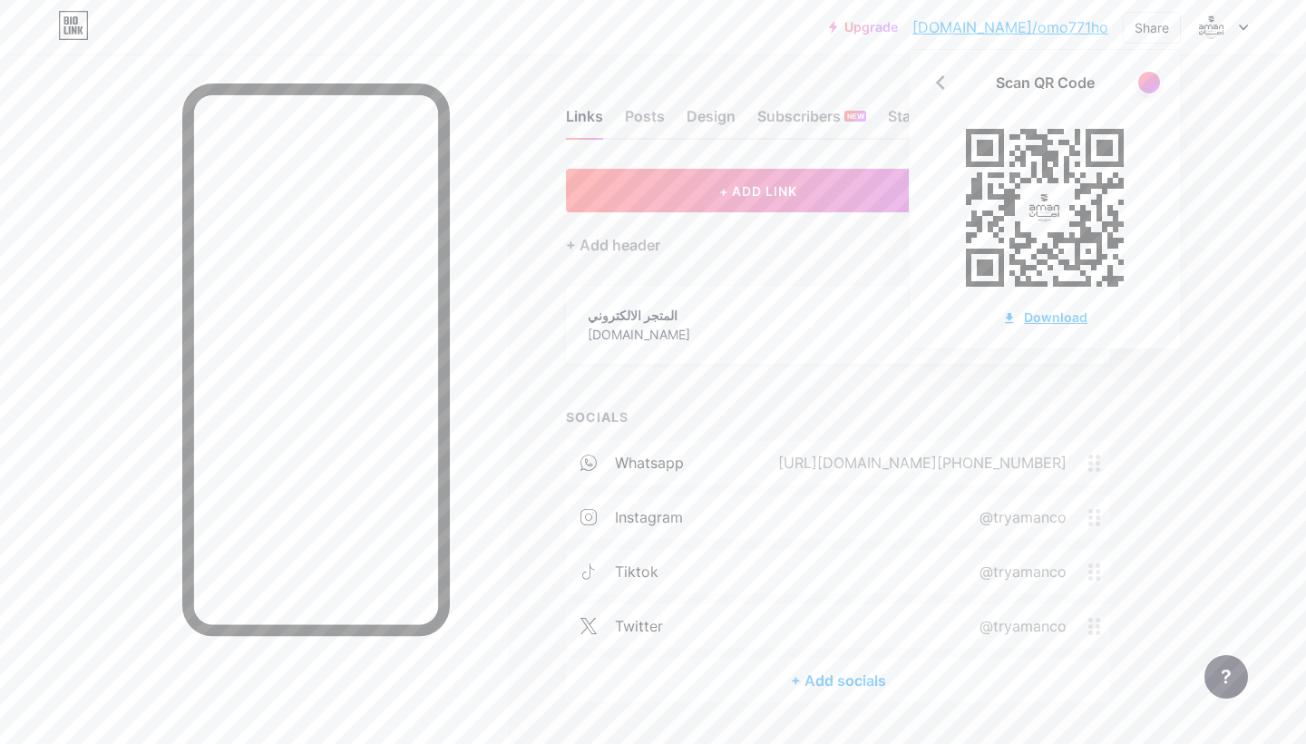
click at [1049, 318] on div "Download" at bounding box center [1044, 317] width 85 height 19
